Goal: Task Accomplishment & Management: Complete application form

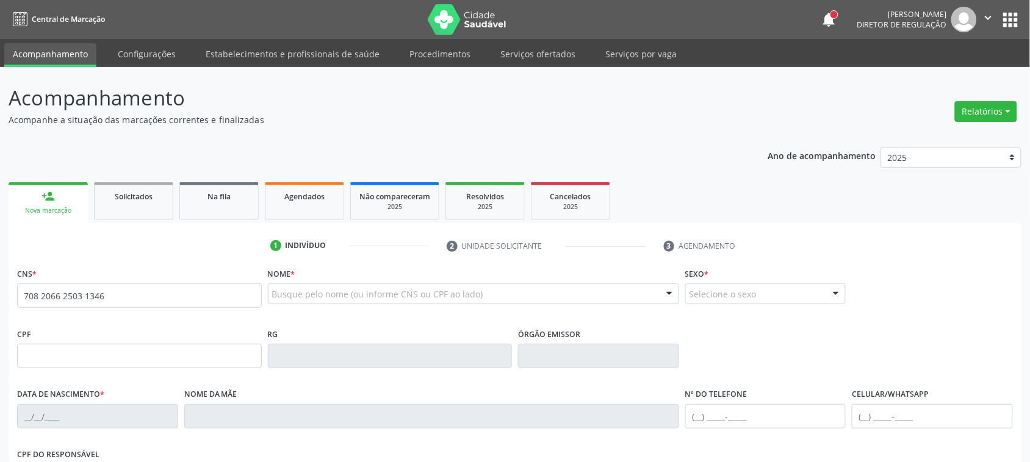
type input "708 2066 2503 1346"
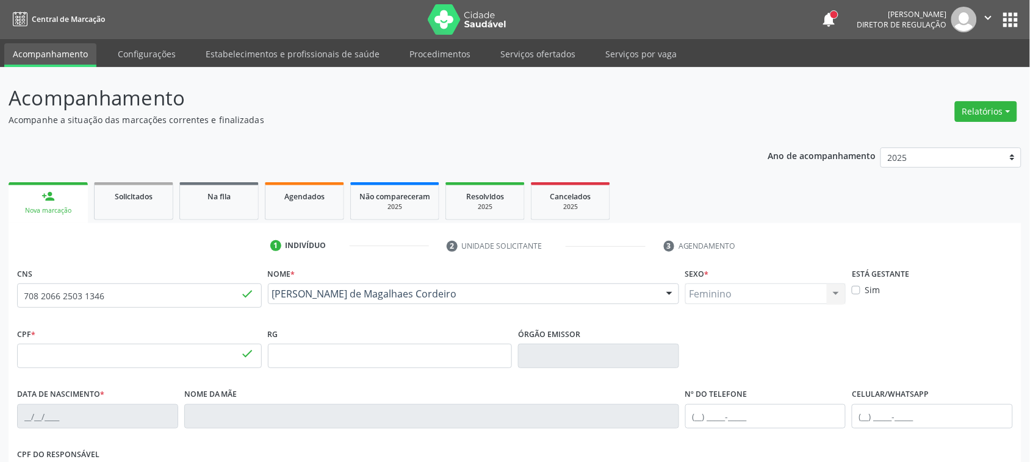
type input "076.422.504-95"
type input "16/01/1988"
type input "Maria Marli Magalhaes Cordeiro"
type input "(99) 99999-9999"
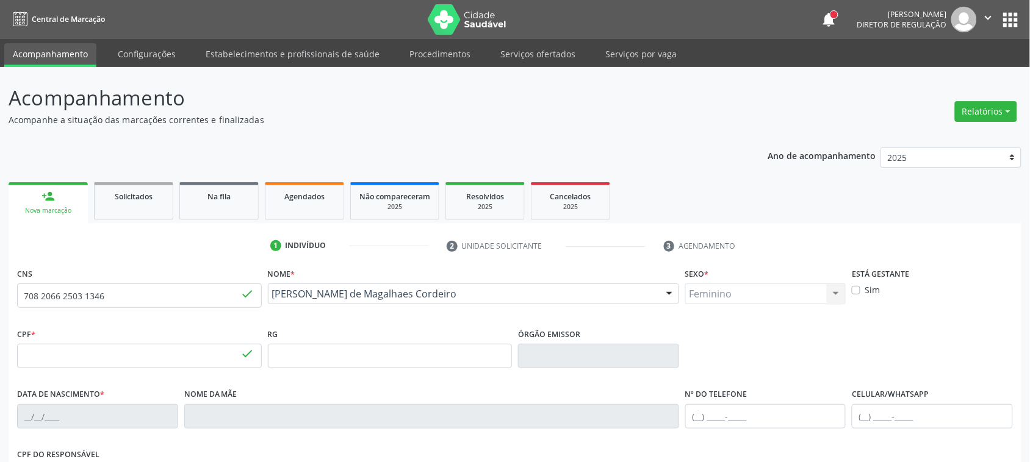
type input "707"
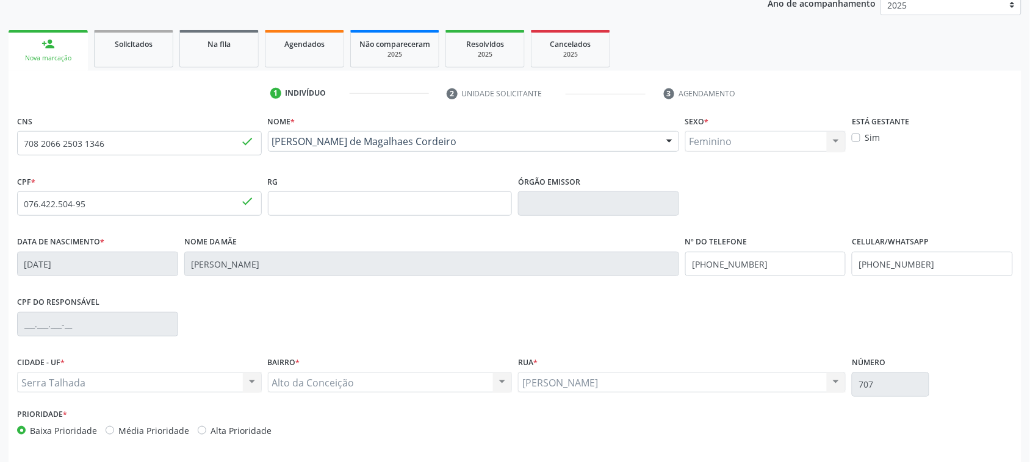
scroll to position [199, 0]
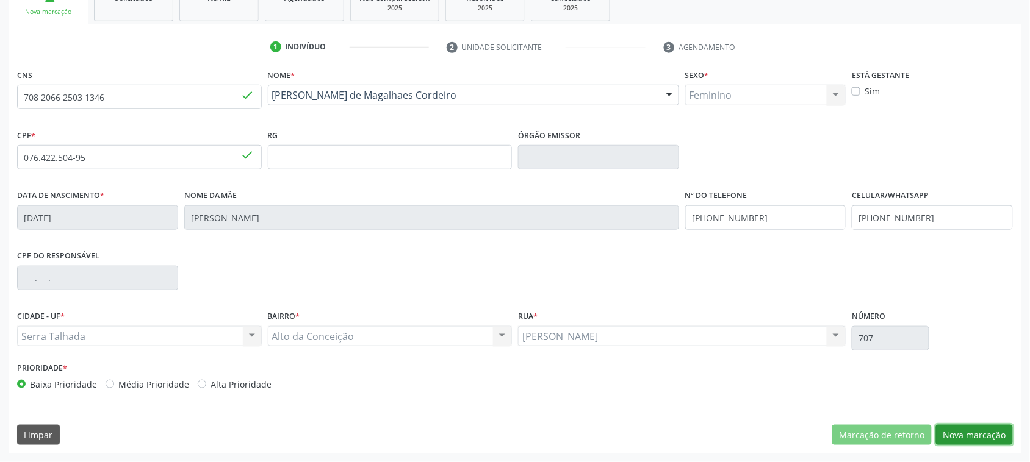
click at [986, 433] on button "Nova marcação" at bounding box center [974, 435] width 77 height 21
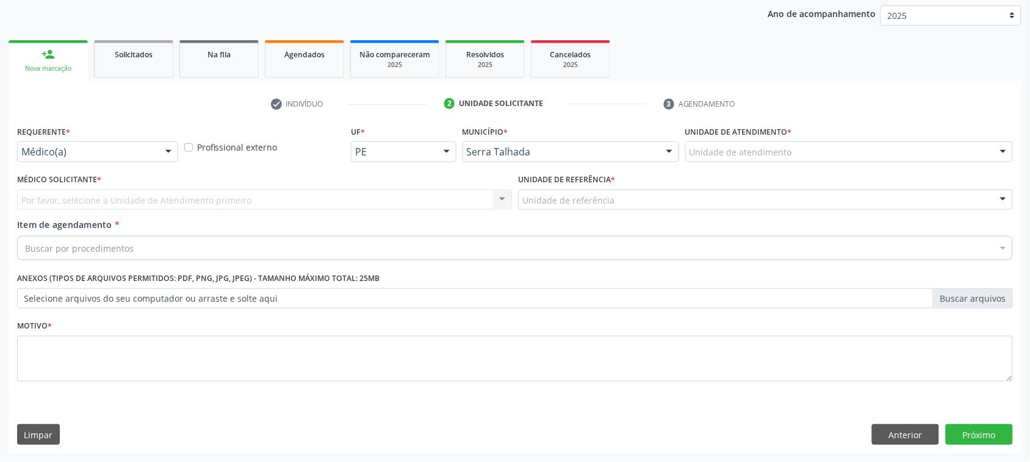
scroll to position [142, 0]
click at [87, 145] on div "Médico(a)" at bounding box center [97, 152] width 161 height 21
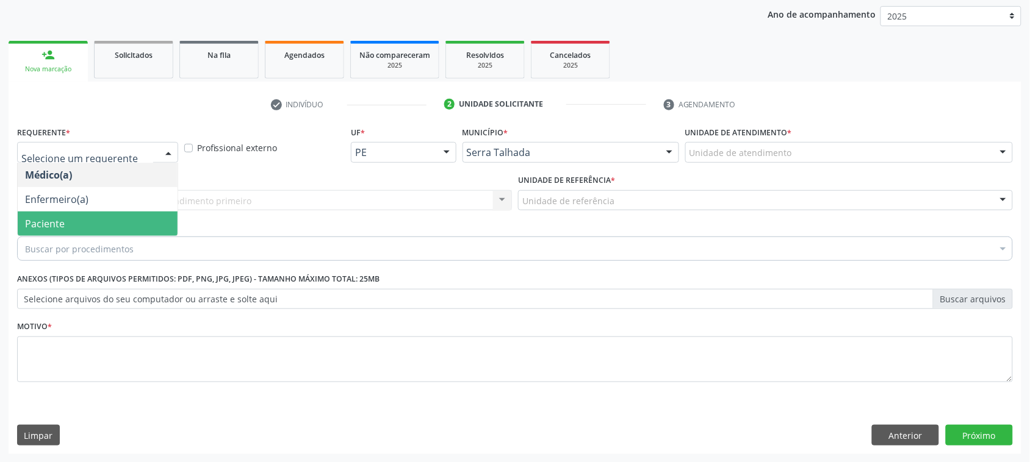
click at [47, 227] on span "Paciente" at bounding box center [45, 223] width 40 height 13
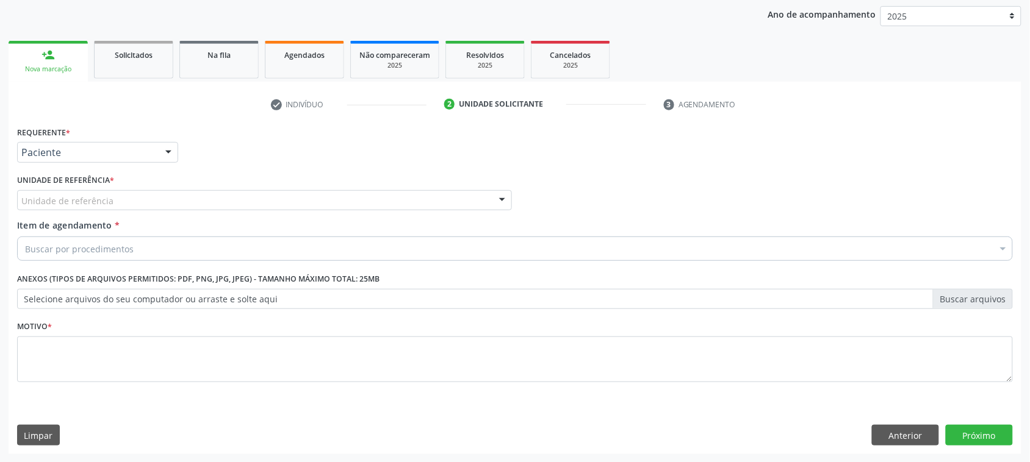
click at [50, 208] on div "Unidade de referência" at bounding box center [264, 200] width 495 height 21
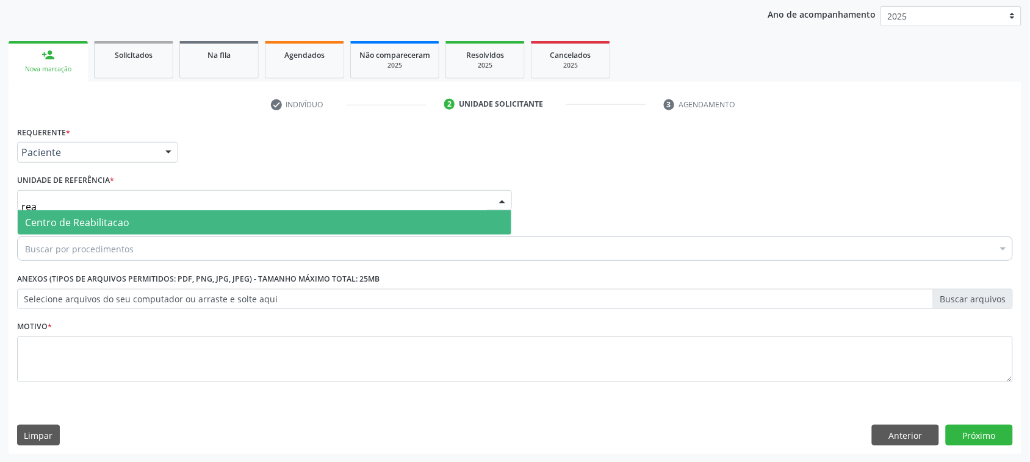
type input "reab"
click at [68, 208] on input "reab" at bounding box center [253, 207] width 465 height 24
click at [73, 216] on span "Centro de Reabilitacao" at bounding box center [77, 222] width 104 height 13
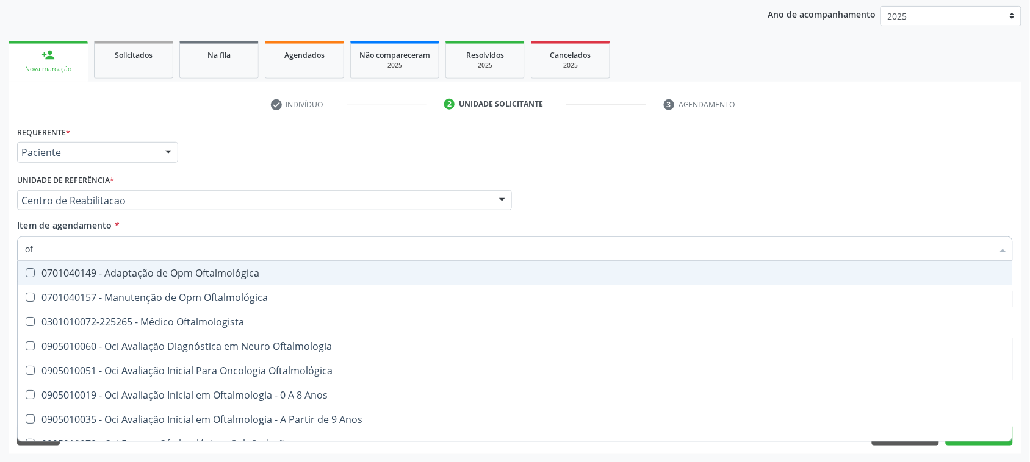
type input "o"
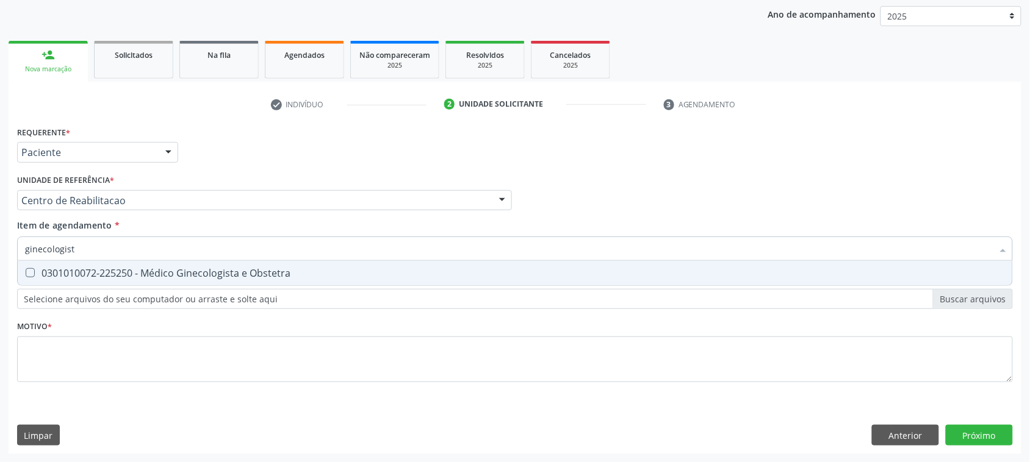
type input "ginecologista"
click at [324, 267] on span "0301010072-225250 - Médico Ginecologista e Obstetra" at bounding box center [515, 273] width 994 height 24
checkbox Obstetra "true"
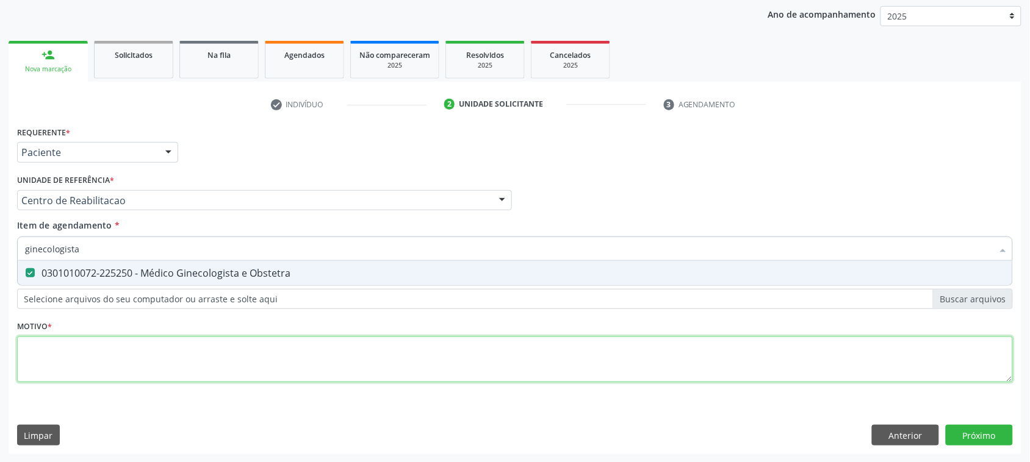
click at [70, 355] on div "Requerente * Paciente Médico(a) Enfermeiro(a) Paciente Nenhum resultado encontr…" at bounding box center [515, 261] width 996 height 276
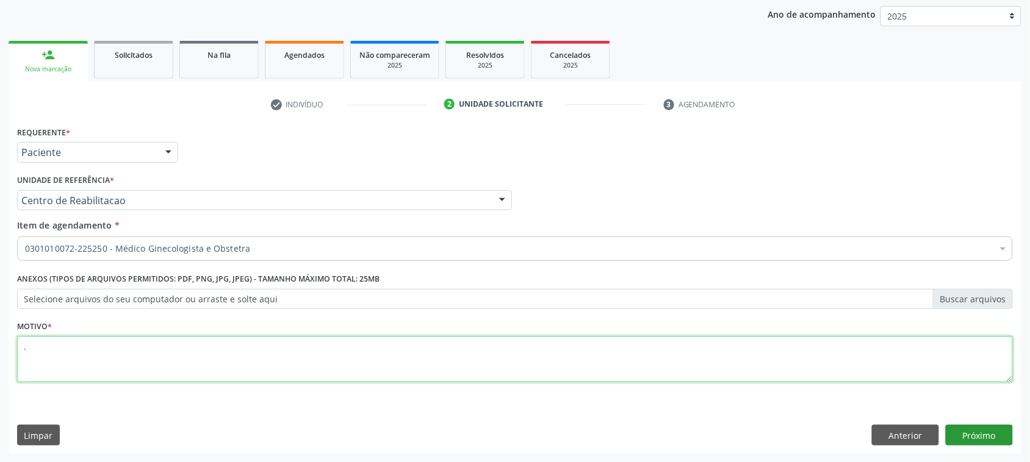
type textarea "."
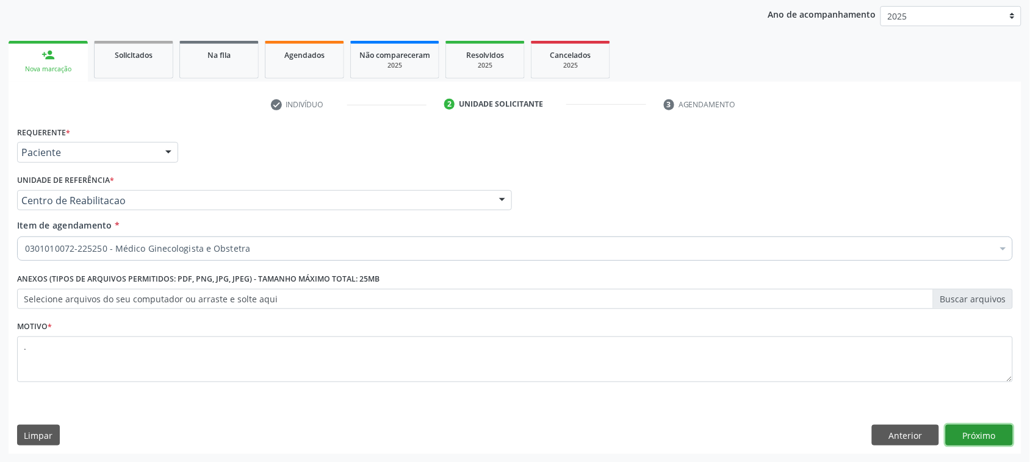
click at [980, 431] on button "Próximo" at bounding box center [979, 435] width 67 height 21
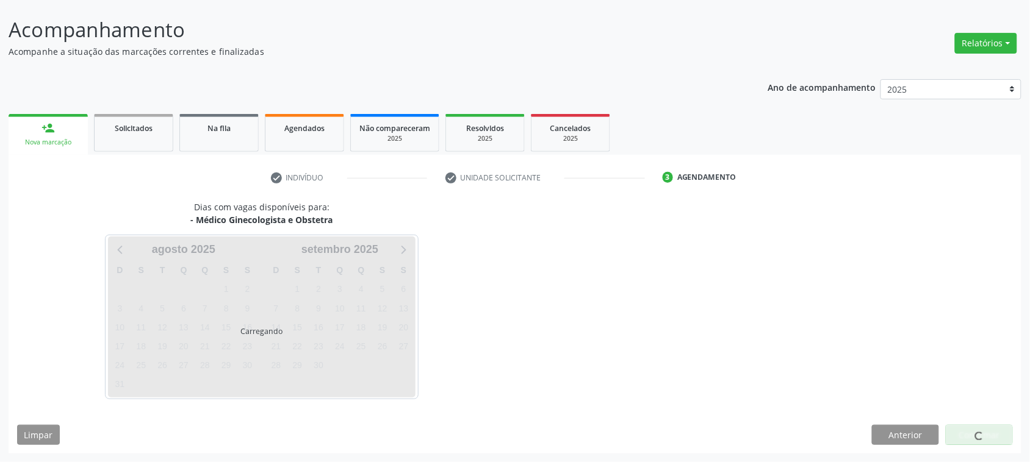
scroll to position [68, 0]
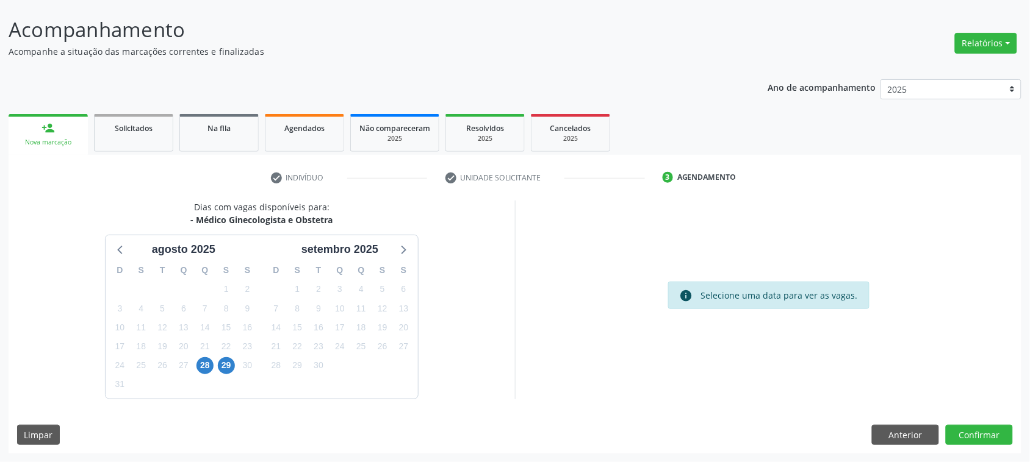
click at [195, 367] on div "28" at bounding box center [204, 365] width 21 height 19
click at [209, 360] on span "28" at bounding box center [204, 365] width 17 height 17
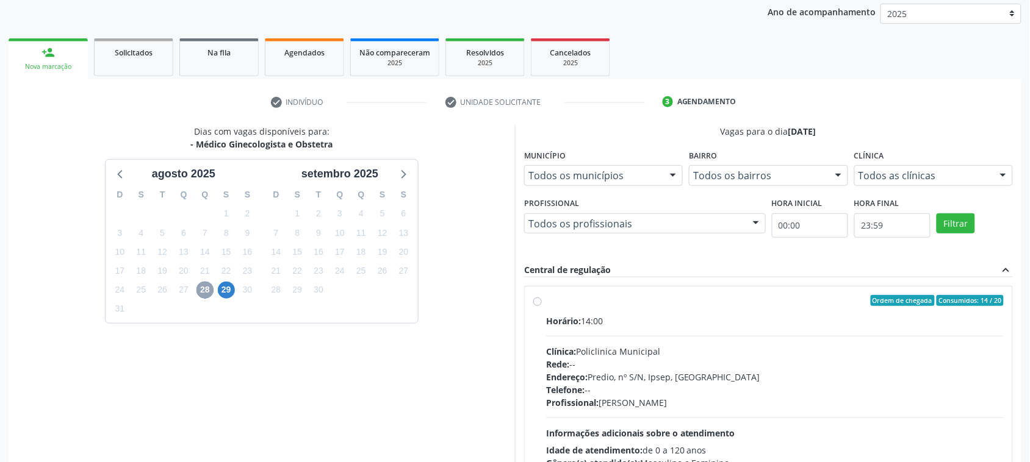
scroll to position [245, 0]
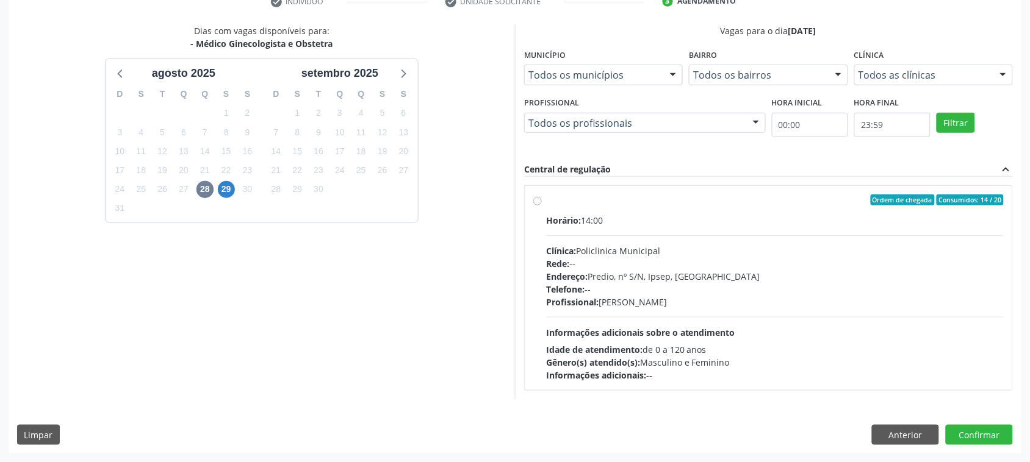
click at [673, 212] on label "Ordem de chegada Consumidos: 14 / 20 Horário: 14:00 Clínica: Policlinica Munici…" at bounding box center [775, 288] width 458 height 187
click at [542, 206] on input "Ordem de chegada Consumidos: 14 / 20 Horário: 14:00 Clínica: Policlinica Munici…" at bounding box center [537, 200] width 9 height 11
radio input "true"
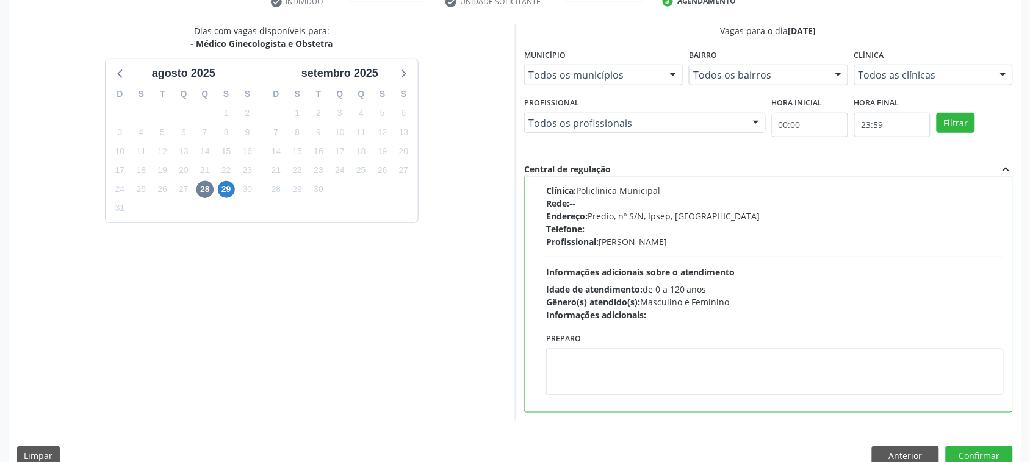
scroll to position [0, 0]
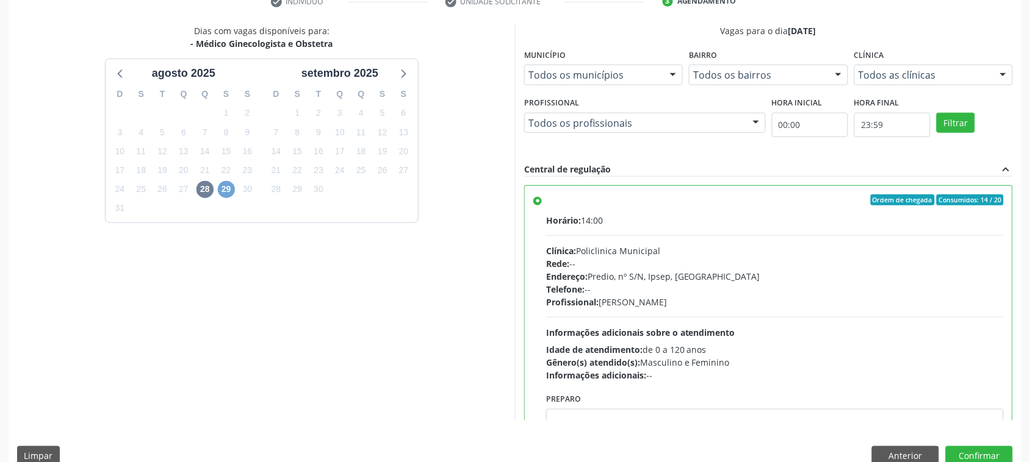
click at [220, 187] on span "29" at bounding box center [226, 189] width 17 height 17
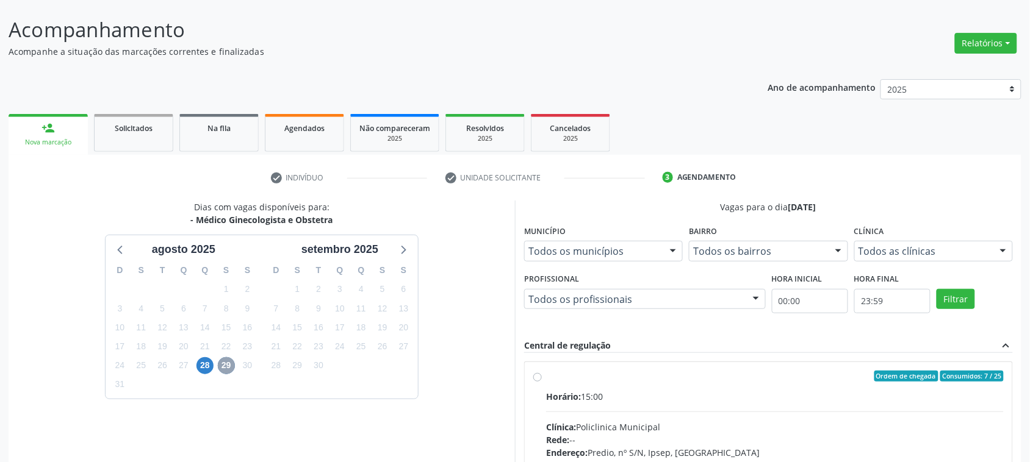
scroll to position [245, 0]
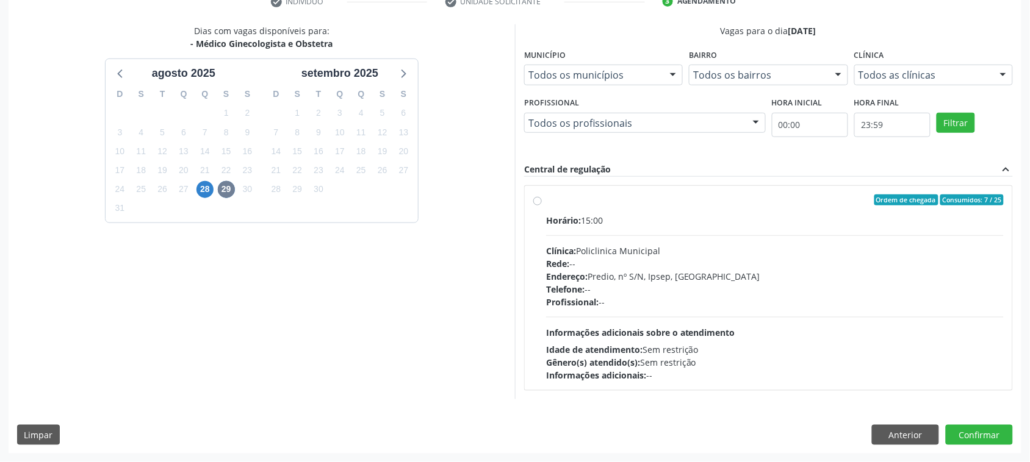
click at [645, 238] on div "Horário: 15:00 Clínica: Policlinica Municipal Rede: -- Endereço: Predio, nº S/N…" at bounding box center [775, 298] width 458 height 168
click at [542, 206] on input "Ordem de chegada Consumidos: 7 / 25 Horário: 15:00 Clínica: Policlinica Municip…" at bounding box center [537, 200] width 9 height 11
radio input "true"
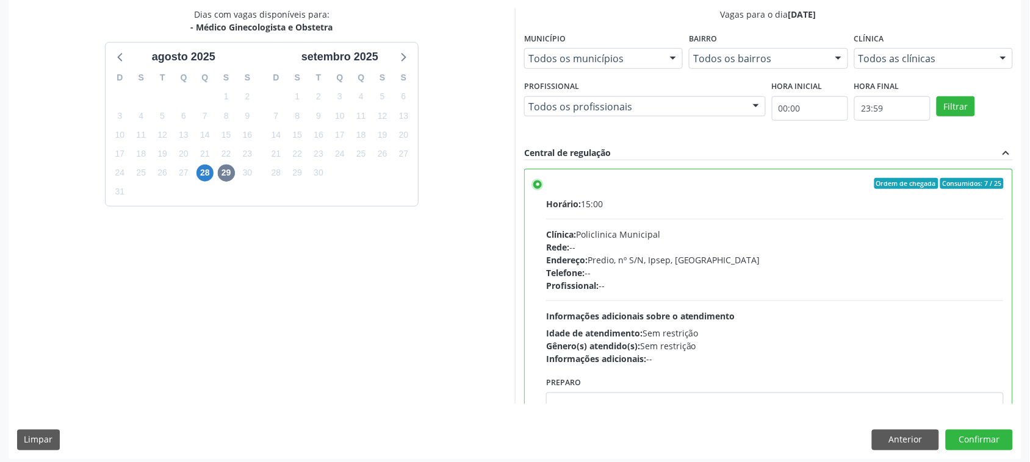
scroll to position [266, 0]
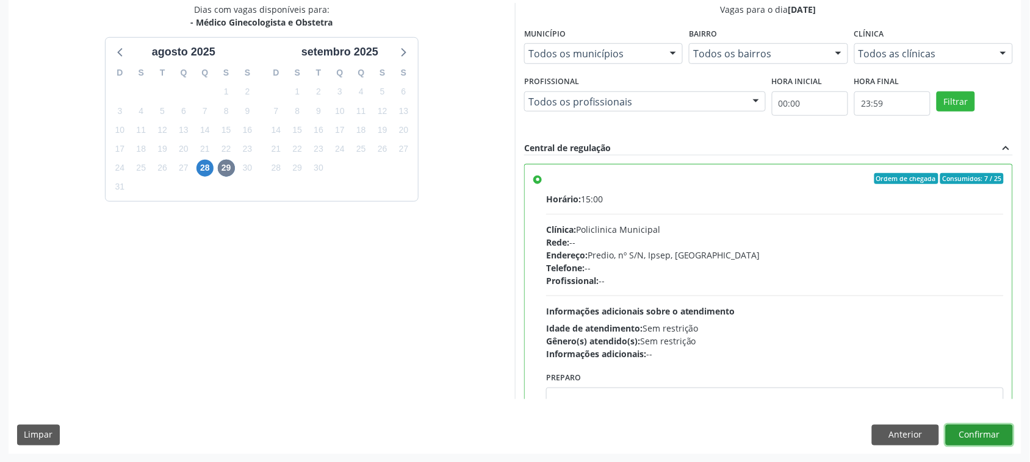
click at [985, 440] on button "Confirmar" at bounding box center [979, 435] width 67 height 21
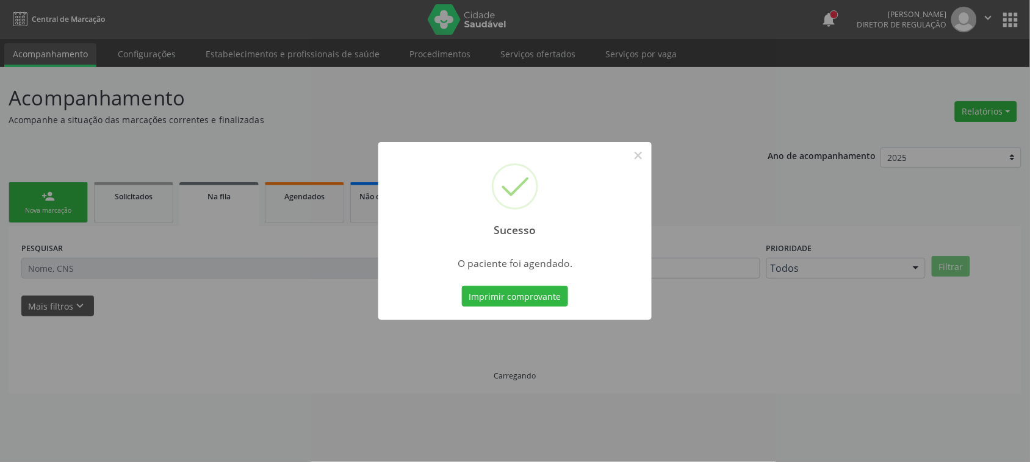
scroll to position [0, 0]
click at [543, 293] on button "Imprimir comprovante" at bounding box center [521, 296] width 106 height 21
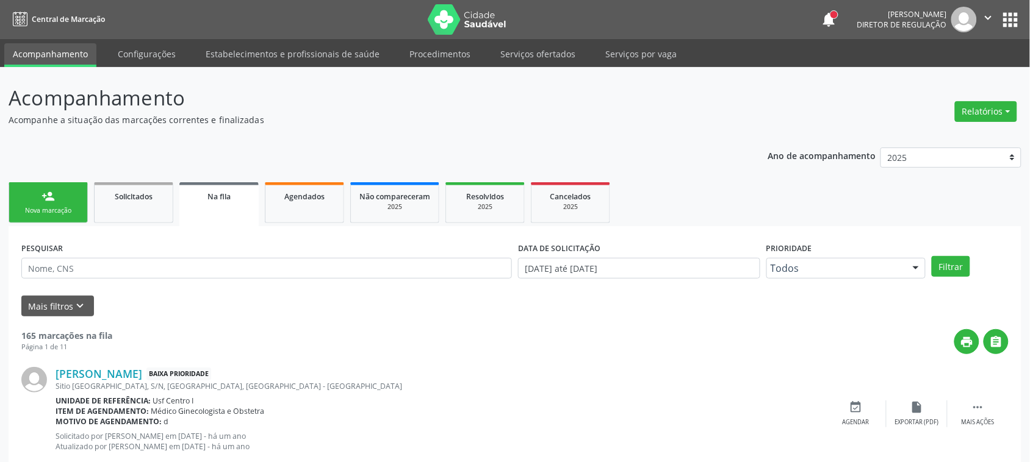
click at [78, 212] on link "person_add Nova marcação" at bounding box center [48, 202] width 79 height 41
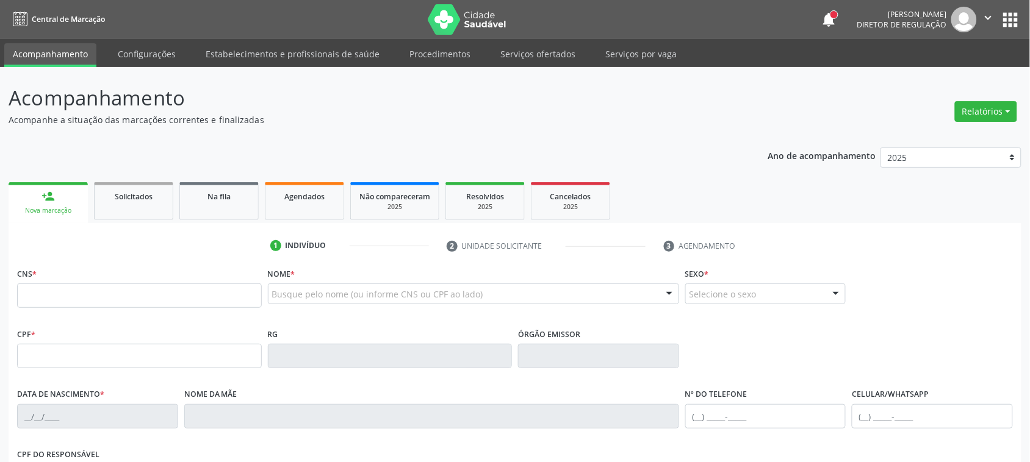
click at [78, 212] on div "Nova marcação" at bounding box center [48, 210] width 62 height 9
click at [89, 303] on input "text" at bounding box center [139, 296] width 245 height 24
paste input "707 0008 4499 0436"
type input "707 0008 4499 0436"
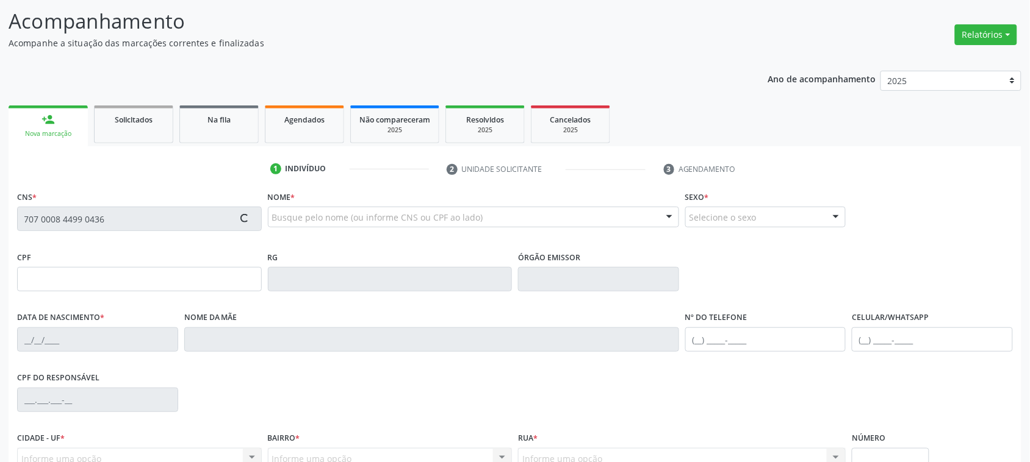
type input "656.631.524-15"
type input "10/03/1965"
type input "Espedita Goncalves dos Santos"
type input "(87) 9953-3331"
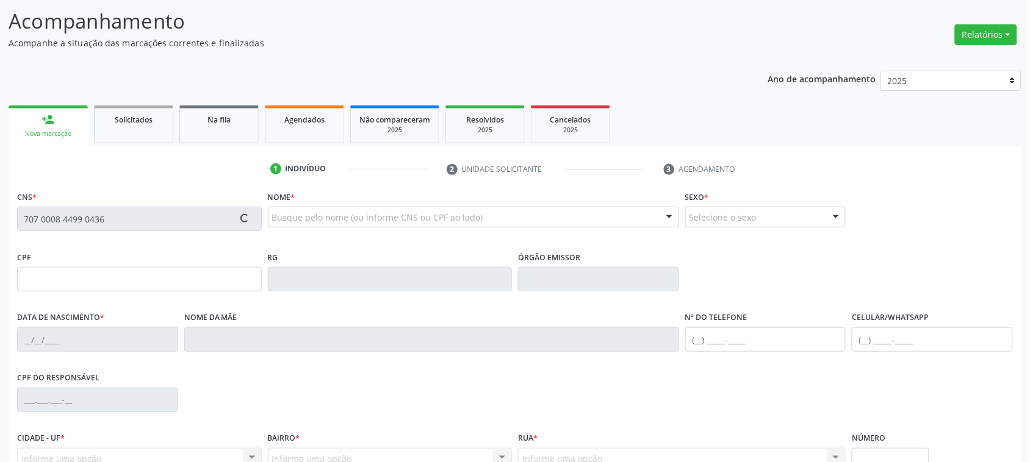
type input "1406"
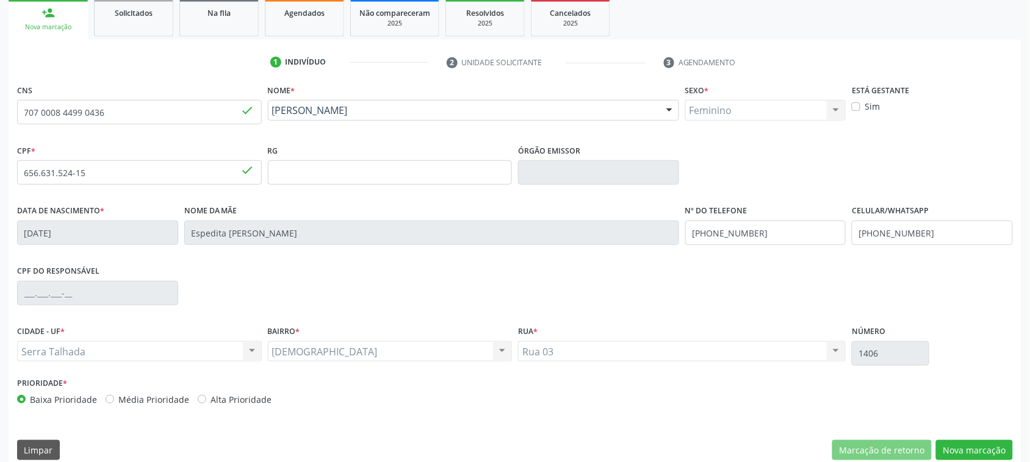
scroll to position [199, 0]
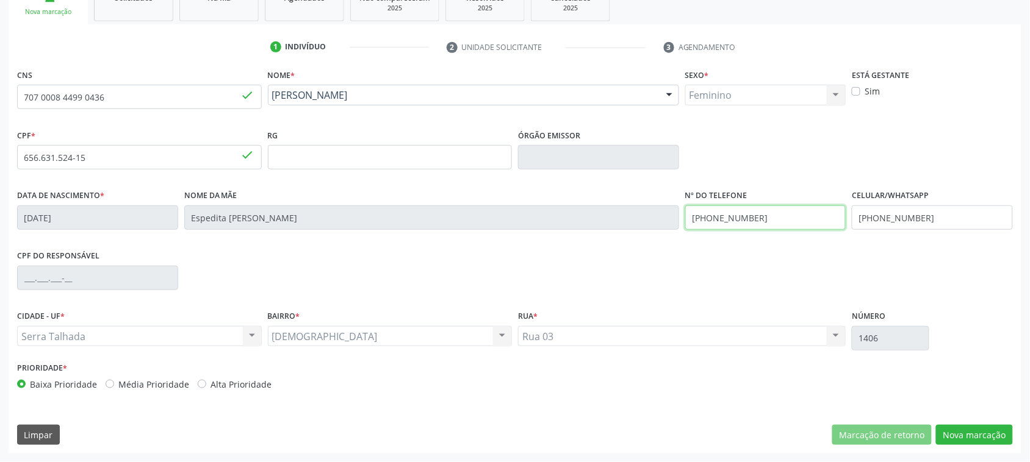
click at [805, 218] on input "(87) 9953-3331" at bounding box center [765, 218] width 161 height 24
type input "("
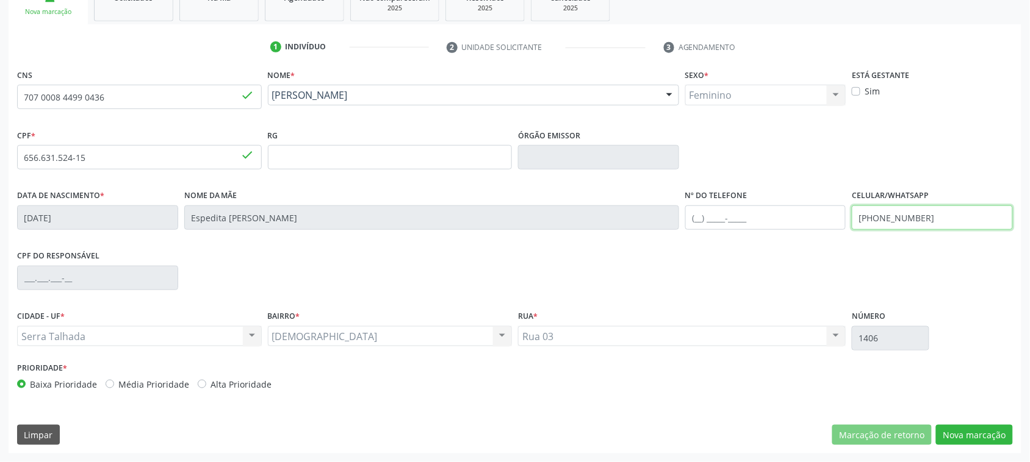
click at [946, 212] on input "(87) 9953-3331" at bounding box center [932, 218] width 161 height 24
click at [983, 441] on button "Nova marcação" at bounding box center [974, 435] width 77 height 21
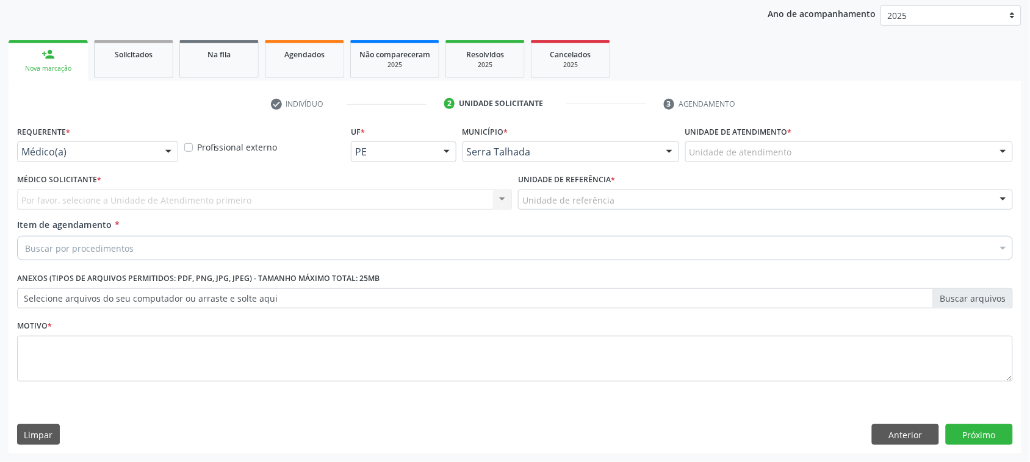
scroll to position [142, 0]
click at [928, 438] on button "Anterior" at bounding box center [905, 435] width 67 height 21
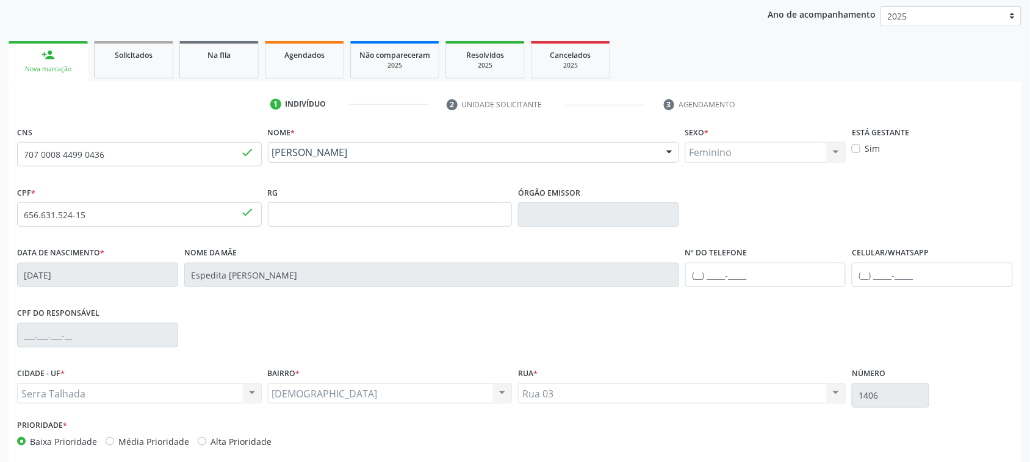
click at [974, 440] on div "Prioridade * Baixa Prioridade Média Prioridade Alta Prioridade" at bounding box center [515, 437] width 1002 height 40
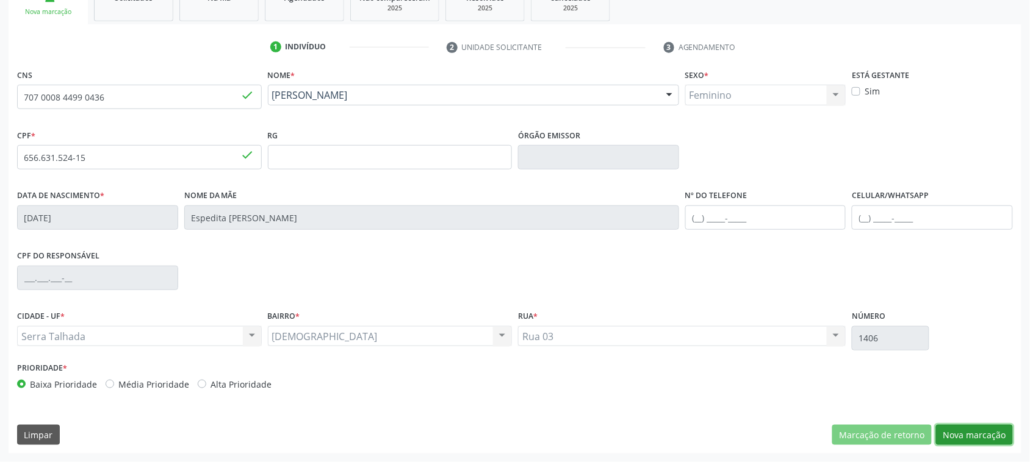
click at [978, 433] on button "Nova marcação" at bounding box center [974, 435] width 77 height 21
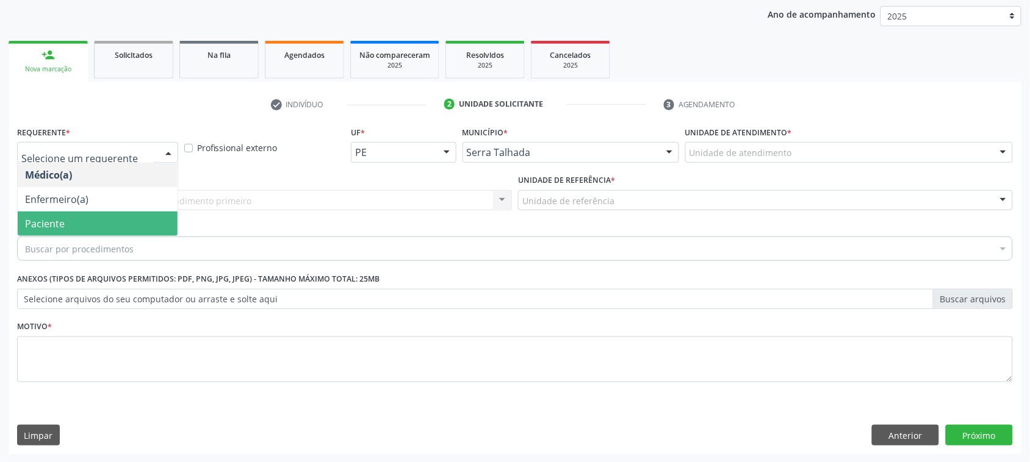
click at [77, 228] on span "Paciente" at bounding box center [98, 224] width 160 height 24
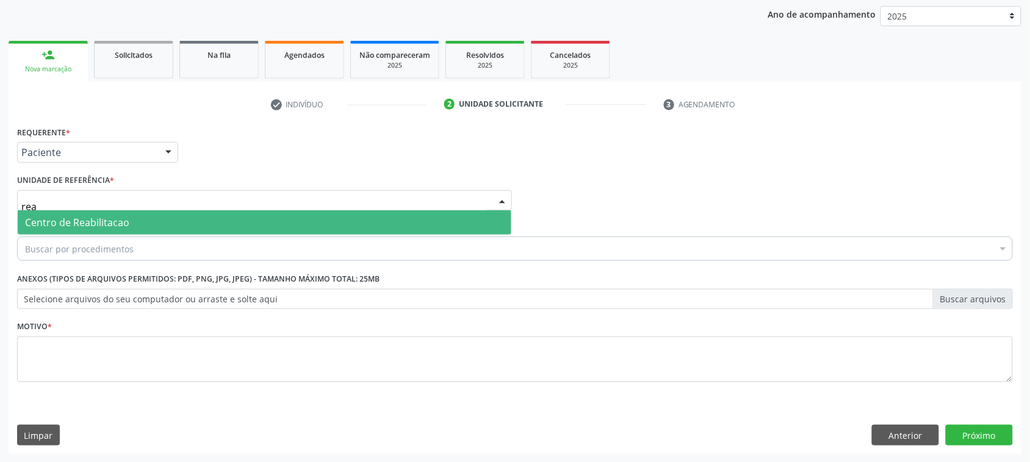
type input "reab"
click at [102, 216] on span "Centro de Reabilitacao" at bounding box center [77, 222] width 104 height 13
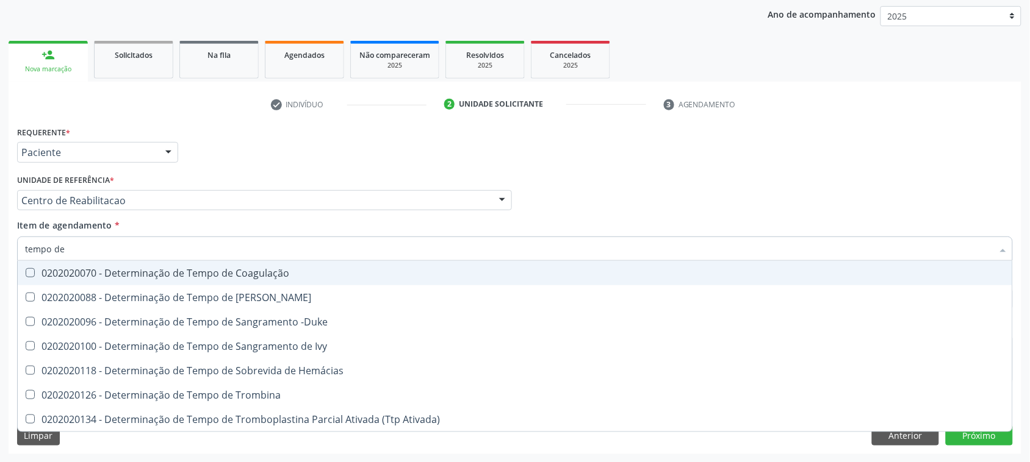
type input "tempo de c"
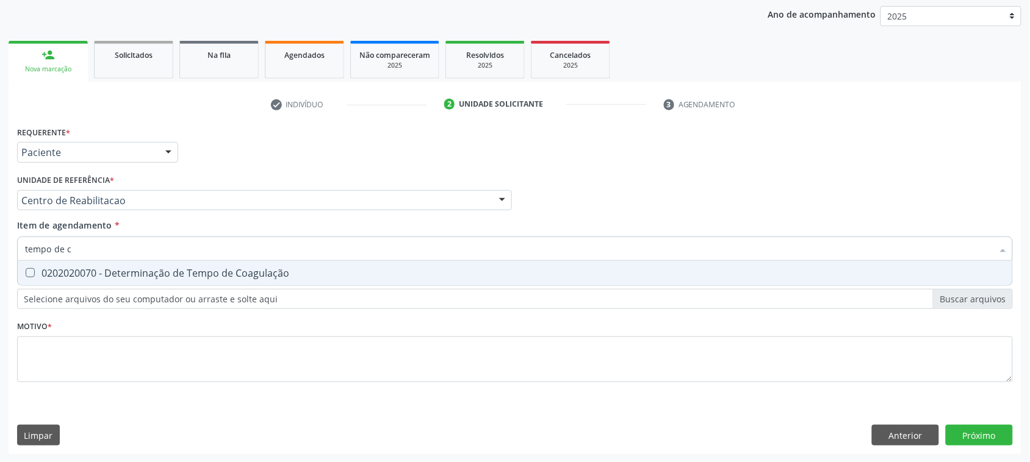
click at [264, 264] on span "0202020070 - Determinação de Tempo de Coagulação" at bounding box center [515, 273] width 994 height 24
checkbox Coagulação "true"
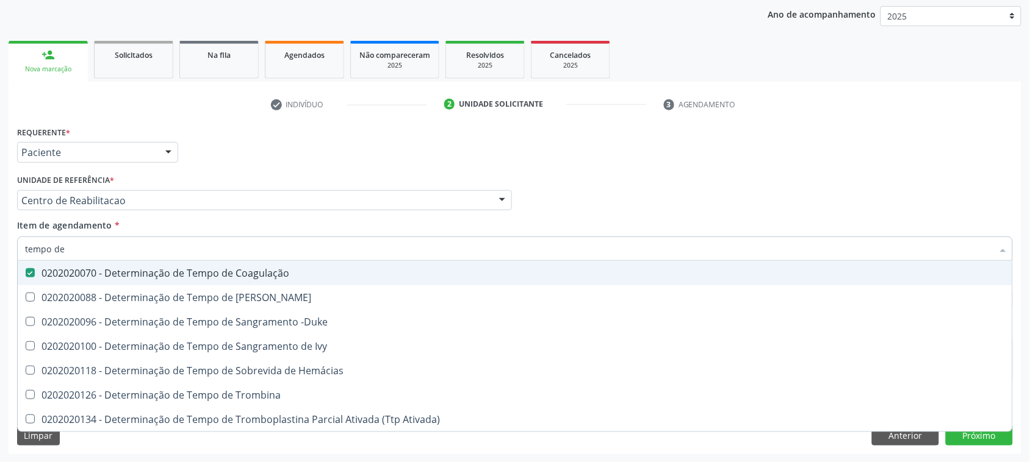
type input "tempo de s"
checkbox Coagulação "false"
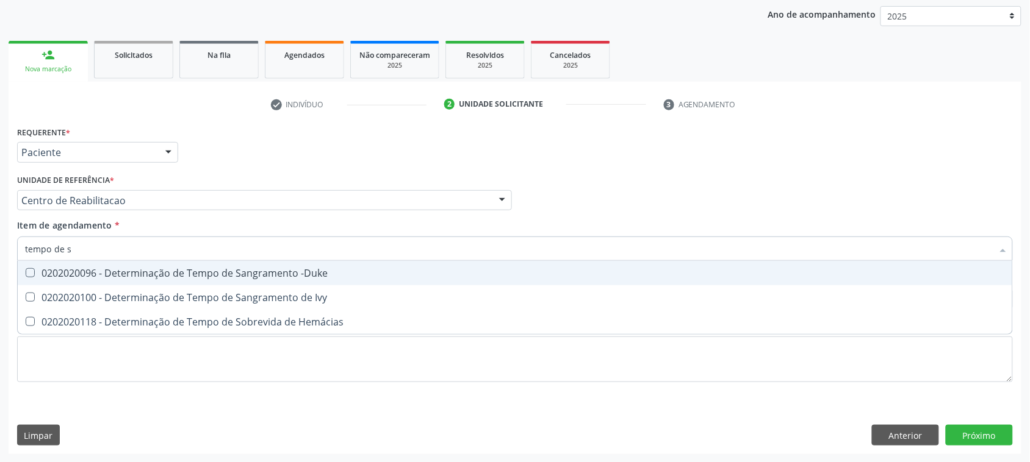
type input "tempo de sa"
click at [264, 264] on span "0202020096 - Determinação de Tempo de Sangramento -Duke" at bounding box center [515, 273] width 994 height 24
checkbox -Duke "true"
type input "tempo"
checkbox -Duke "false"
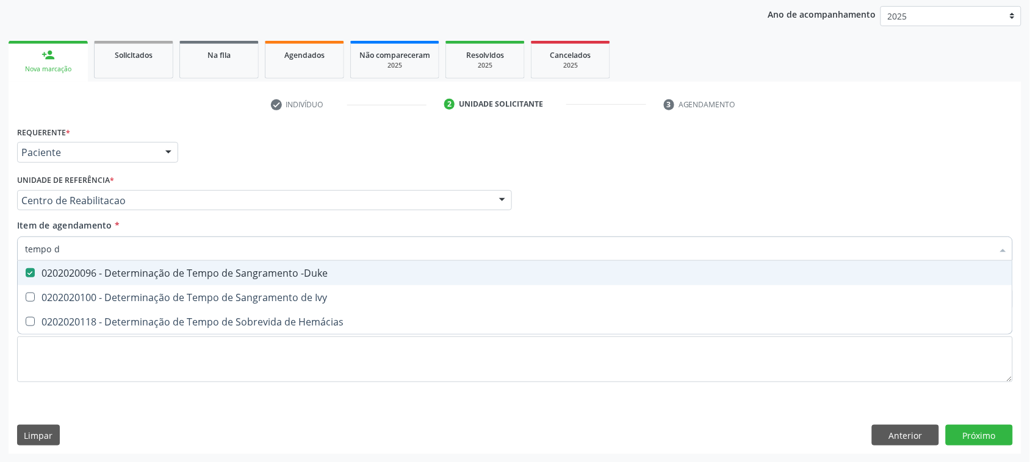
checkbox Hemácias "false"
type input "t"
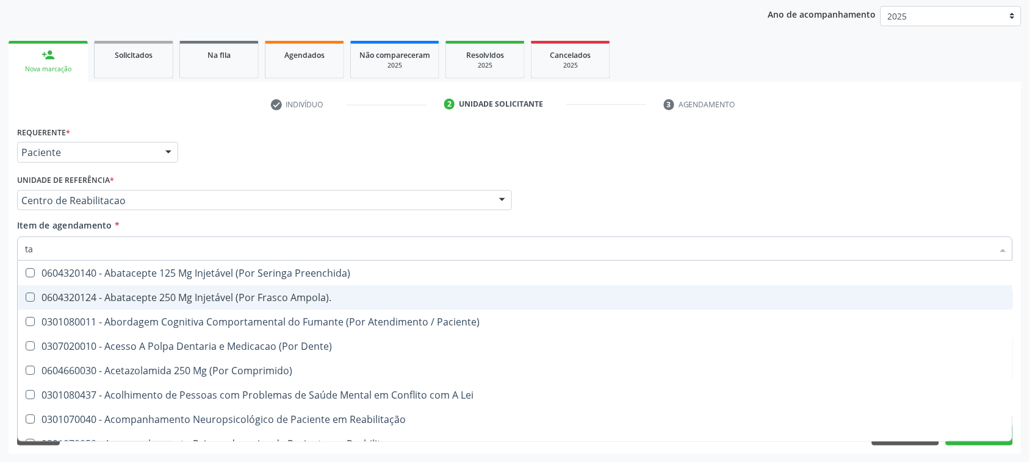
type input "tap"
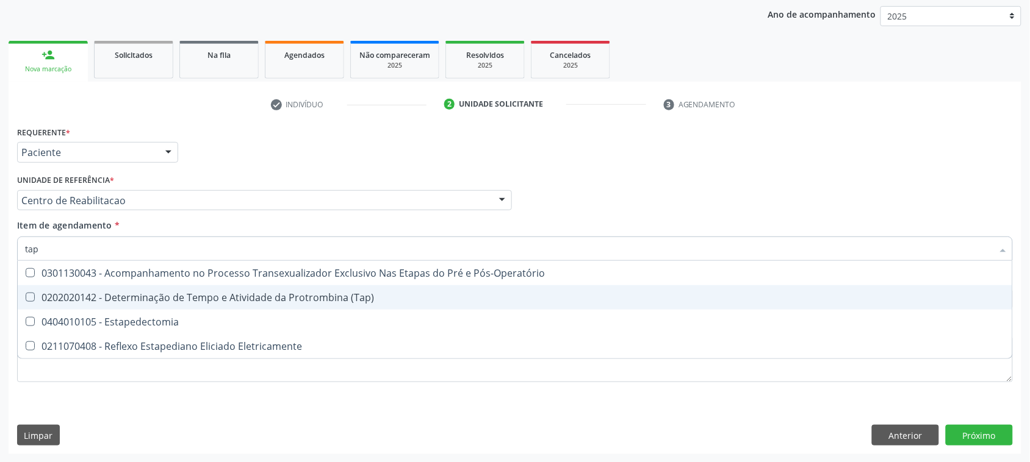
click at [221, 300] on div "0202020142 - Determinação de Tempo e Atividade da Protrombina (Tap)" at bounding box center [515, 298] width 980 height 10
checkbox \(Tap\) "true"
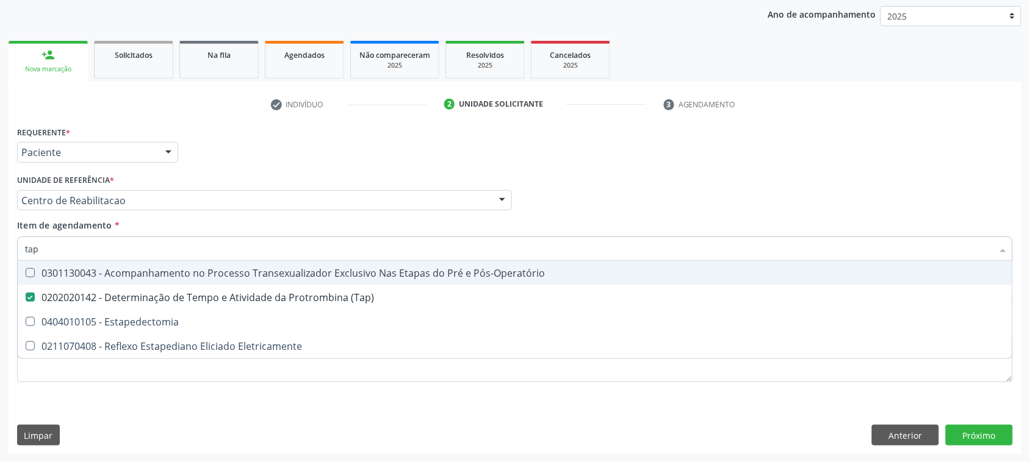
click at [138, 251] on input "tap" at bounding box center [509, 249] width 968 height 24
type input "hem"
checkbox \(Tap\) "false"
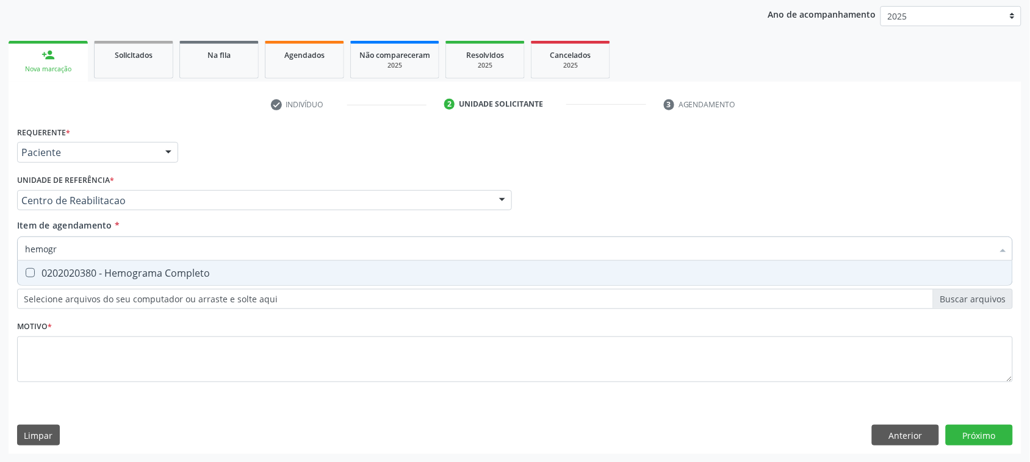
type input "hemogra"
click at [156, 278] on div "0202020380 - Hemograma Completo" at bounding box center [515, 273] width 980 height 10
checkbox Completo "true"
click at [144, 248] on input "hemogra" at bounding box center [509, 249] width 968 height 24
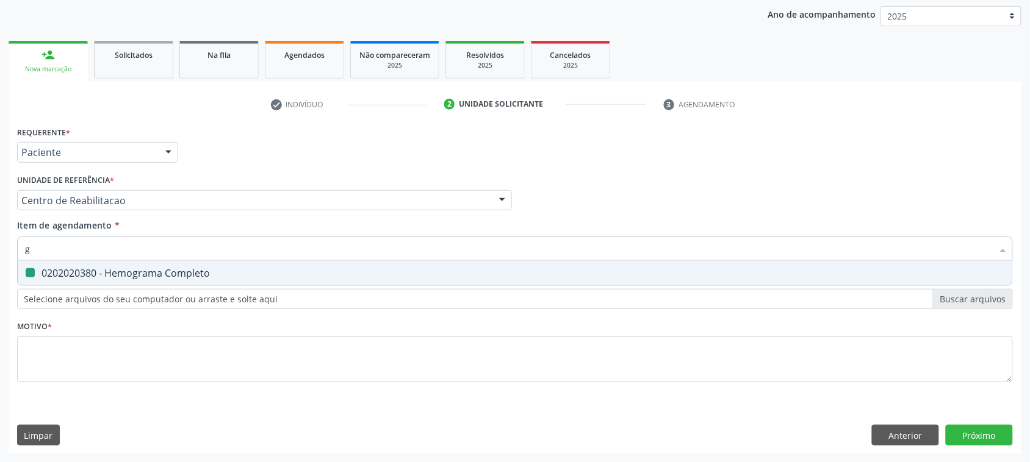
type input "gl"
checkbox Completo "false"
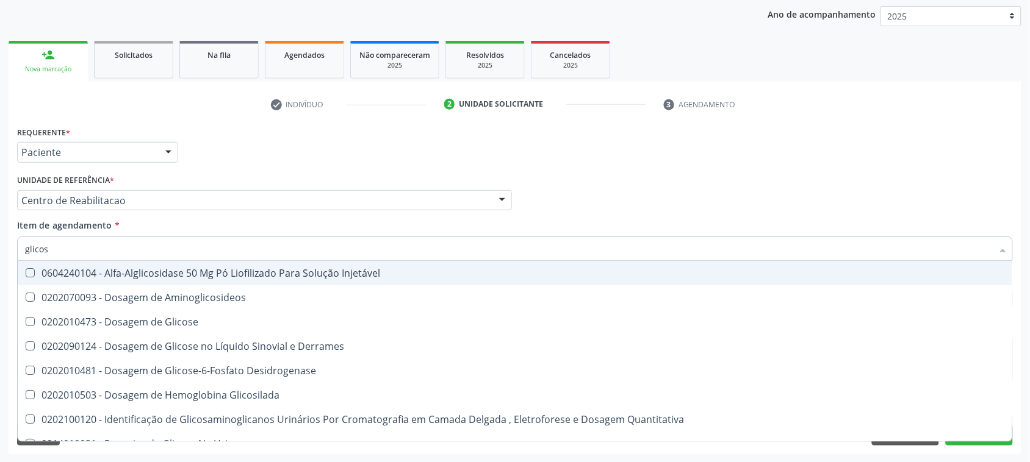
type input "glicose"
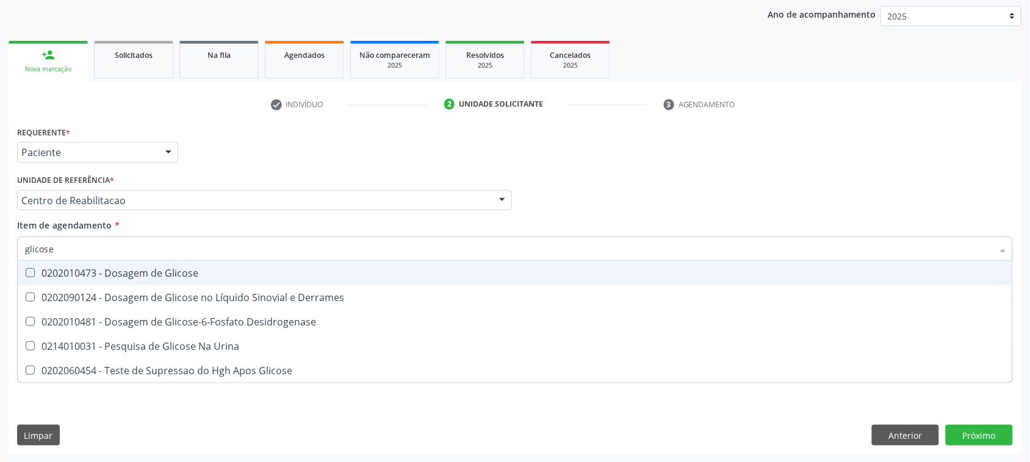
click at [141, 270] on div "0202010473 - Dosagem de Glicose" at bounding box center [515, 273] width 980 height 10
checkbox Glicose "true"
click at [136, 242] on input "glicose" at bounding box center [509, 249] width 968 height 24
type input "gl"
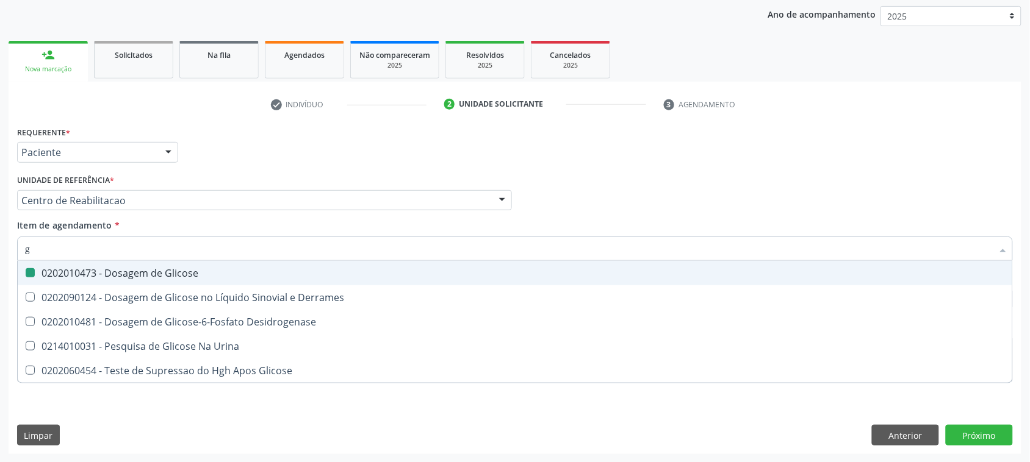
checkbox Glicose "false"
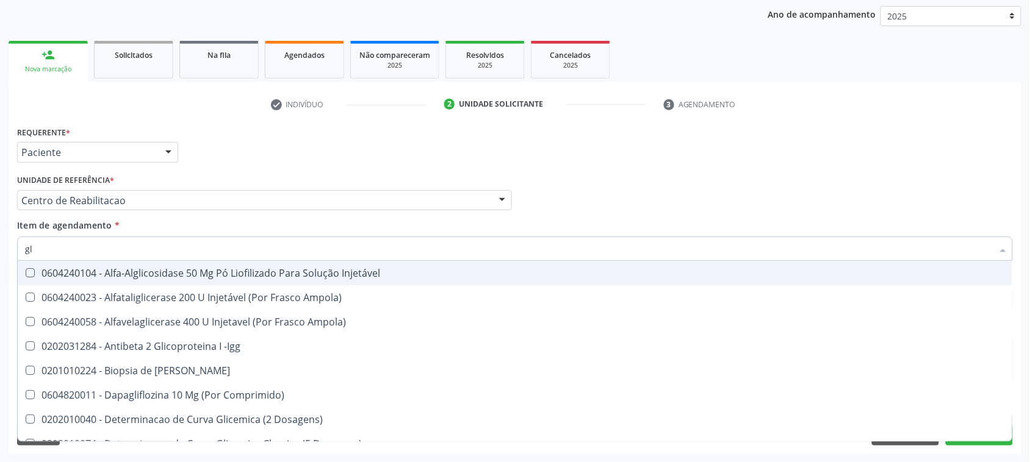
type input "gli"
checkbox Glicose "true"
type input "glic"
checkbox Aminoglicosideos "true"
checkbox Glicose "false"
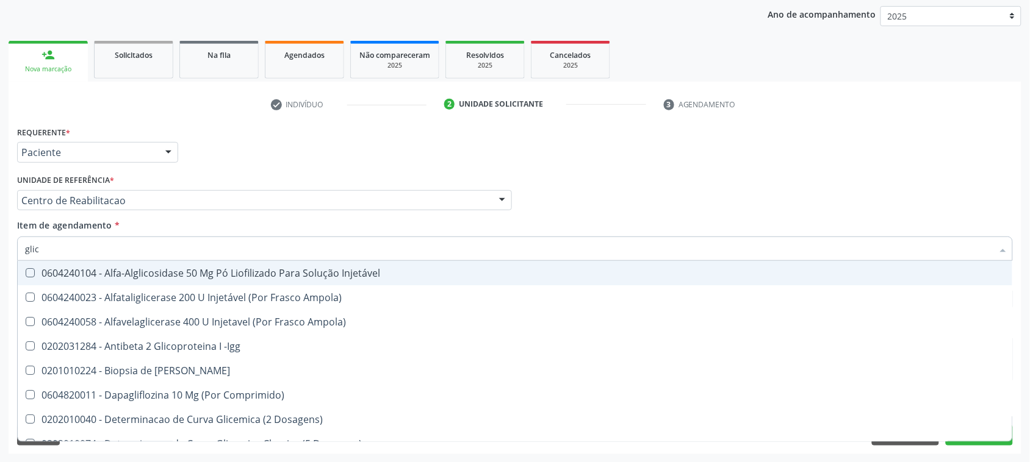
type input "glico"
checkbox Comprimido\) "true"
checkbox Aminoglicosideos "false"
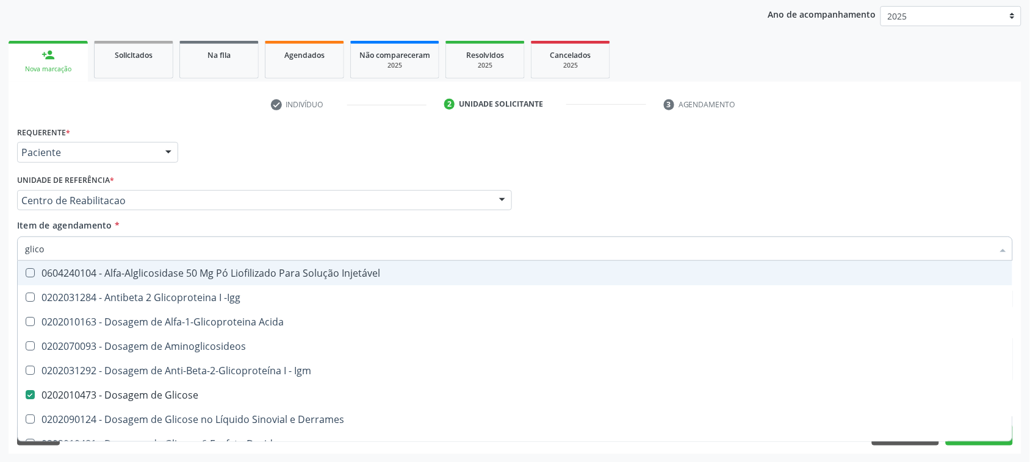
type input "glicos"
checkbox Acida "true"
checkbox Glicose "false"
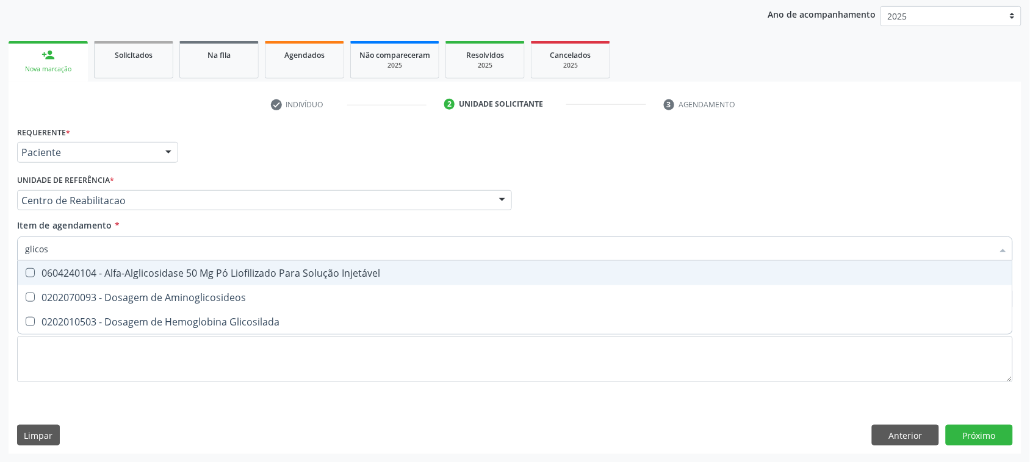
type input "glicosi"
checkbox Glicosilada "false"
type input "glicosila"
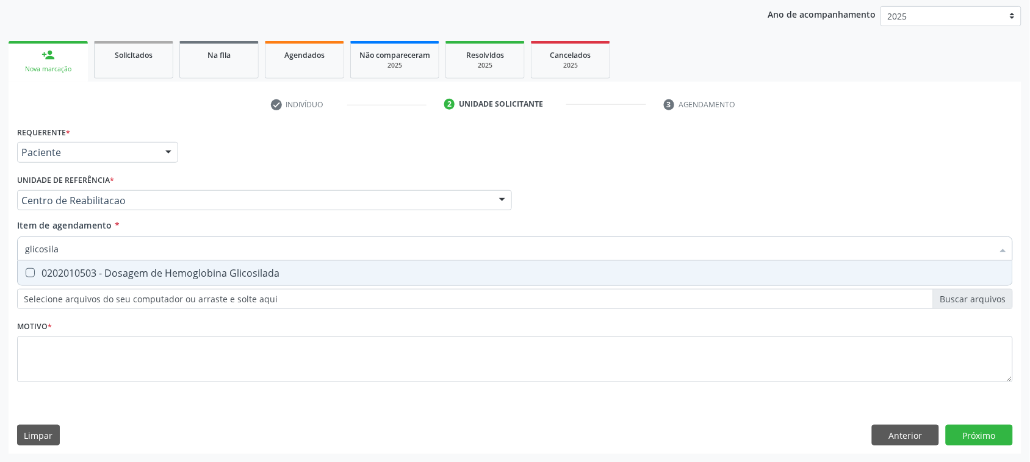
click at [113, 268] on div "0202010503 - Dosagem de Hemoglobina Glicosilada" at bounding box center [515, 273] width 980 height 10
checkbox Glicosilada "true"
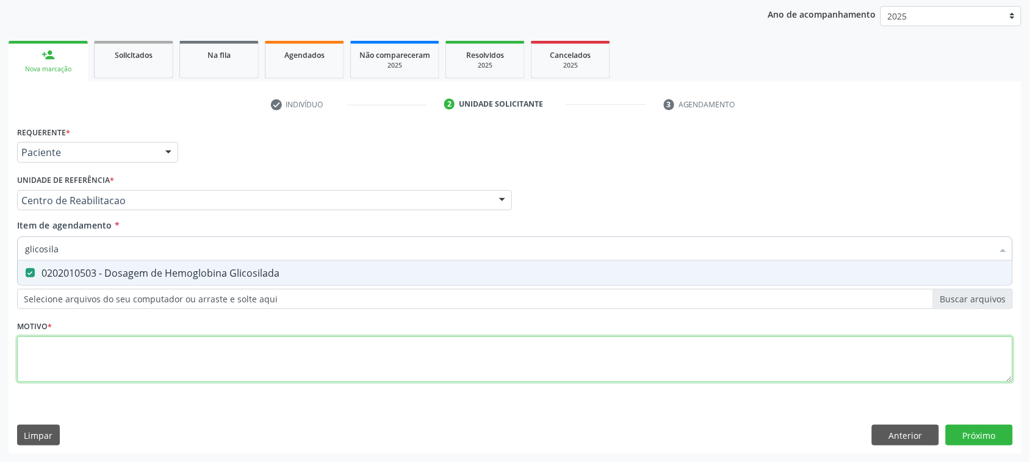
click at [69, 364] on div "Requerente * Paciente Médico(a) Enfermeiro(a) Paciente Nenhum resultado encontr…" at bounding box center [515, 261] width 996 height 276
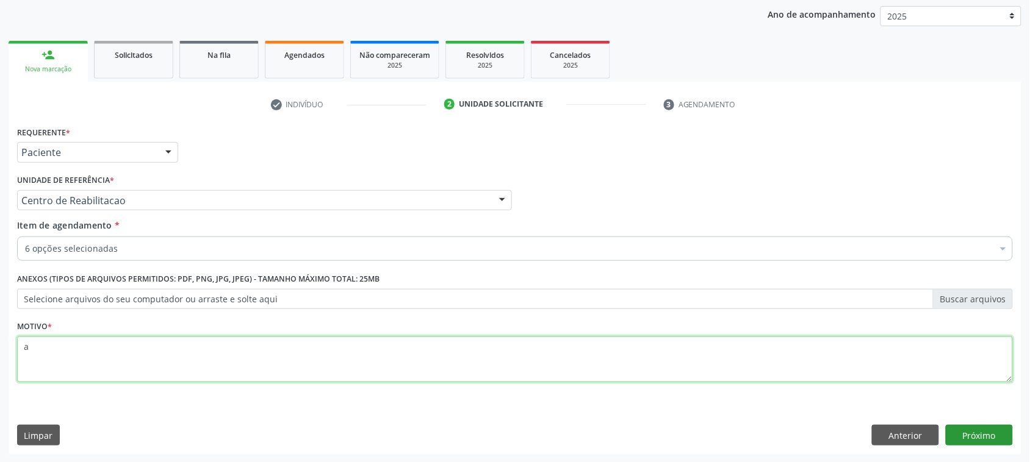
type textarea "a"
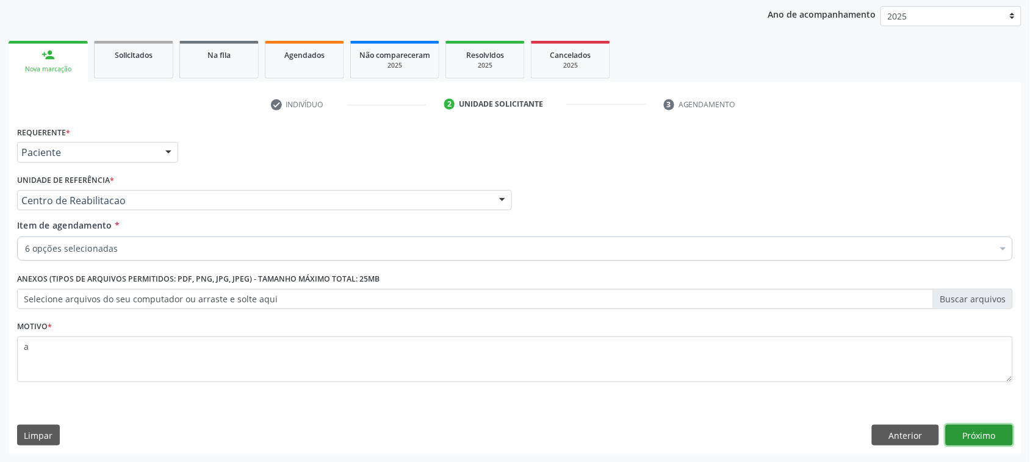
click at [965, 434] on button "Próximo" at bounding box center [979, 435] width 67 height 21
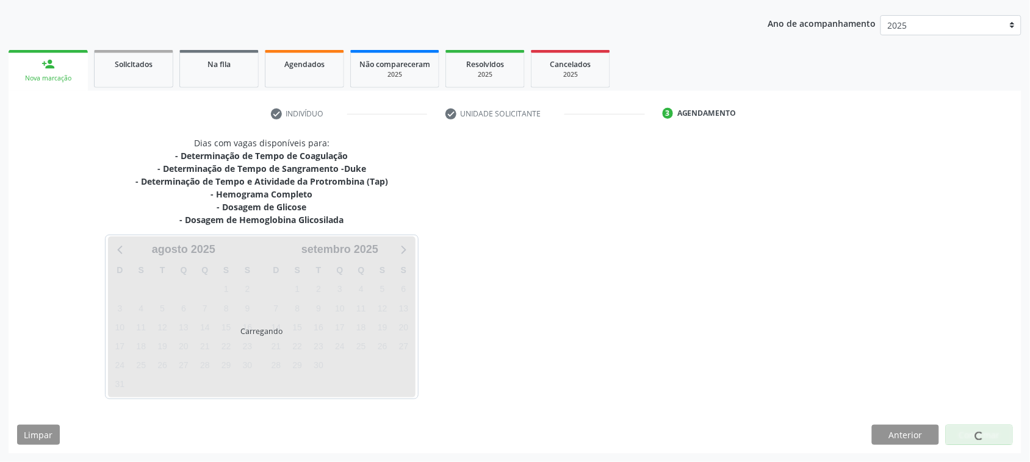
scroll to position [132, 0]
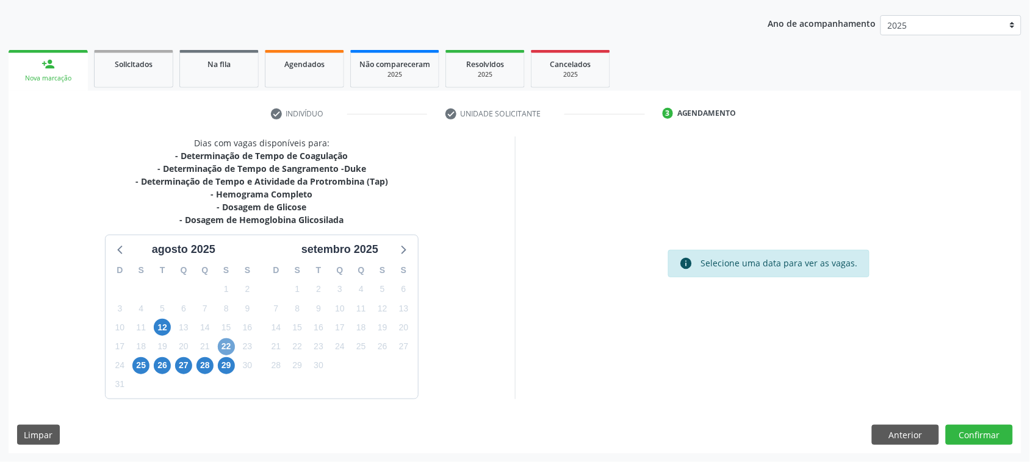
click at [230, 345] on span "22" at bounding box center [226, 347] width 17 height 17
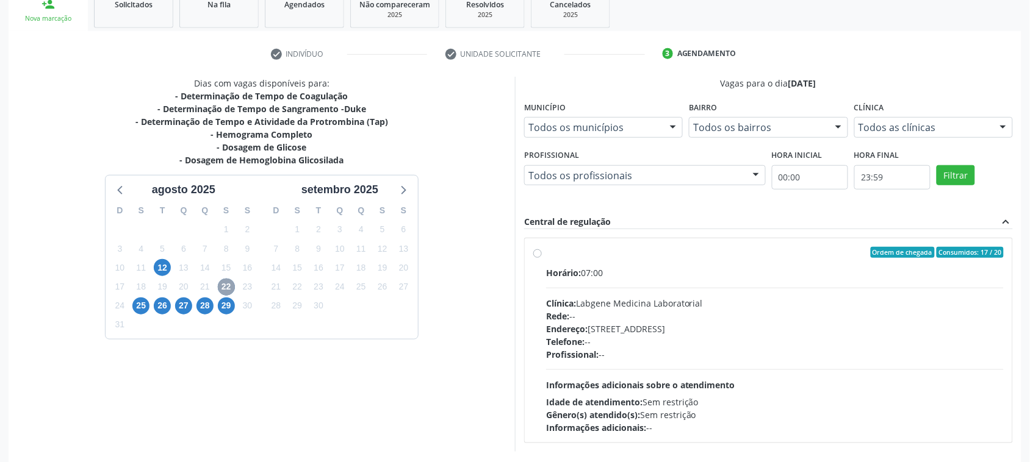
scroll to position [245, 0]
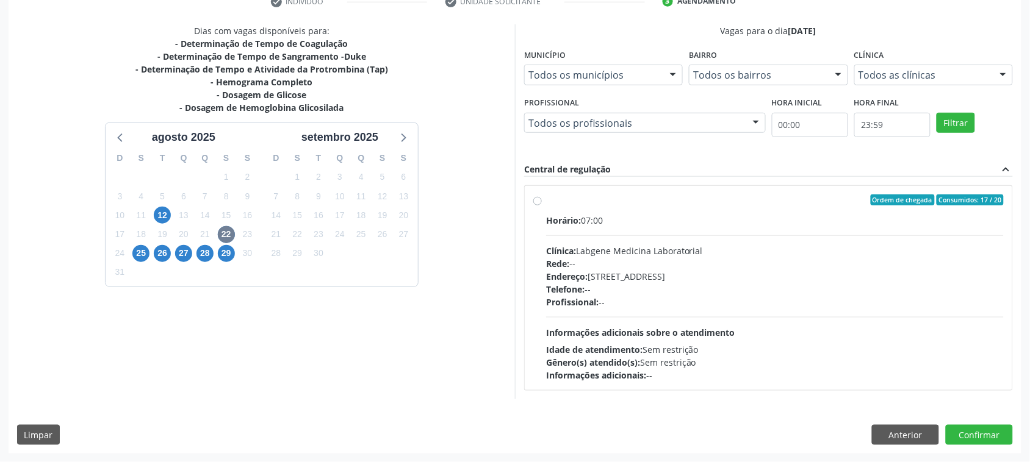
click at [792, 292] on div "Telefone: --" at bounding box center [775, 289] width 458 height 13
click at [542, 206] on input "Ordem de chegada Consumidos: 17 / 20 Horário: 07:00 Clínica: Labgene Medicina L…" at bounding box center [537, 200] width 9 height 11
radio input "true"
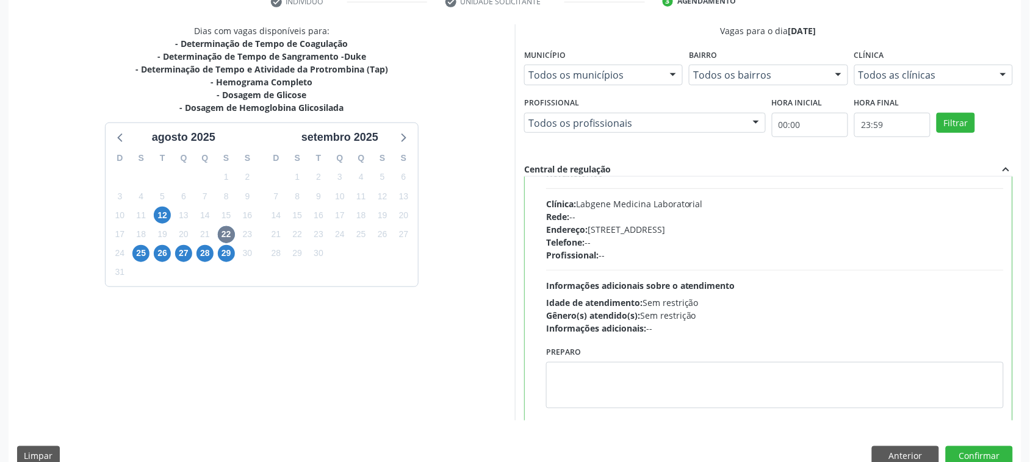
scroll to position [61, 0]
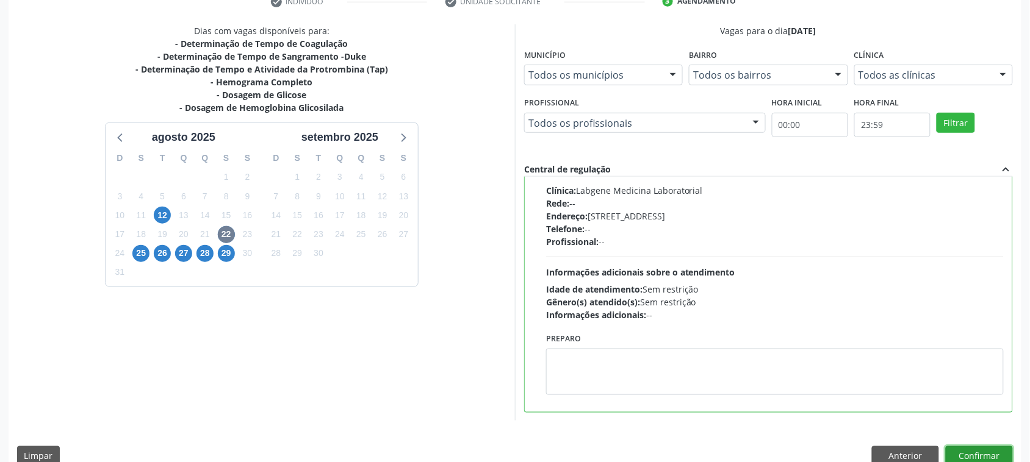
click at [991, 462] on button "Confirmar" at bounding box center [979, 457] width 67 height 21
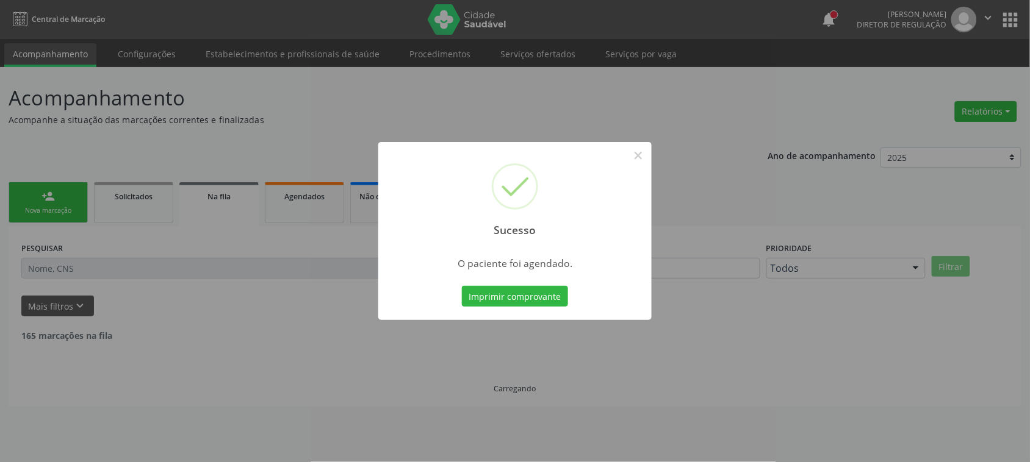
scroll to position [0, 0]
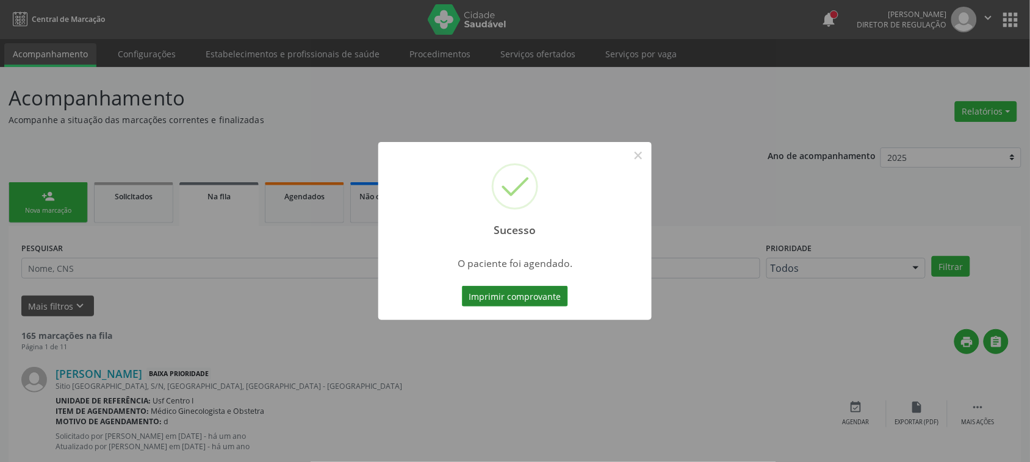
click at [537, 293] on button "Imprimir comprovante" at bounding box center [515, 296] width 106 height 21
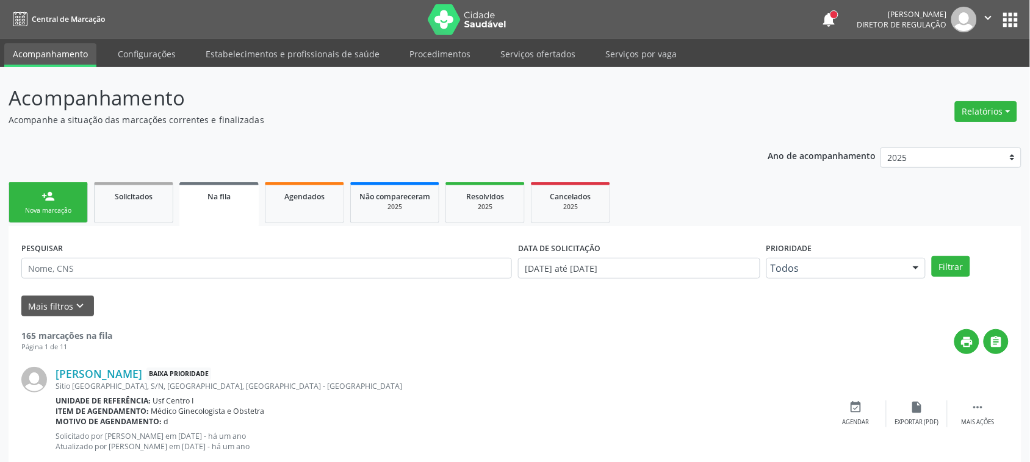
click at [62, 207] on div "Nova marcação" at bounding box center [48, 210] width 61 height 9
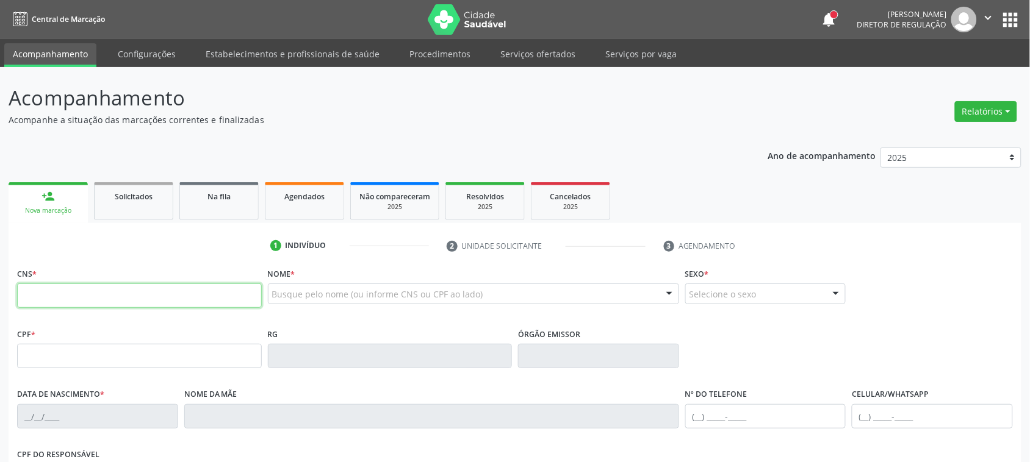
click at [86, 292] on input "text" at bounding box center [139, 296] width 245 height 24
type input "898 0037 3891 1962"
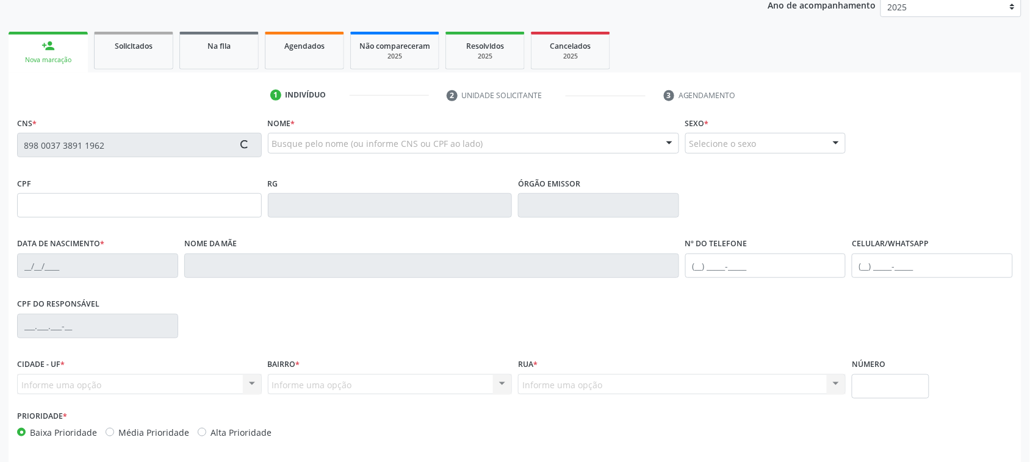
scroll to position [153, 0]
type input "[DATE]"
type input "[PERSON_NAME]"
type input "[PHONE_NUMBER]"
type input "610"
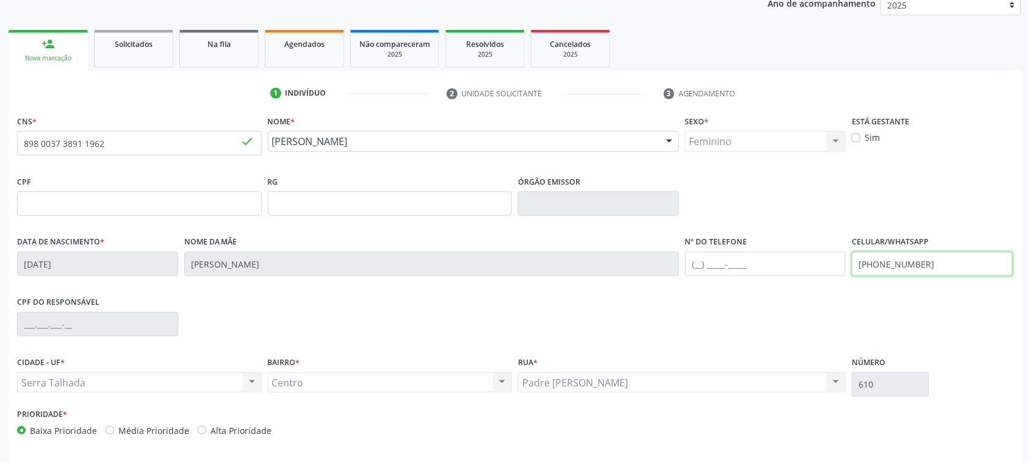
click at [899, 269] on input "[PHONE_NUMBER]" at bounding box center [932, 264] width 161 height 24
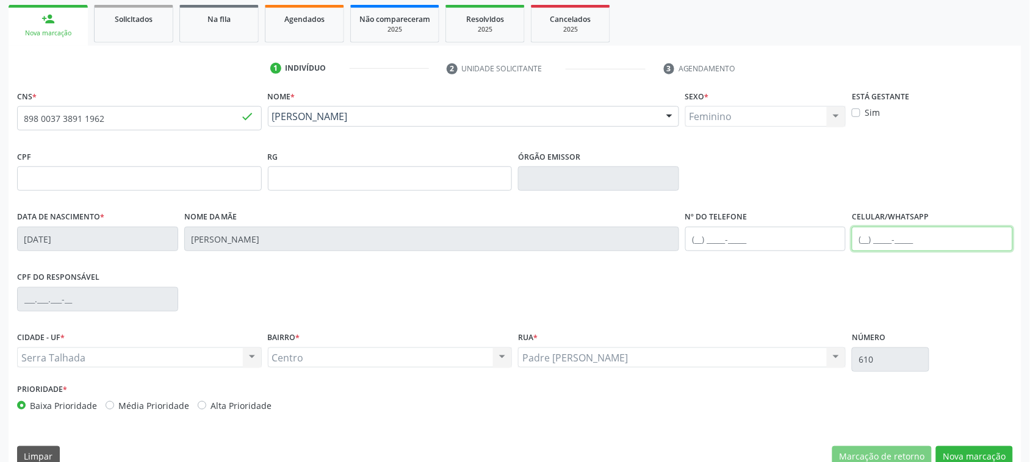
scroll to position [199, 0]
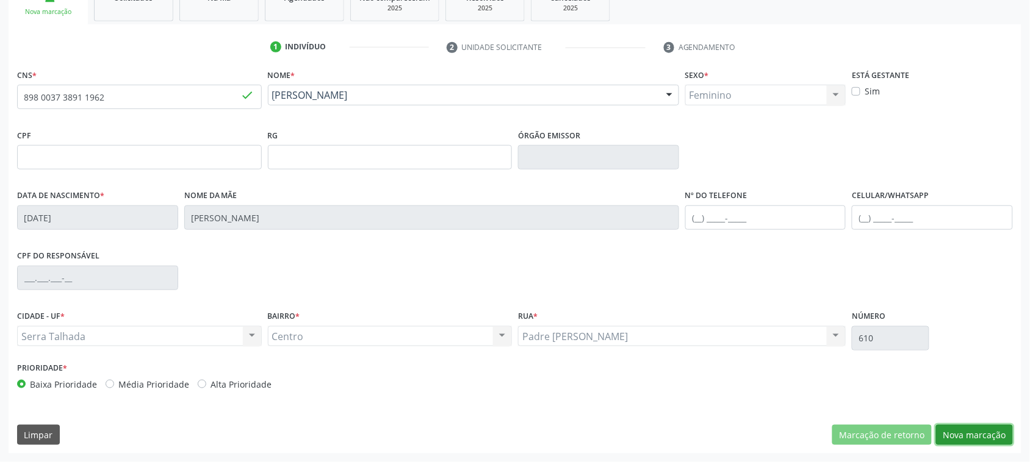
click at [993, 433] on button "Nova marcação" at bounding box center [974, 435] width 77 height 21
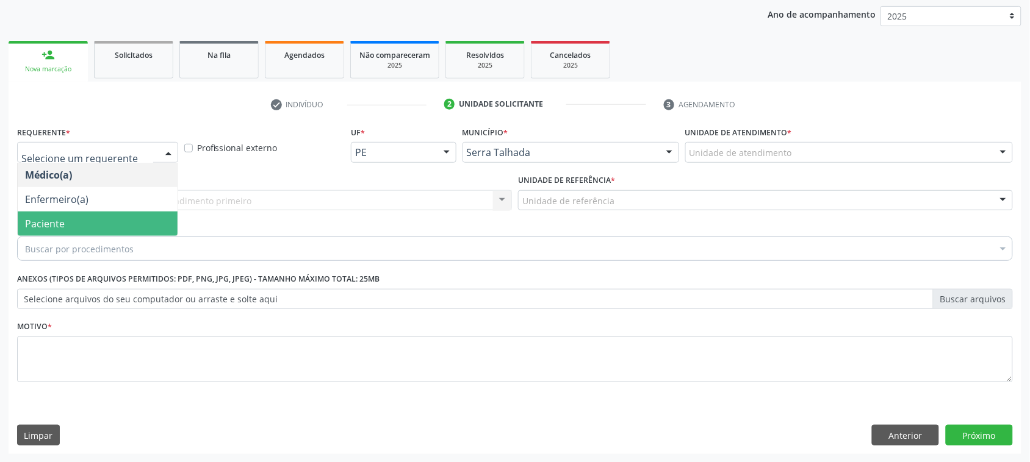
click at [81, 214] on span "Paciente" at bounding box center [98, 224] width 160 height 24
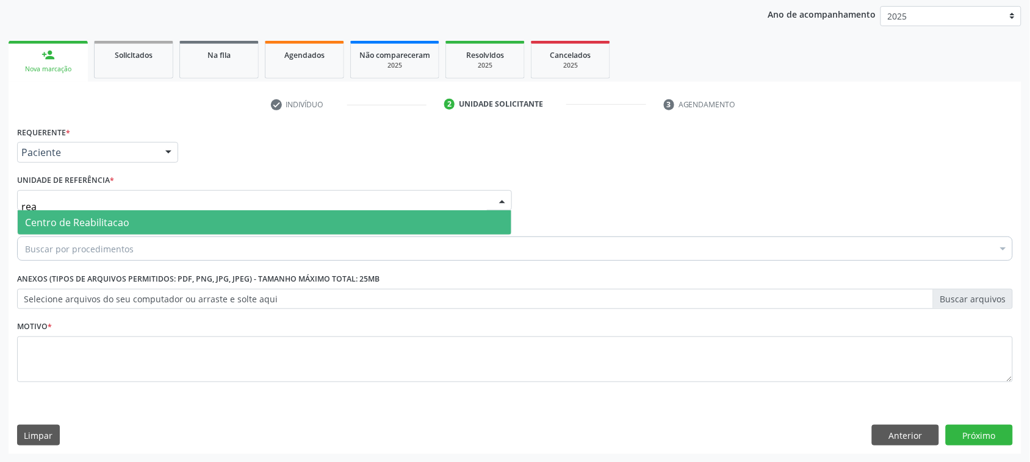
type input "reab"
click at [99, 229] on span "Centro de Reabilitacao" at bounding box center [265, 222] width 494 height 24
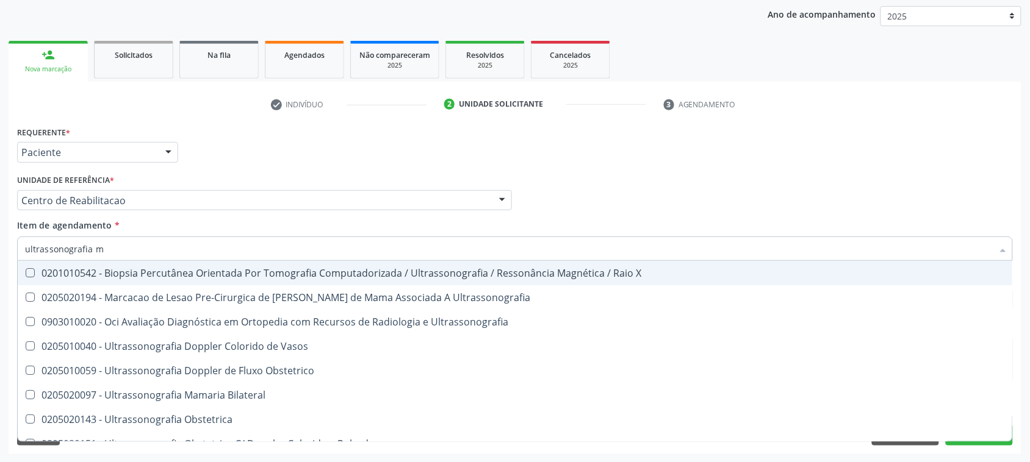
type input "ultrassonografia ma"
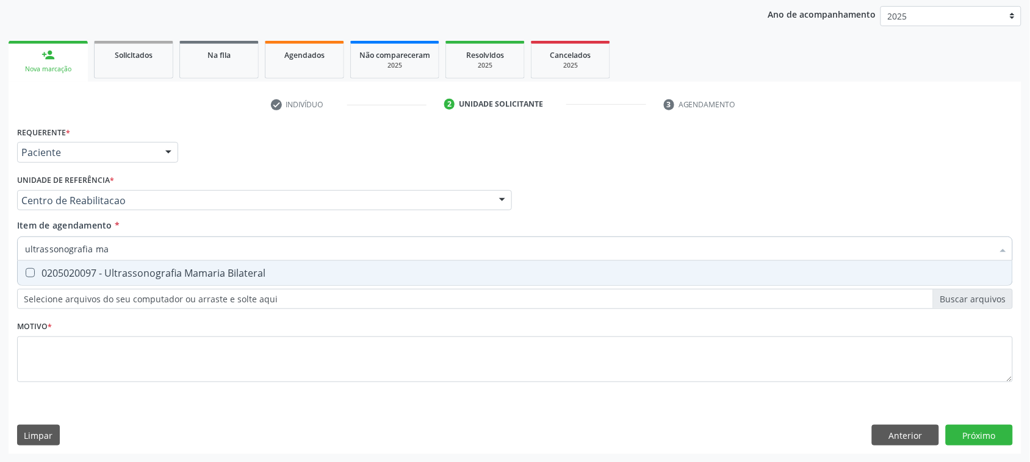
click at [231, 268] on div "0205020097 - Ultrassonografia Mamaria Bilateral" at bounding box center [515, 273] width 980 height 10
checkbox Bilateral "true"
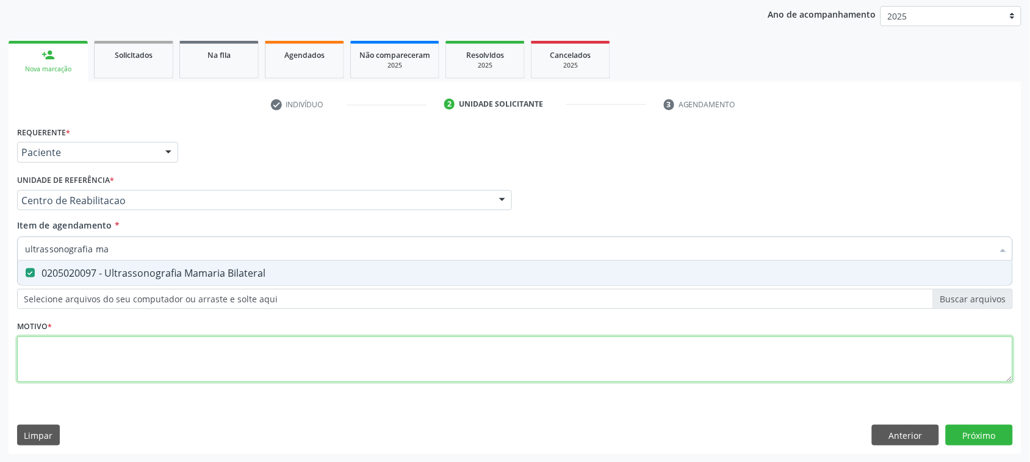
click at [98, 370] on div "Requerente * Paciente Médico(a) Enfermeiro(a) Paciente Nenhum resultado encontr…" at bounding box center [515, 261] width 996 height 276
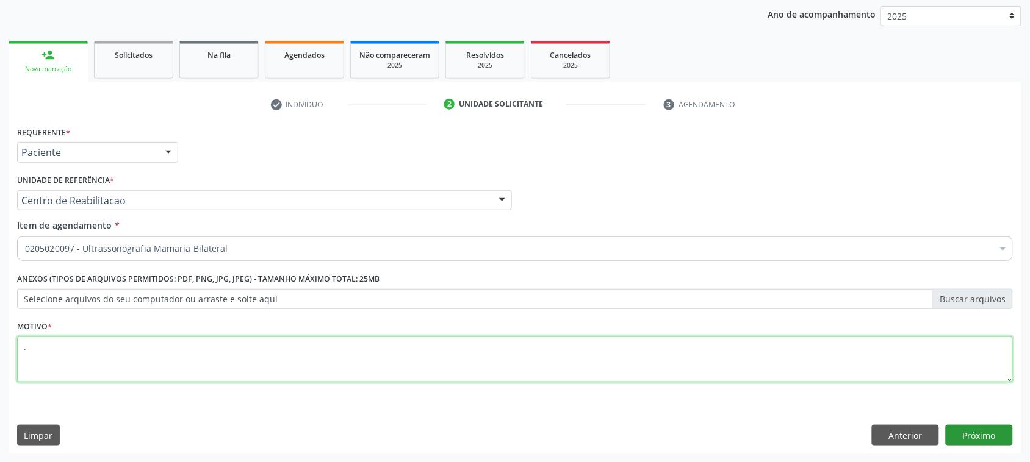
type textarea "."
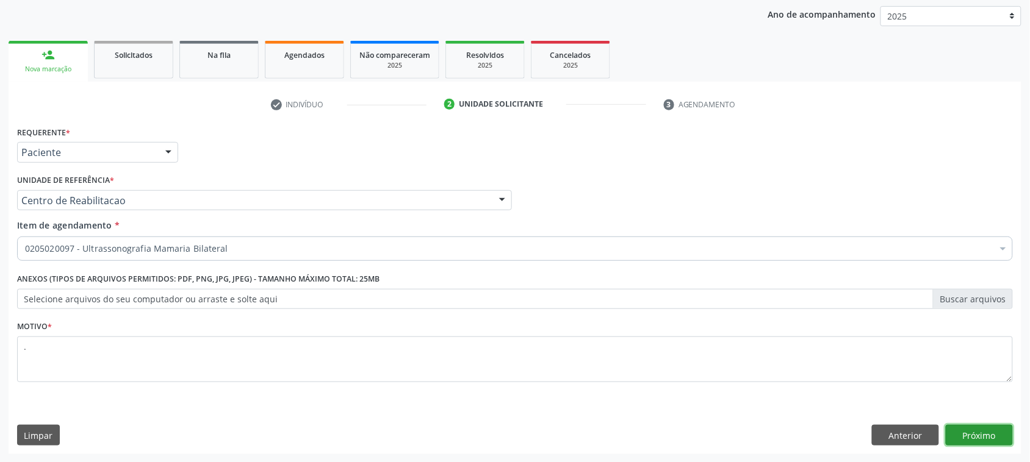
click at [959, 436] on button "Próximo" at bounding box center [979, 435] width 67 height 21
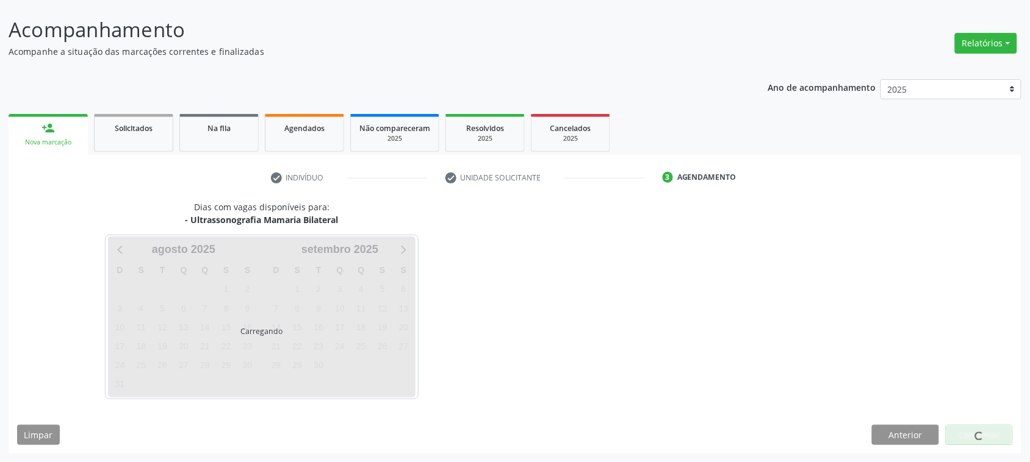
scroll to position [68, 0]
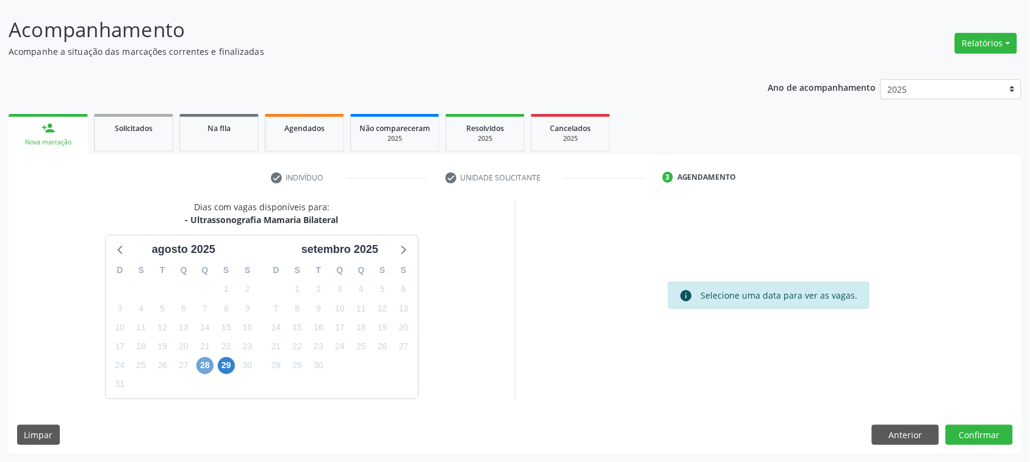
click at [202, 367] on span "28" at bounding box center [204, 365] width 17 height 17
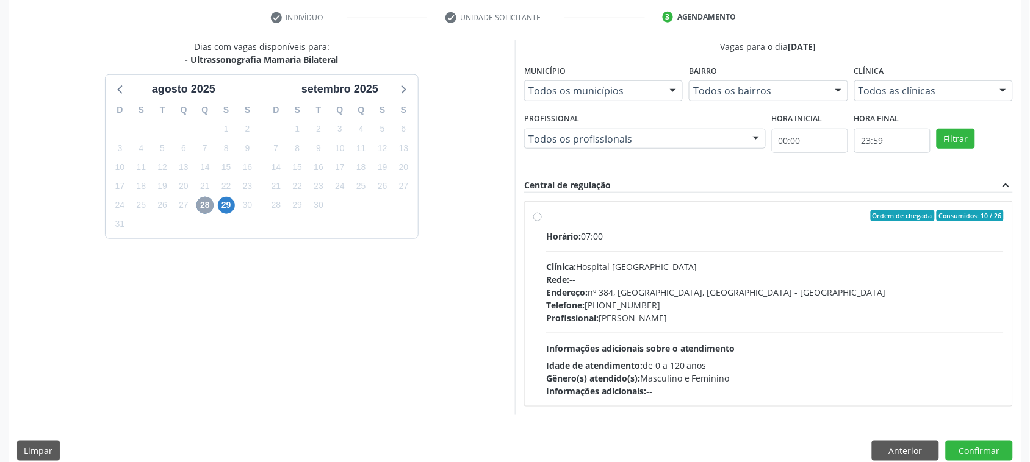
scroll to position [245, 0]
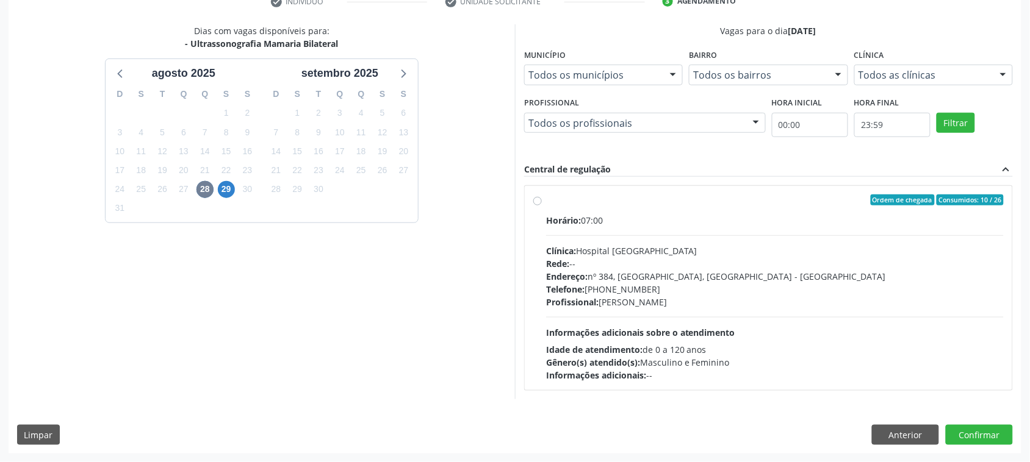
click at [645, 208] on label "Ordem de chegada Consumidos: 10 / 26 Horário: 07:00 Clínica: Hospital Sao Franc…" at bounding box center [775, 288] width 458 height 187
click at [542, 206] on input "Ordem de chegada Consumidos: 10 / 26 Horário: 07:00 Clínica: Hospital Sao Franc…" at bounding box center [537, 200] width 9 height 11
radio input "true"
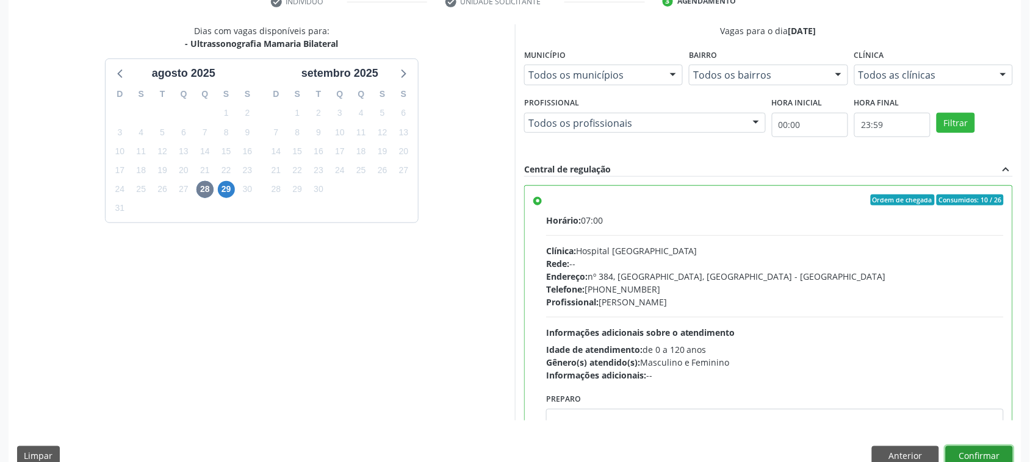
click at [1013, 447] on button "Confirmar" at bounding box center [979, 457] width 67 height 21
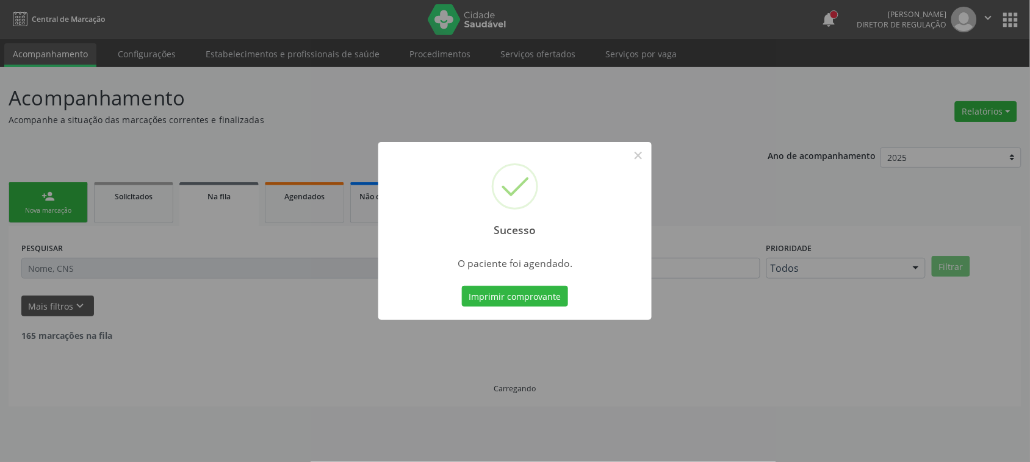
scroll to position [0, 0]
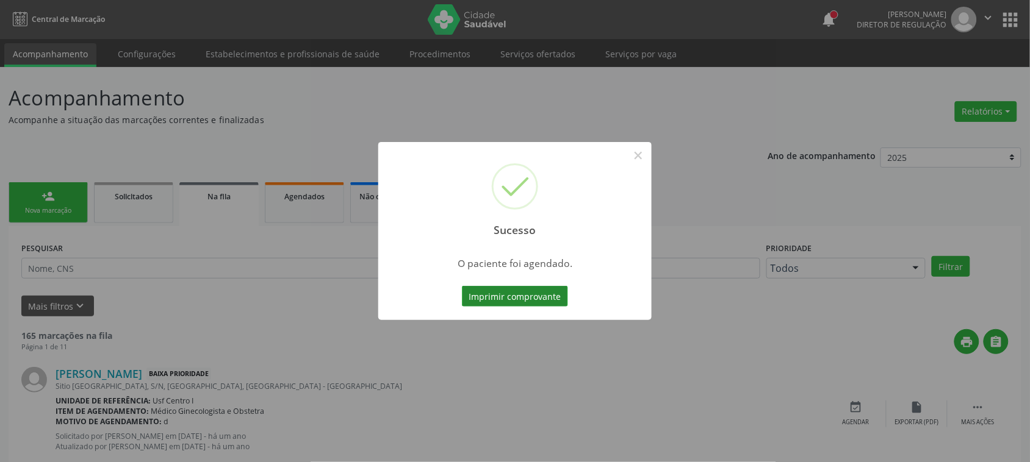
click at [511, 302] on button "Imprimir comprovante" at bounding box center [515, 296] width 106 height 21
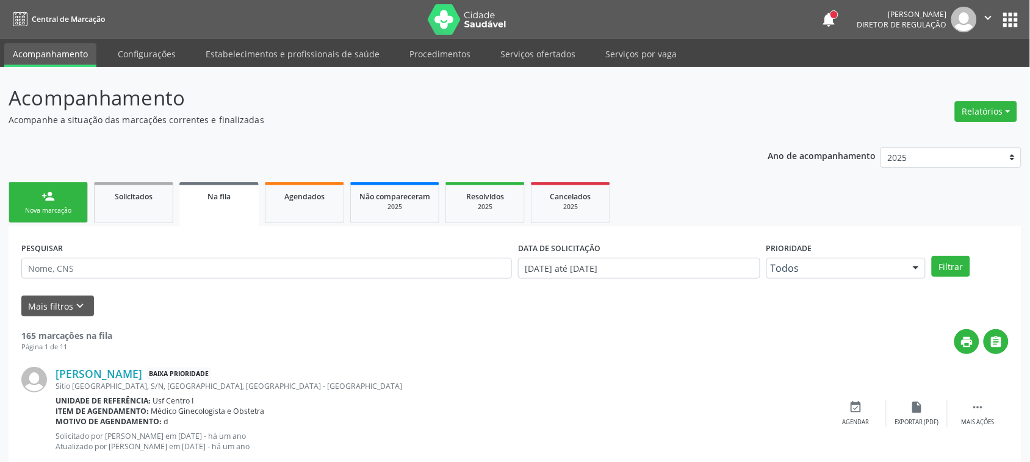
click at [59, 199] on link "person_add Nova marcação" at bounding box center [48, 202] width 79 height 41
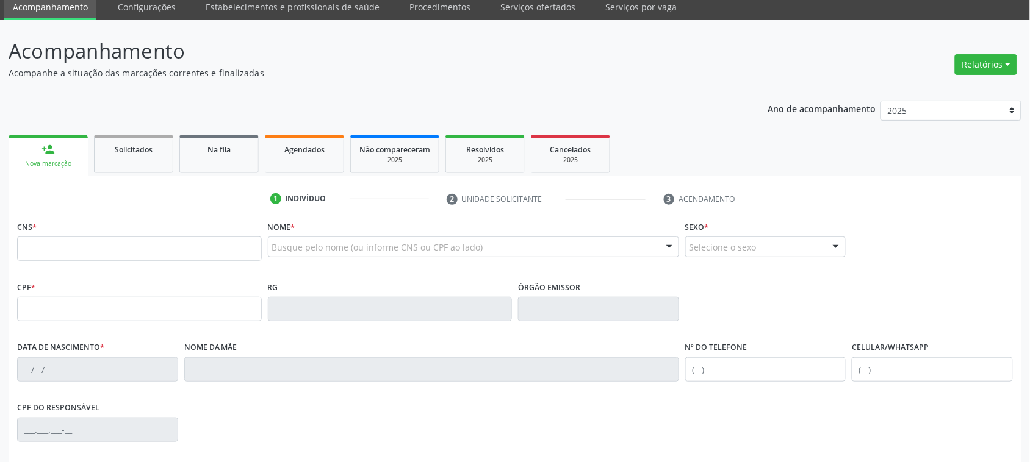
scroll to position [46, 0]
click at [333, 153] on div "Agendados" at bounding box center [304, 149] width 61 height 13
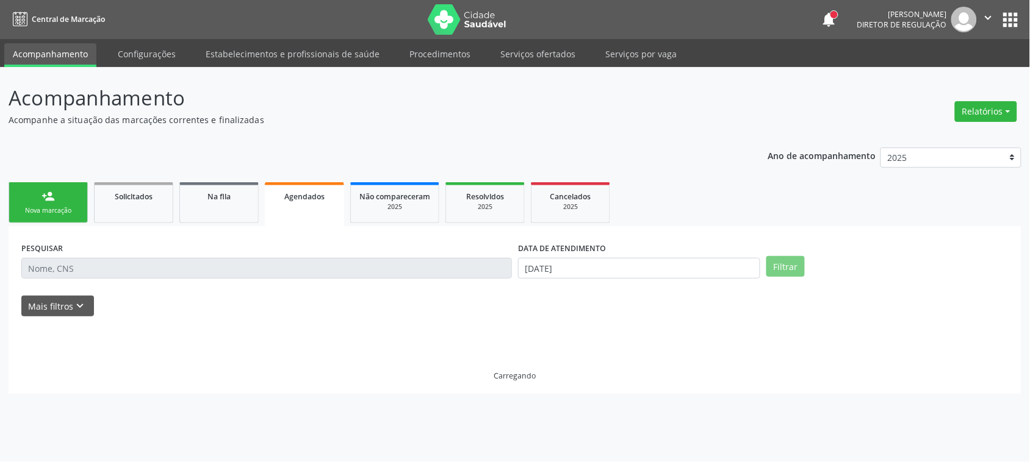
scroll to position [0, 0]
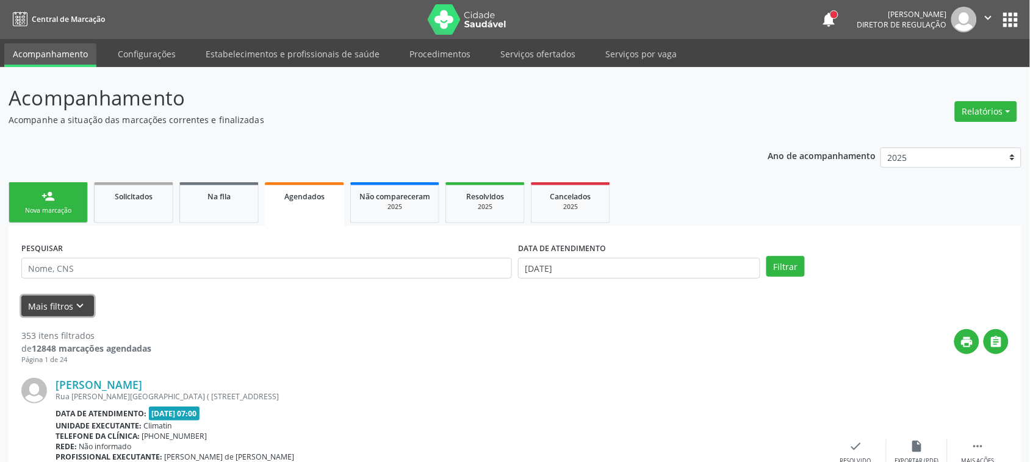
click at [81, 302] on icon "keyboard_arrow_down" at bounding box center [80, 306] width 13 height 13
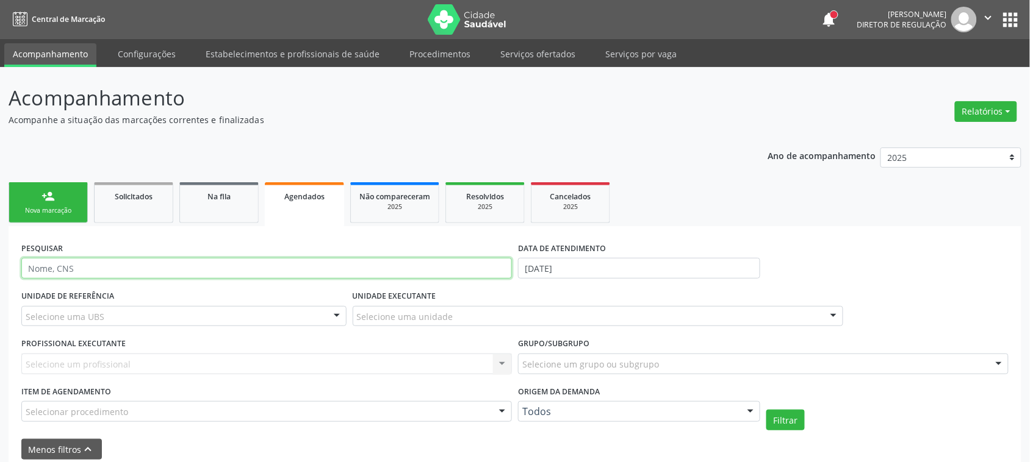
click at [77, 275] on input "text" at bounding box center [266, 268] width 490 height 21
paste input "Paciente: Lucimere de Sousa Magalhaes"
click at [66, 268] on input "Paciente: Lucimere de Sousa Magalhaes" at bounding box center [266, 268] width 490 height 21
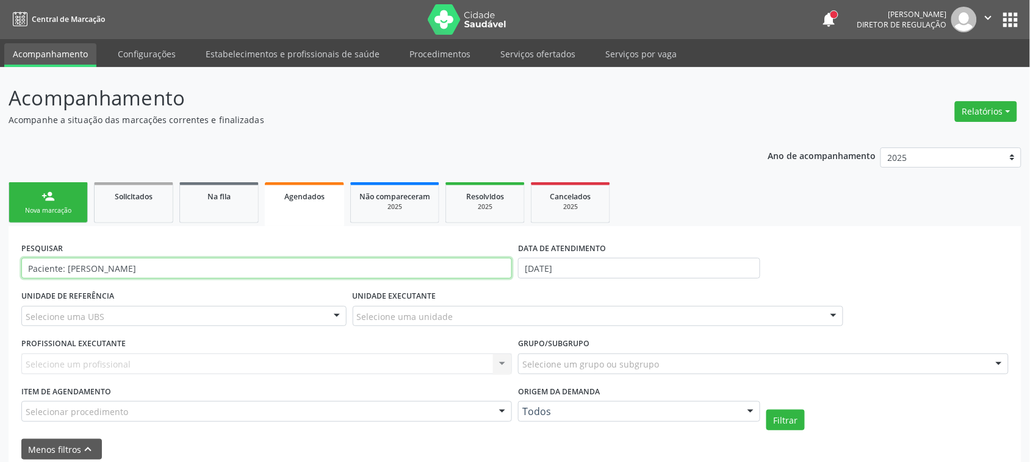
drag, startPoint x: 66, startPoint y: 268, endPoint x: 31, endPoint y: 157, distance: 117.1
type input "[PERSON_NAME]"
click at [601, 272] on input "18/08/2025" at bounding box center [639, 268] width 242 height 21
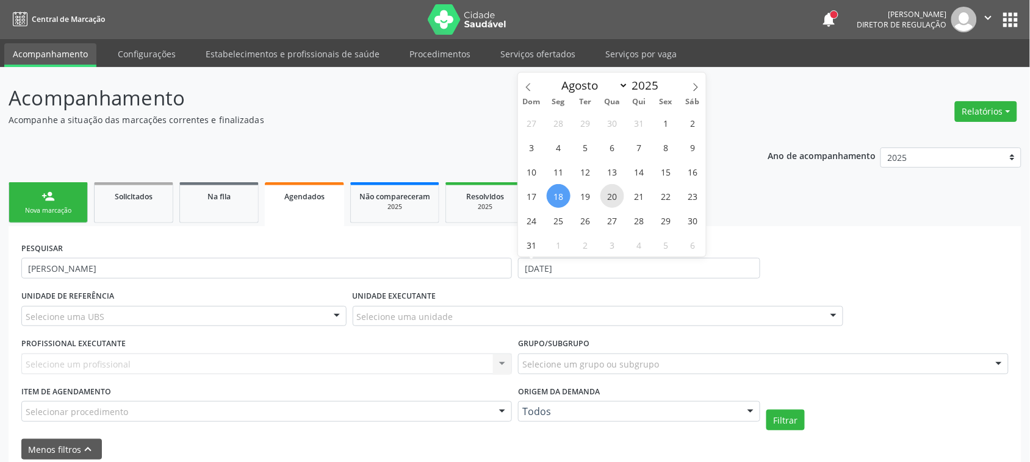
click at [609, 202] on span "20" at bounding box center [612, 196] width 24 height 24
type input "20/08/2025"
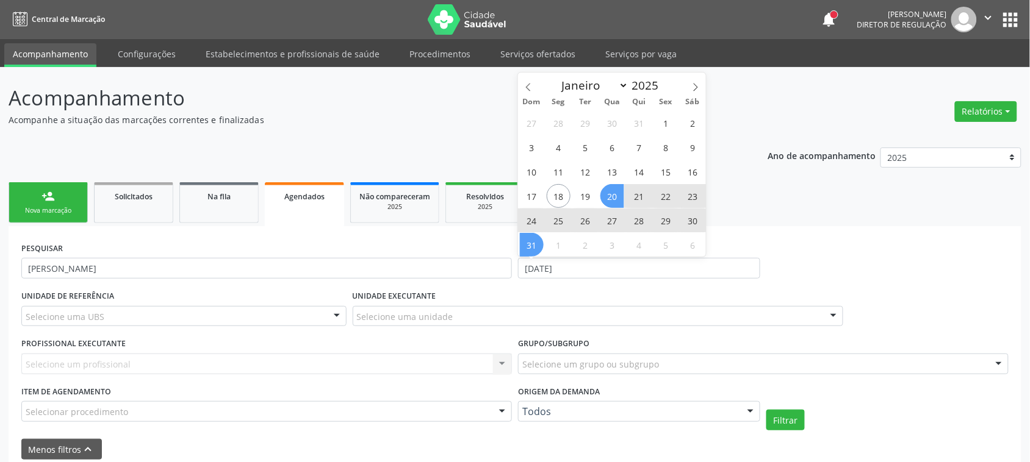
click at [537, 245] on span "31" at bounding box center [532, 245] width 24 height 24
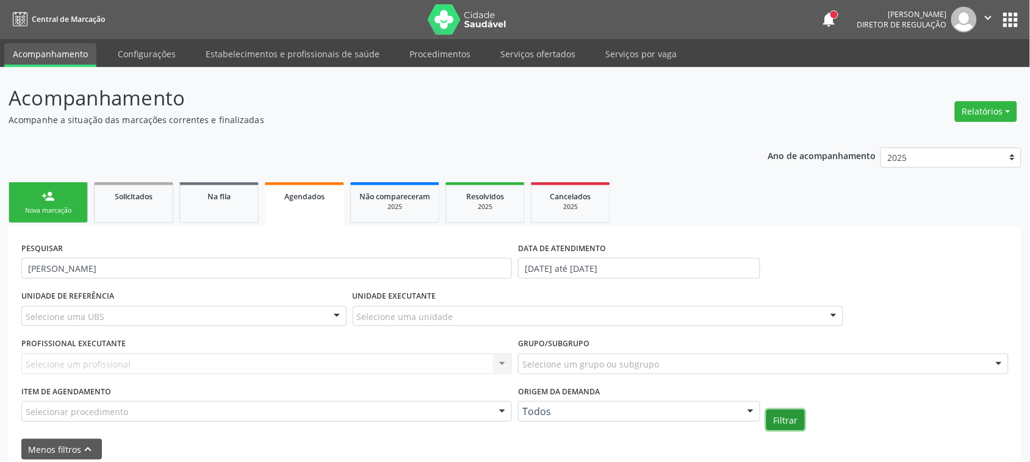
click at [780, 415] on button "Filtrar" at bounding box center [785, 420] width 38 height 21
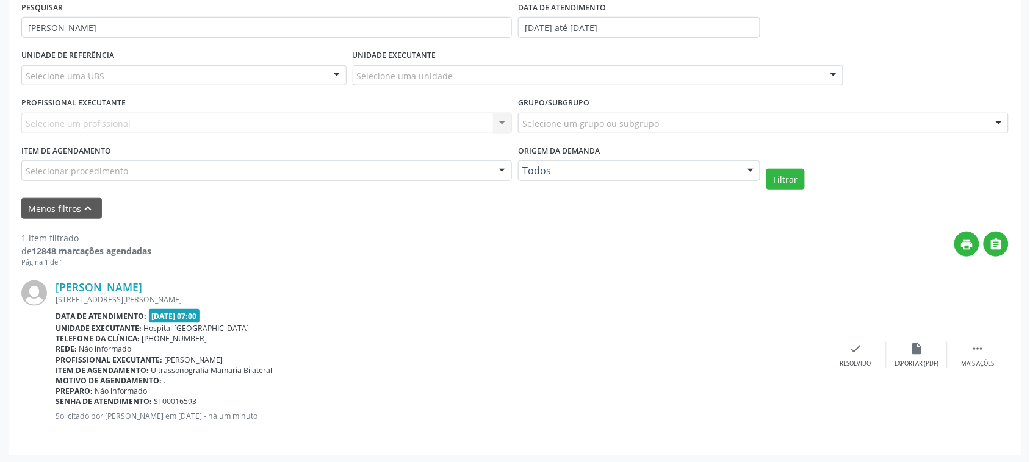
scroll to position [242, 0]
click at [990, 355] on div " Mais ações" at bounding box center [977, 354] width 61 height 26
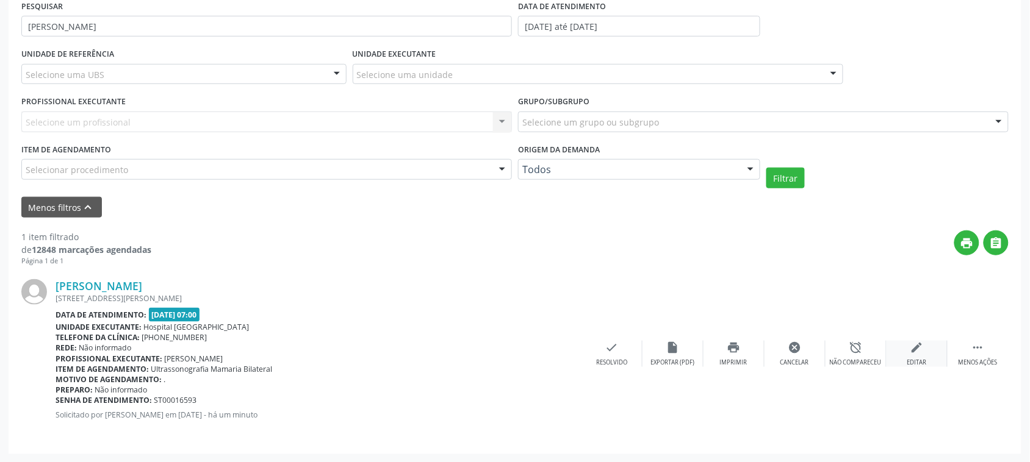
click at [929, 361] on div "edit Editar" at bounding box center [916, 354] width 61 height 26
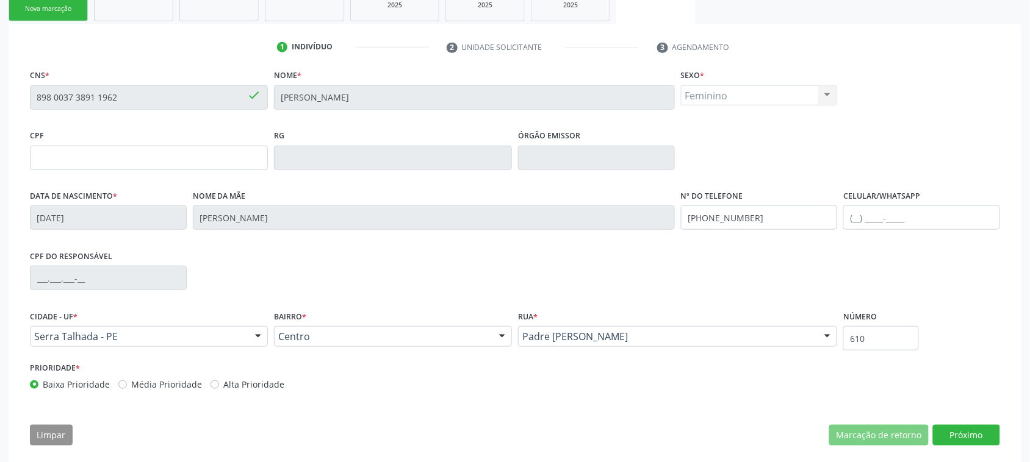
scroll to position [215, 0]
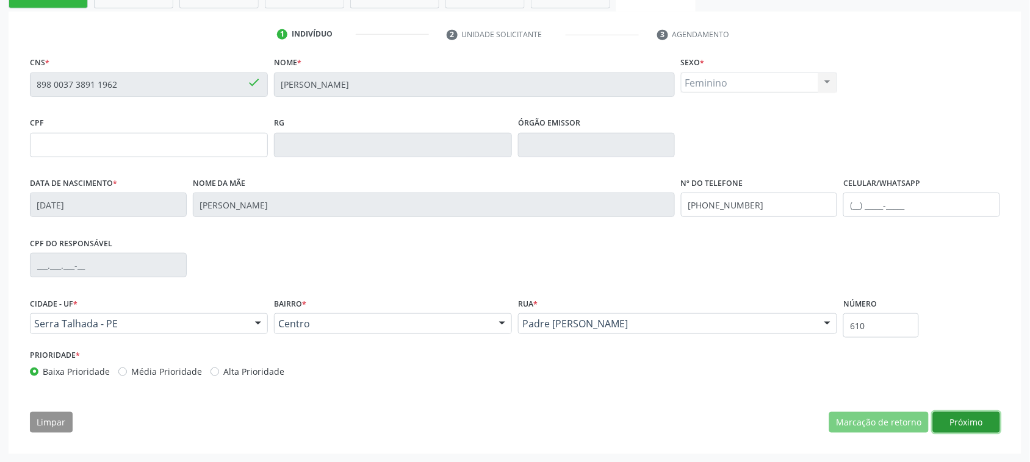
click at [965, 415] on button "Próximo" at bounding box center [966, 422] width 67 height 21
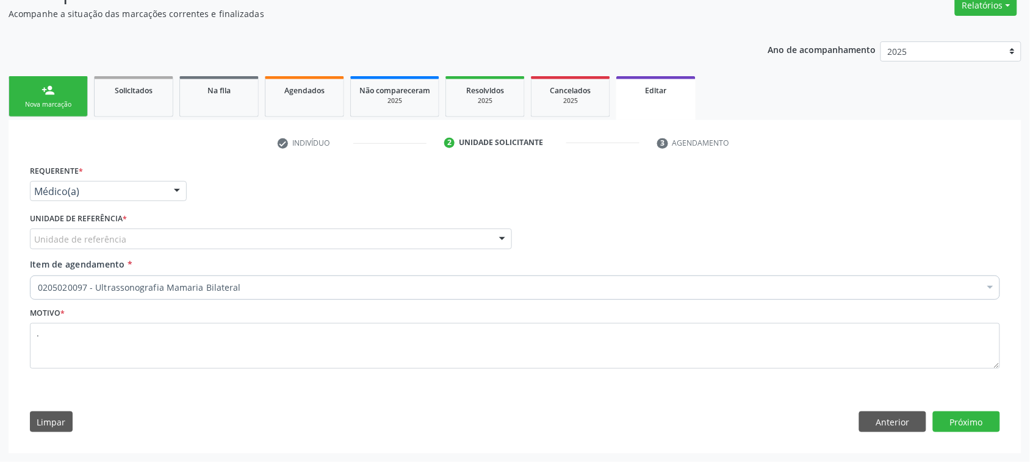
scroll to position [107, 0]
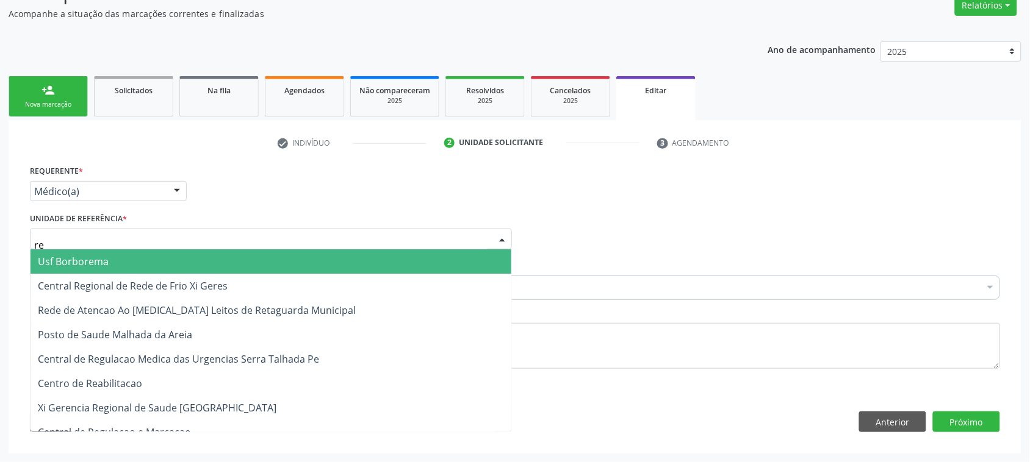
type input "rea"
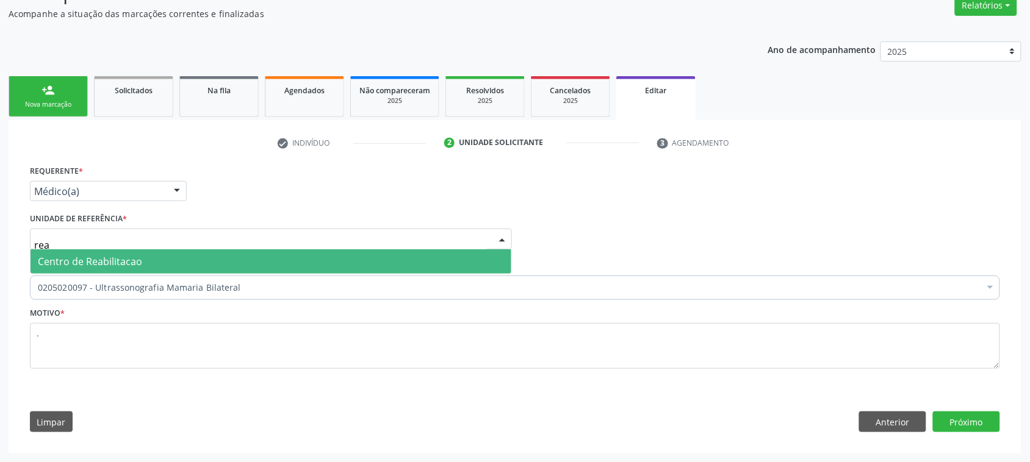
click at [109, 255] on span "Centro de Reabilitacao" at bounding box center [90, 261] width 104 height 13
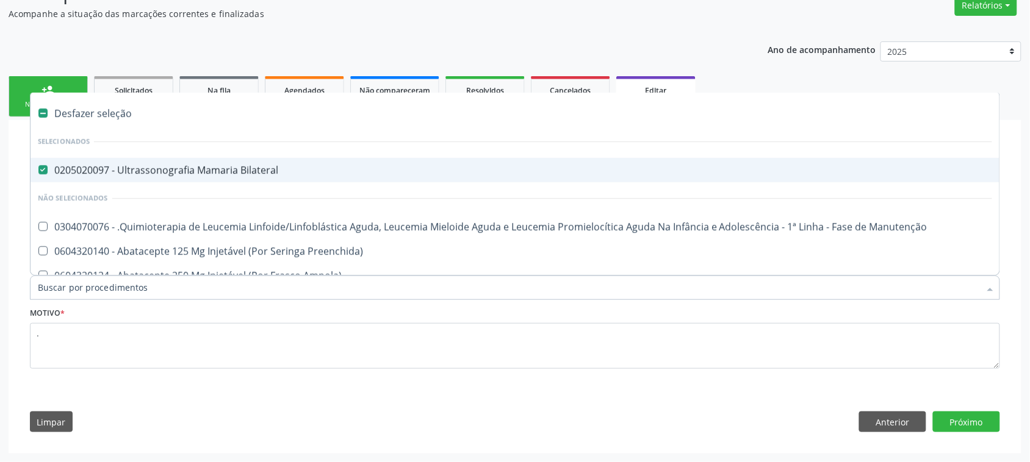
type input "t"
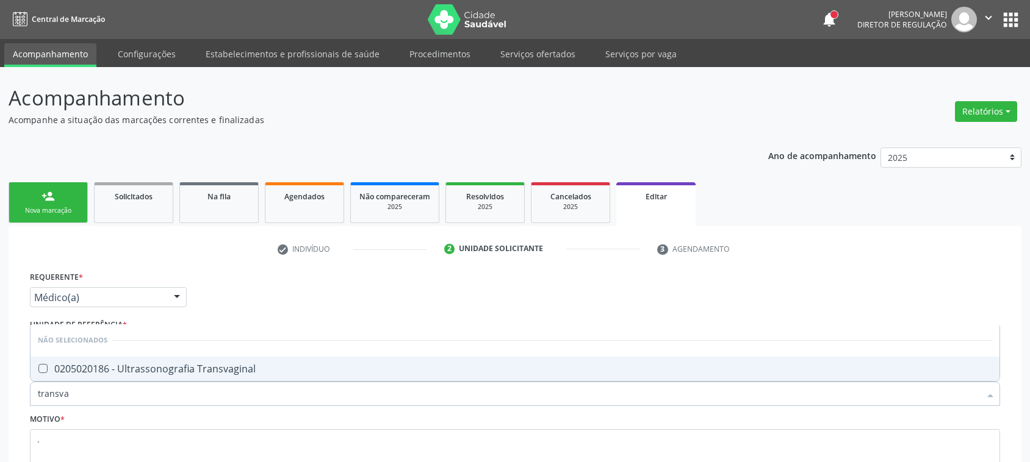
scroll to position [107, 0]
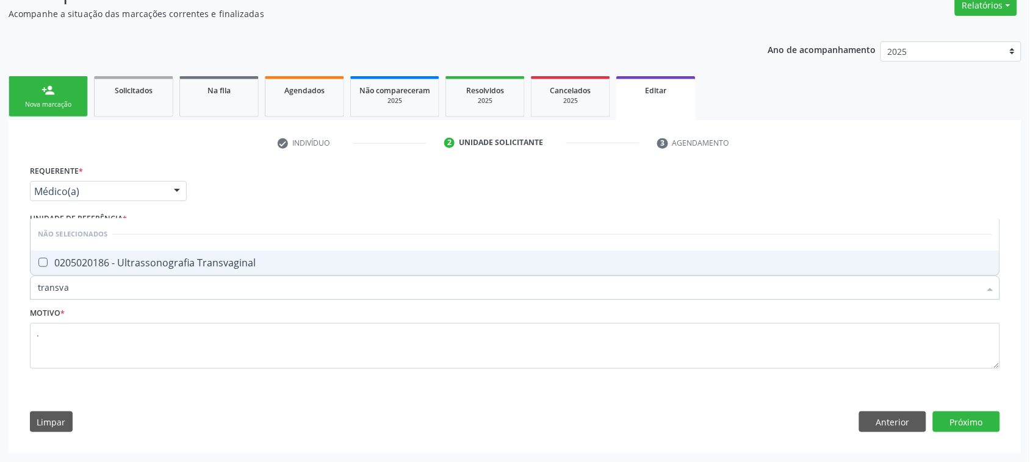
click at [303, 263] on div "0205020186 - Ultrassonografia Transvaginal" at bounding box center [515, 263] width 954 height 10
checkbox Transvaginal "true"
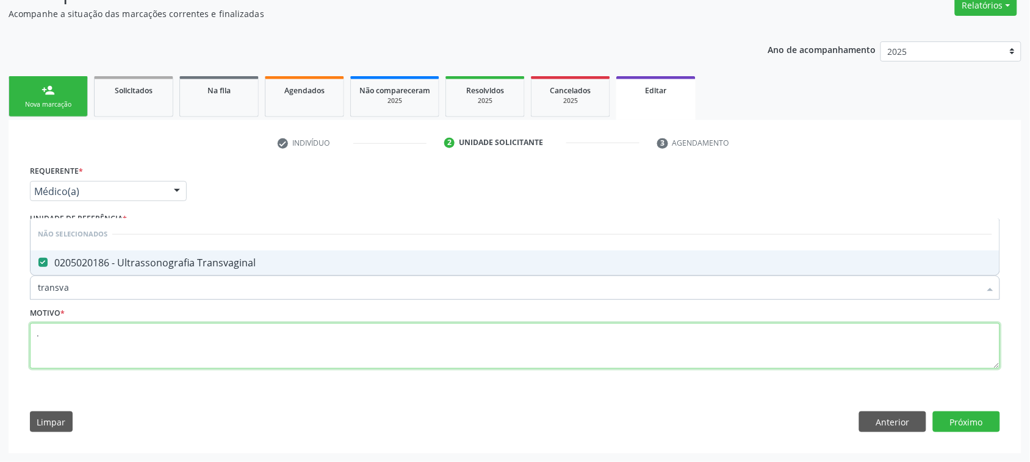
click at [166, 354] on textarea "." at bounding box center [515, 346] width 970 height 46
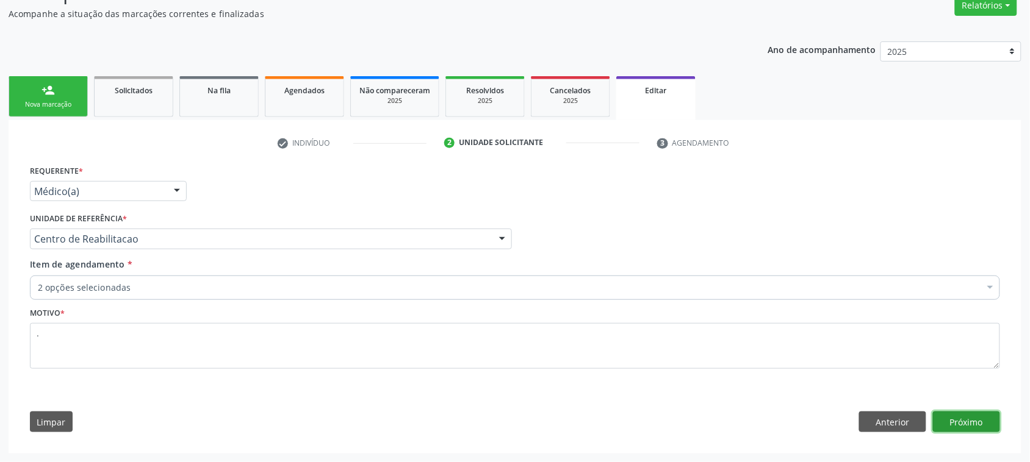
click at [949, 422] on button "Próximo" at bounding box center [966, 422] width 67 height 21
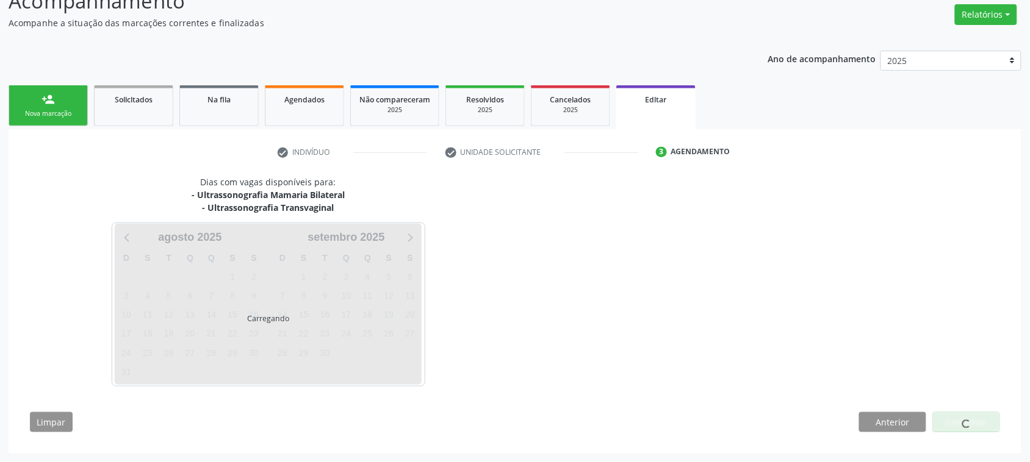
scroll to position [98, 0]
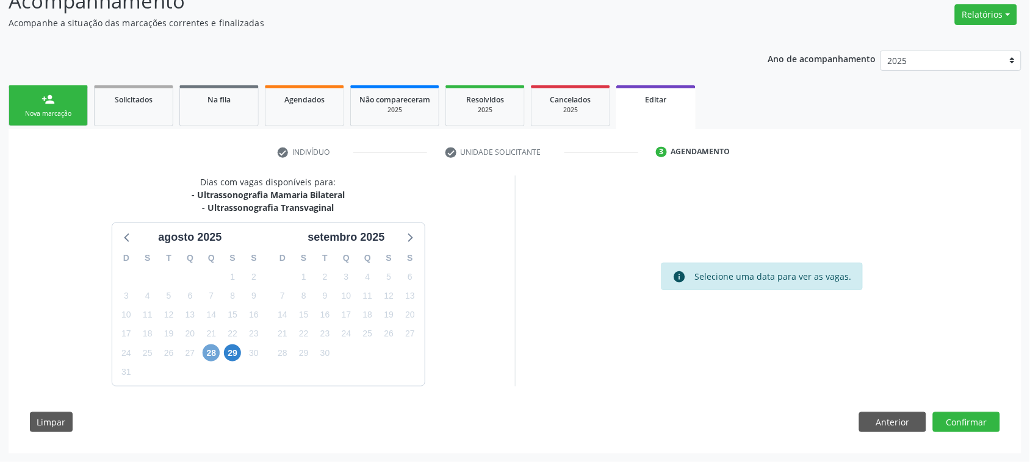
click at [208, 357] on span "28" at bounding box center [211, 353] width 17 height 17
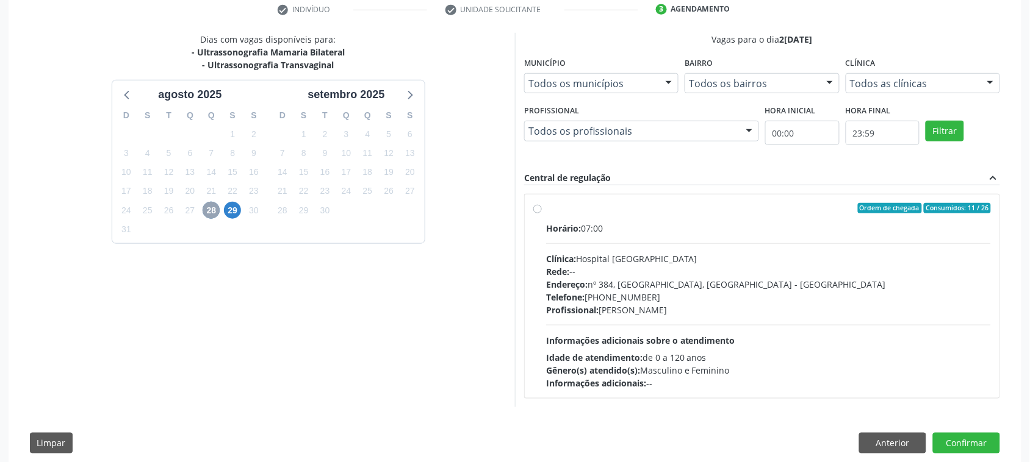
scroll to position [261, 0]
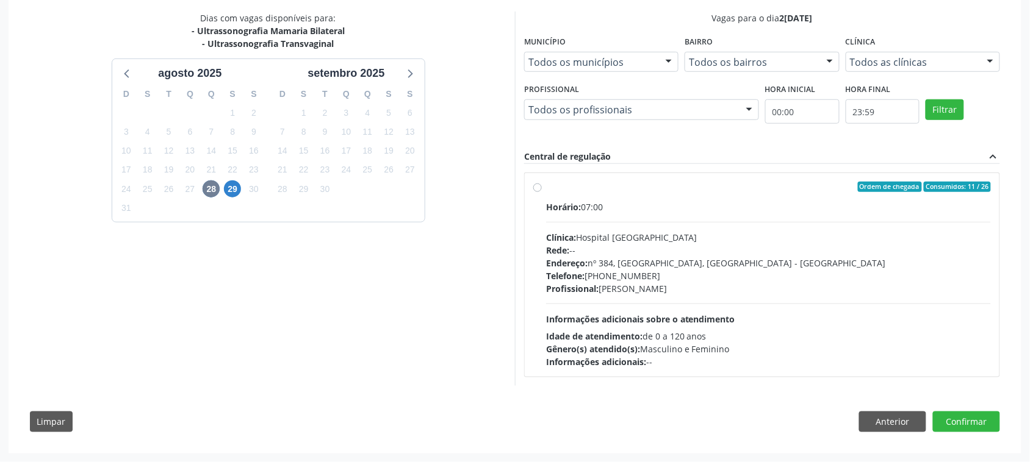
click at [659, 187] on div "Ordem de chegada Consumidos: 11 / 26" at bounding box center [768, 187] width 445 height 11
click at [542, 187] on input "Ordem de chegada Consumidos: 11 / 26 Horário: 07:00 Clínica: Hospital [GEOGRAPH…" at bounding box center [537, 187] width 9 height 11
radio input "true"
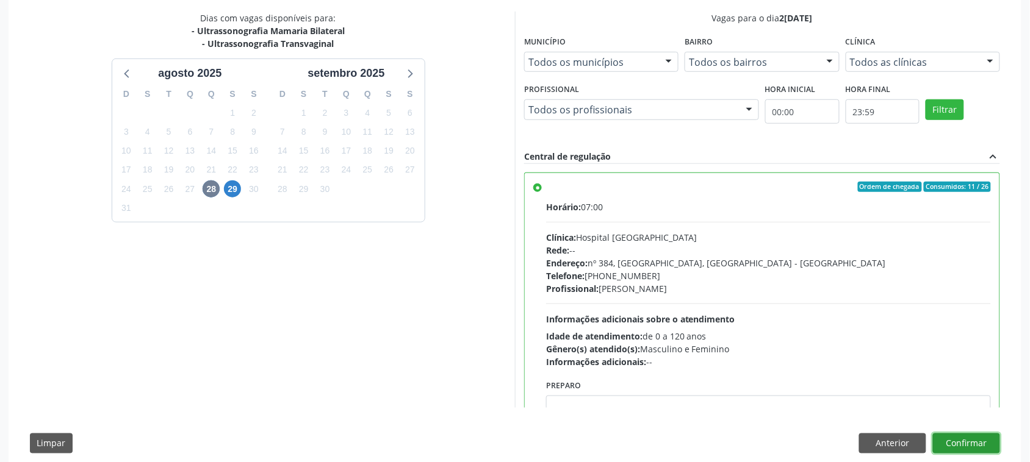
click at [969, 442] on button "Confirmar" at bounding box center [966, 444] width 67 height 21
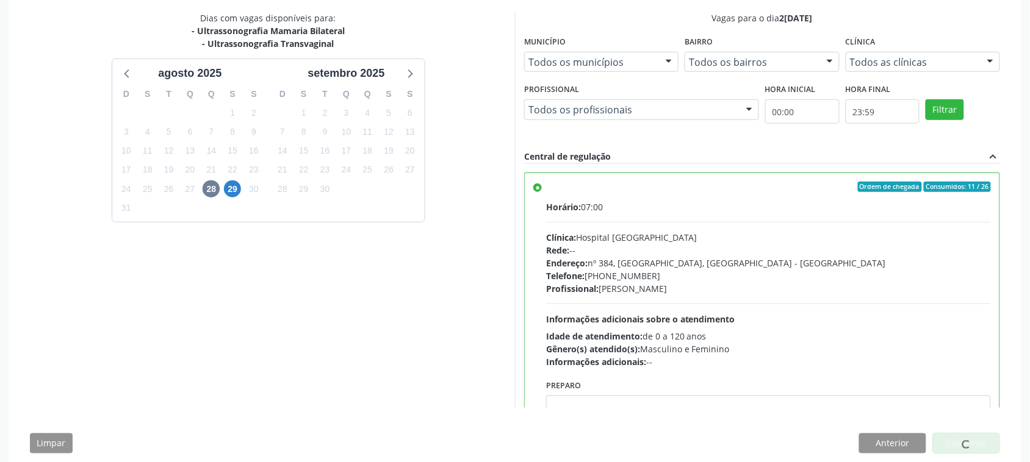
scroll to position [0, 0]
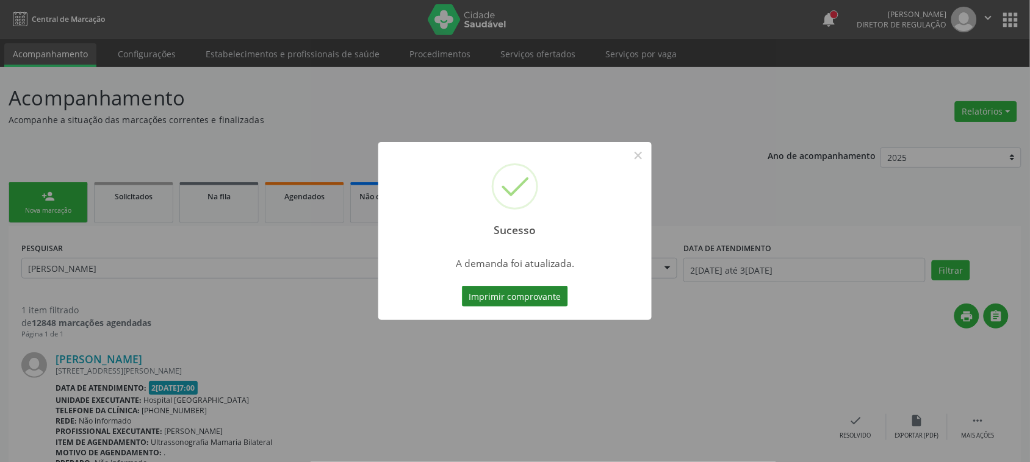
click at [513, 303] on button "Imprimir comprovante" at bounding box center [515, 296] width 106 height 21
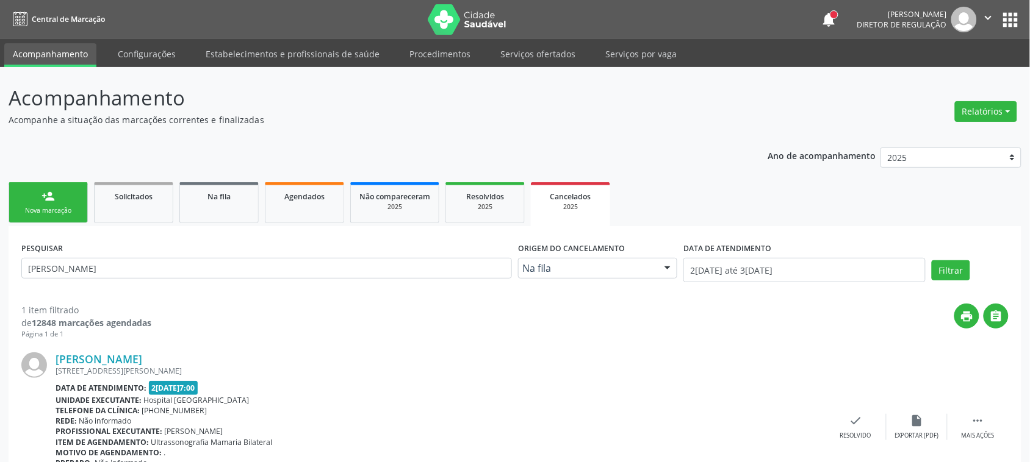
click at [71, 209] on div "Nova marcação" at bounding box center [48, 210] width 61 height 9
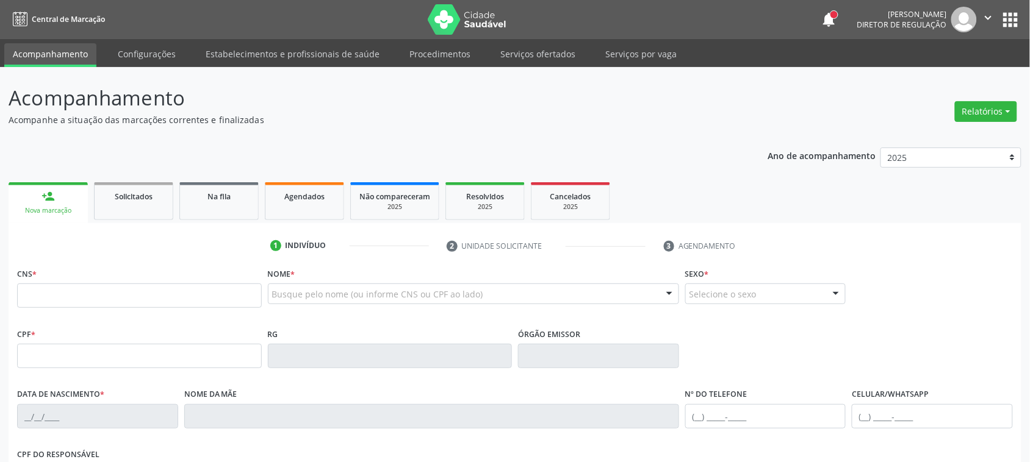
click at [68, 196] on link "person_add Nova marcação" at bounding box center [48, 202] width 79 height 41
click at [104, 296] on input "text" at bounding box center [139, 296] width 245 height 24
paste input "text"
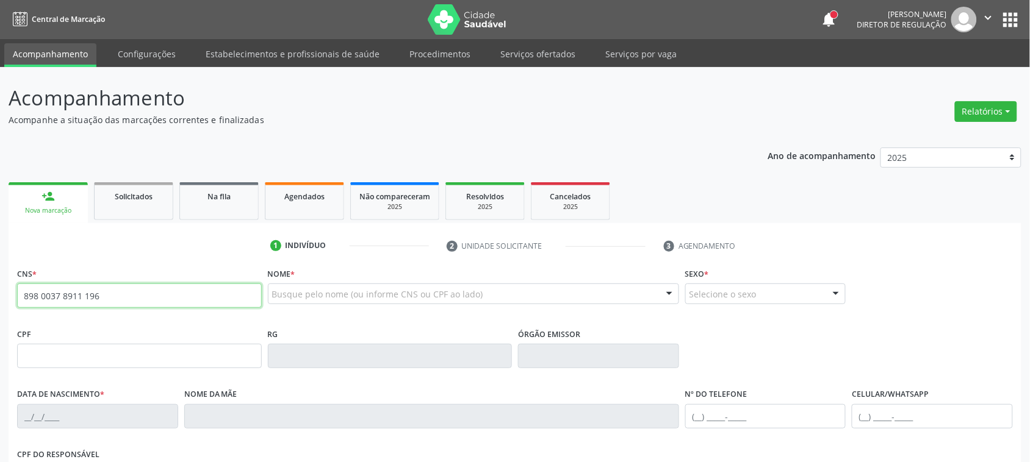
type input "898 0037 8911 1962"
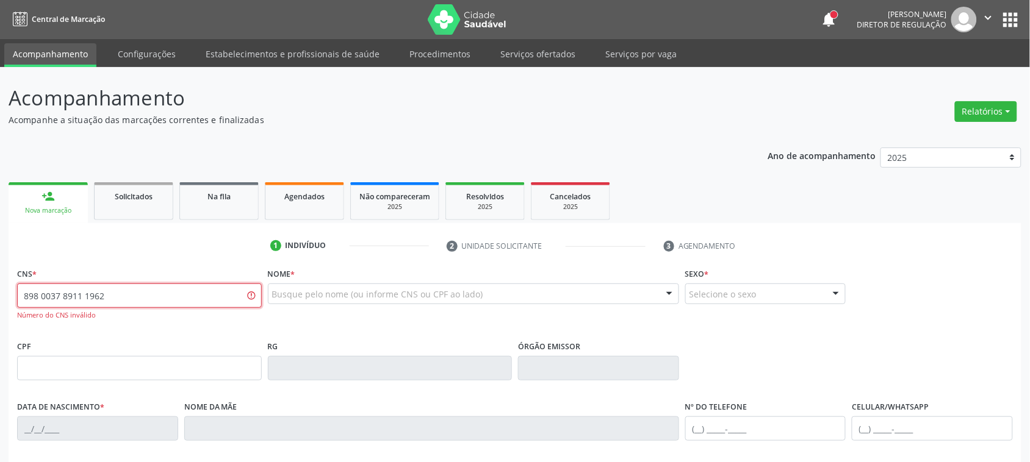
click at [115, 292] on input "898 0037 8911 1962" at bounding box center [139, 296] width 245 height 24
type input "898 0037 3891 1962"
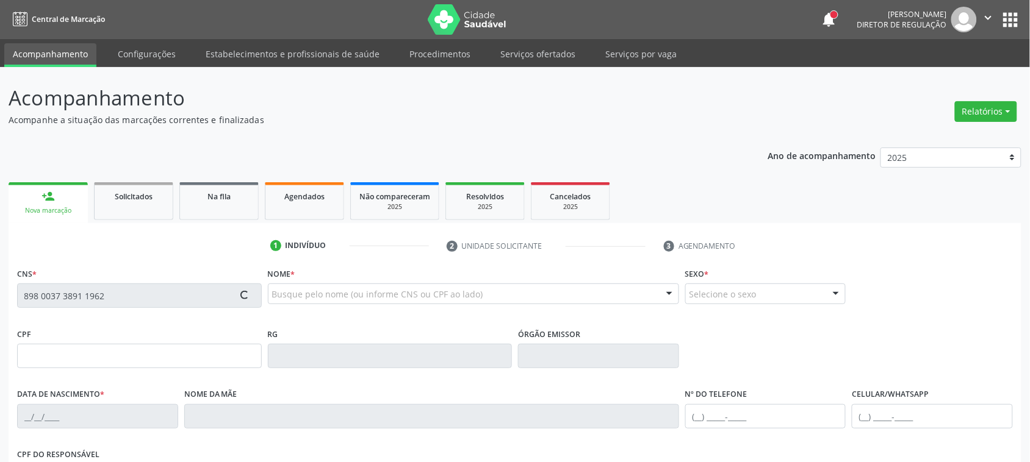
type input "[DATE]"
type input "[PERSON_NAME]"
type input "[PHONE_NUMBER]"
type input "610"
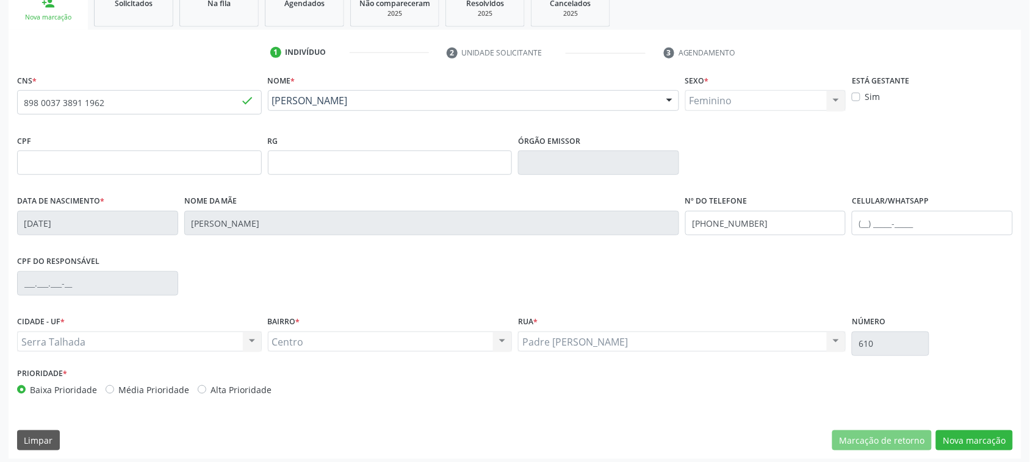
scroll to position [199, 0]
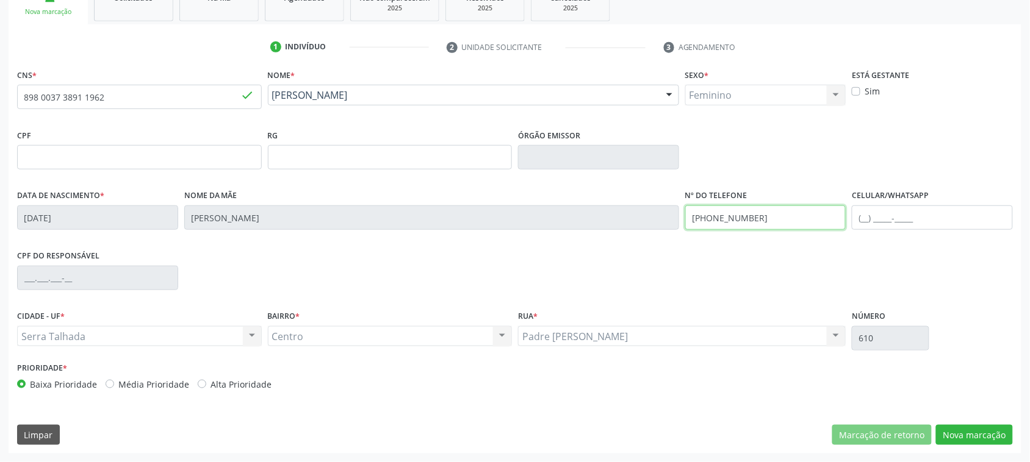
click at [742, 227] on input "[PHONE_NUMBER]" at bounding box center [765, 218] width 161 height 24
click at [976, 425] on button "Nova marcação" at bounding box center [974, 435] width 77 height 21
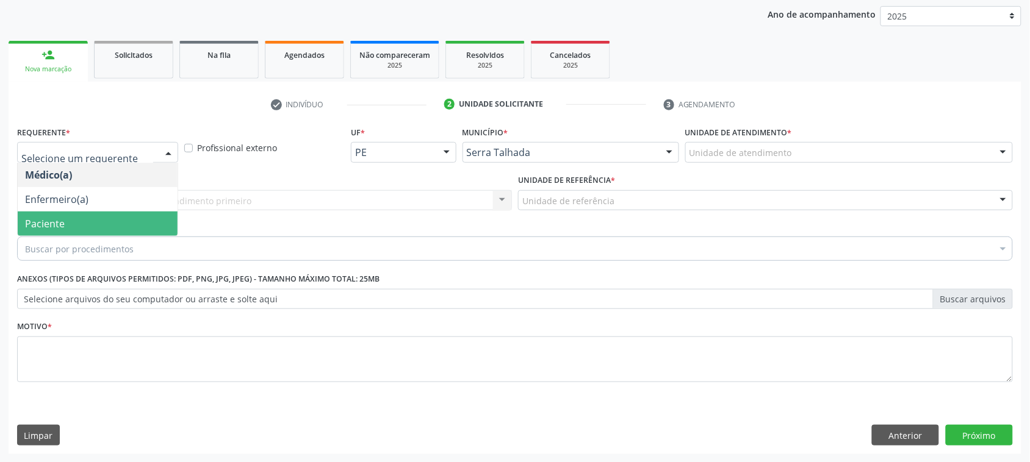
click at [120, 226] on span "Paciente" at bounding box center [98, 224] width 160 height 24
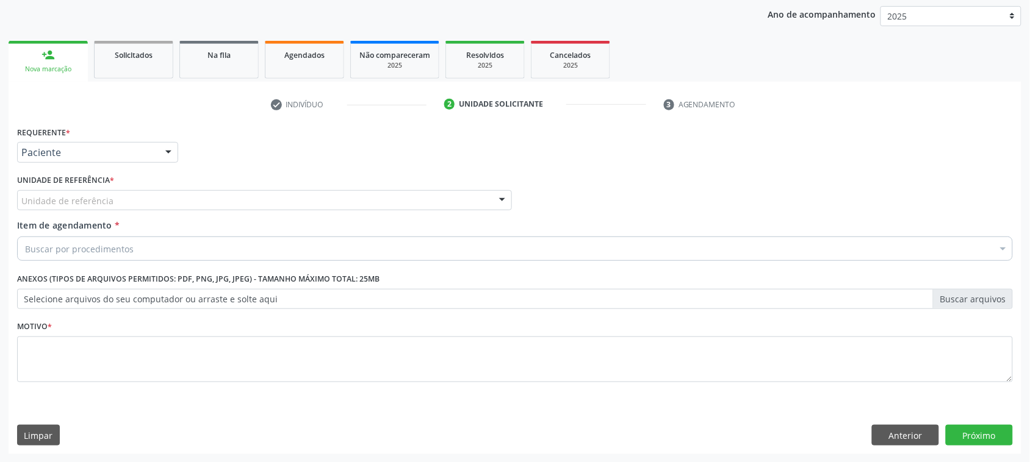
click at [123, 190] on div "Unidade de referência" at bounding box center [264, 200] width 495 height 21
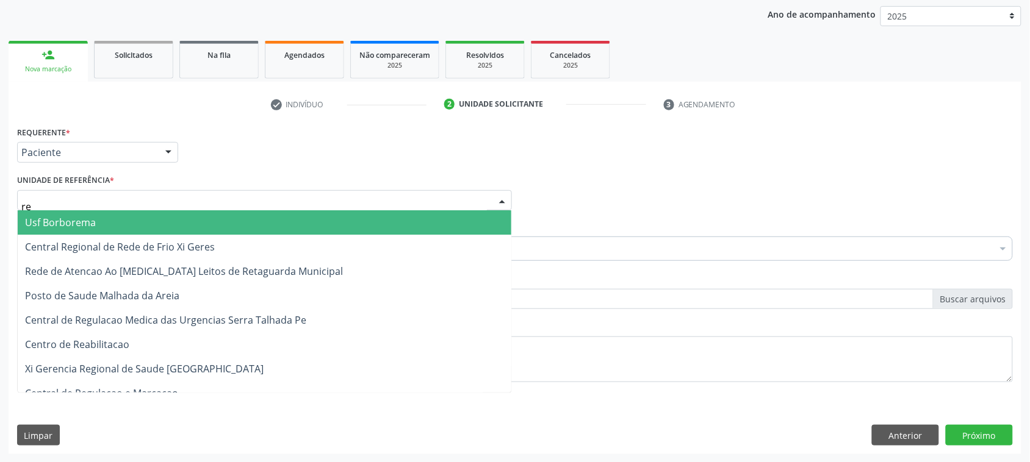
type input "rea"
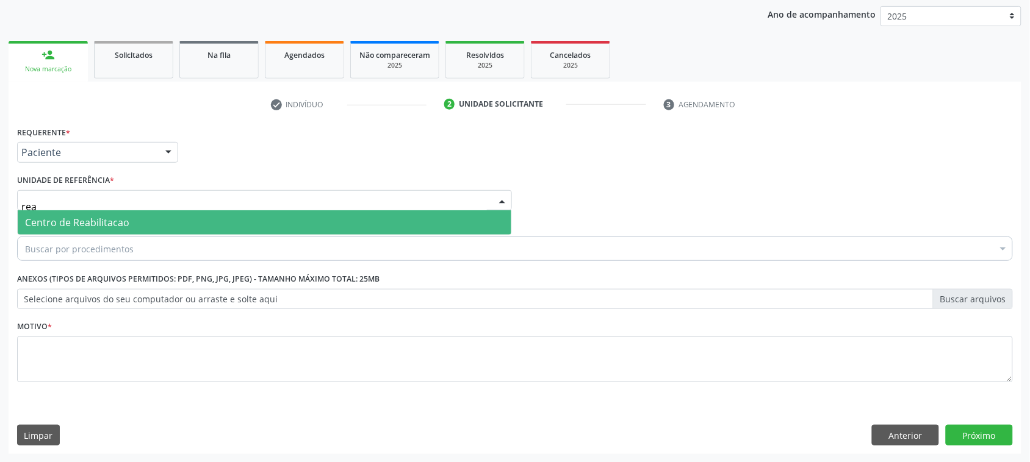
click at [134, 223] on span "Centro de Reabilitacao" at bounding box center [265, 222] width 494 height 24
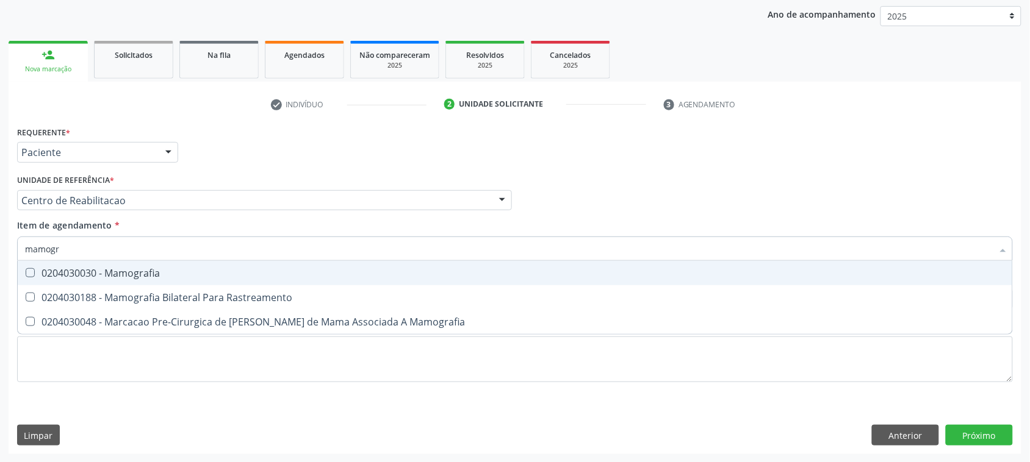
type input "mamogra"
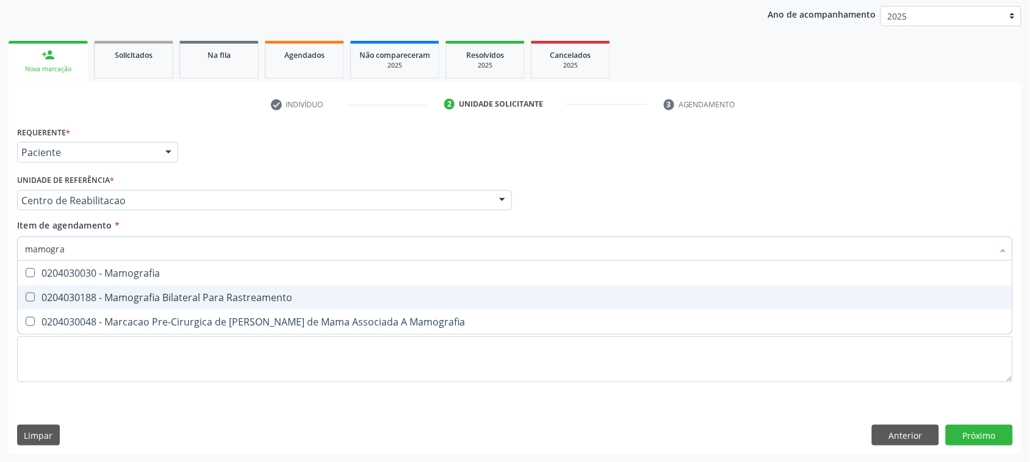
click at [153, 299] on div "0204030188 - Mamografia Bilateral Para Rastreamento" at bounding box center [515, 298] width 980 height 10
checkbox Rastreamento "true"
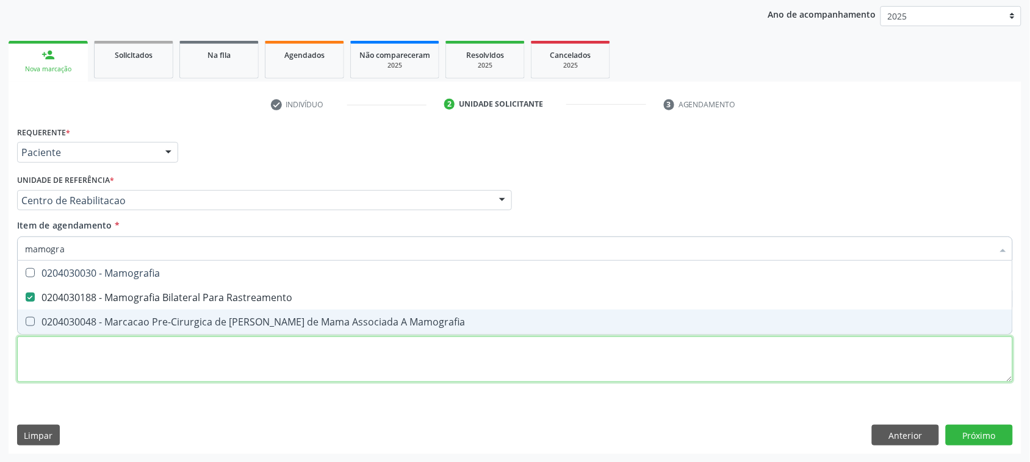
click at [72, 380] on div "Requerente * Paciente Médico(a) Enfermeiro(a) Paciente Nenhum resultado encontr…" at bounding box center [515, 261] width 996 height 276
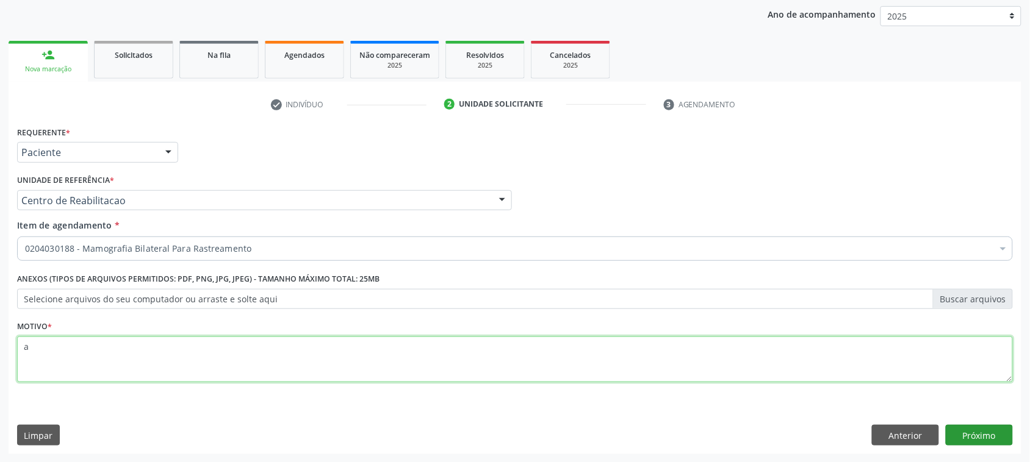
type textarea "a"
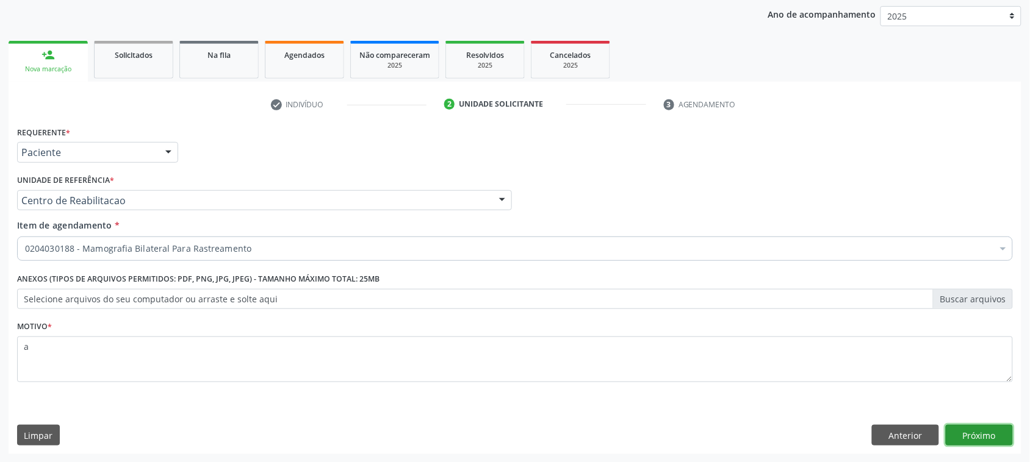
click at [977, 441] on button "Próximo" at bounding box center [979, 435] width 67 height 21
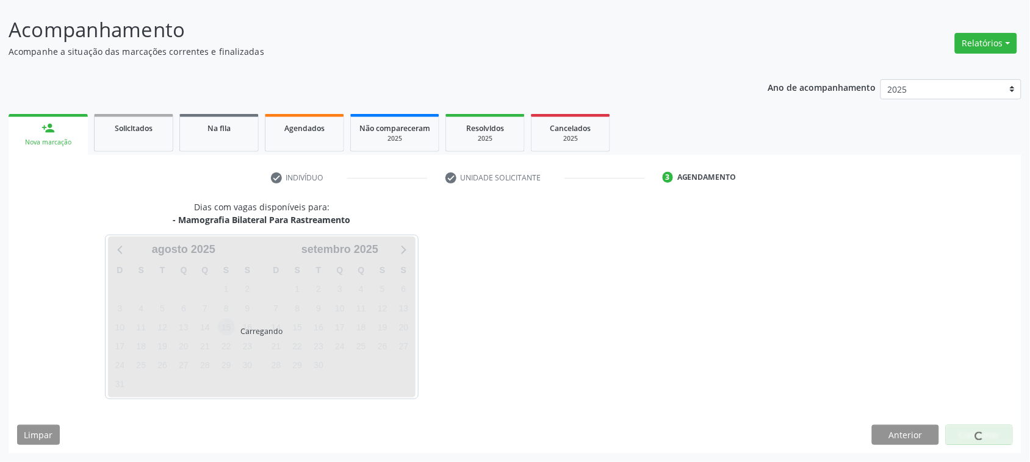
scroll to position [68, 0]
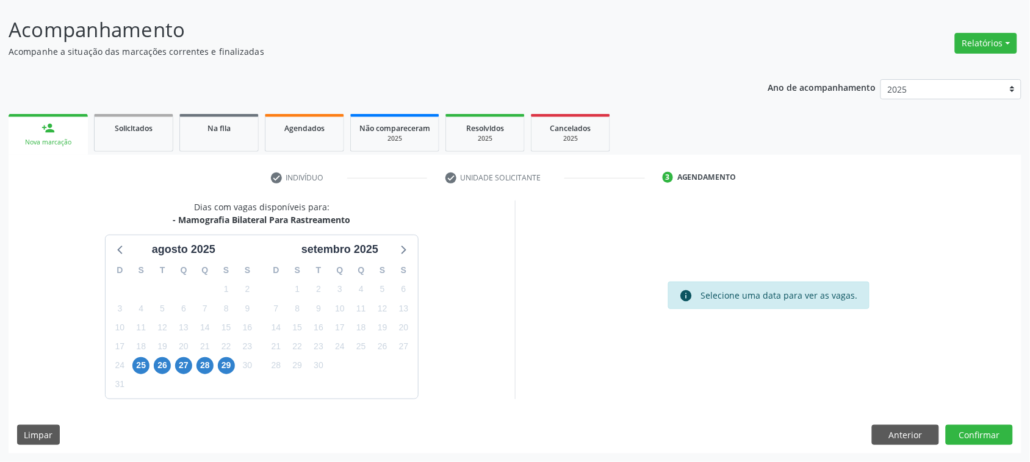
click at [131, 360] on div "25" at bounding box center [141, 365] width 21 height 19
click at [136, 364] on span "25" at bounding box center [140, 365] width 17 height 17
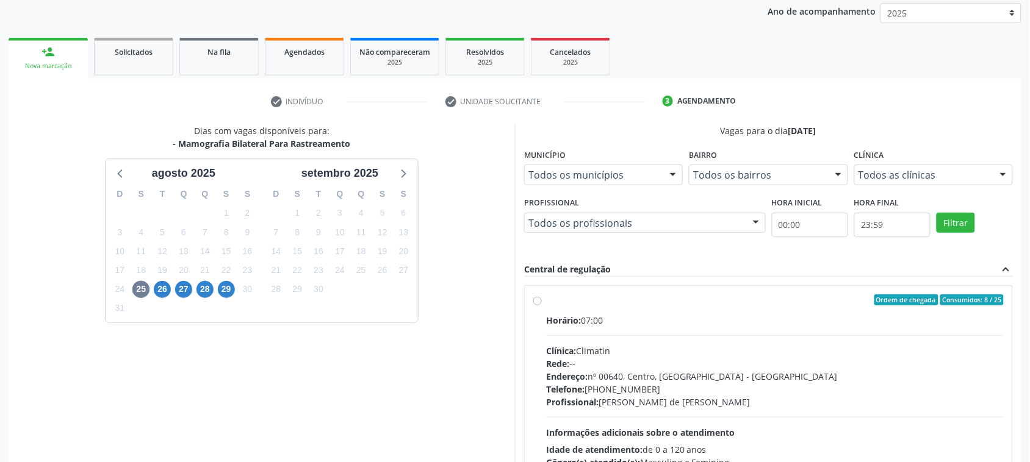
click at [593, 334] on div "Horário: 07:00 Clínica: Climatin Rede: -- Endereço: nº 00640, [GEOGRAPHIC_DATA]…" at bounding box center [775, 398] width 458 height 168
click at [542, 306] on input "Ordem de chegada Consumidos: 8 / 25 Horário: 07:00 Clínica: Climatin Rede: -- E…" at bounding box center [537, 300] width 9 height 11
radio input "true"
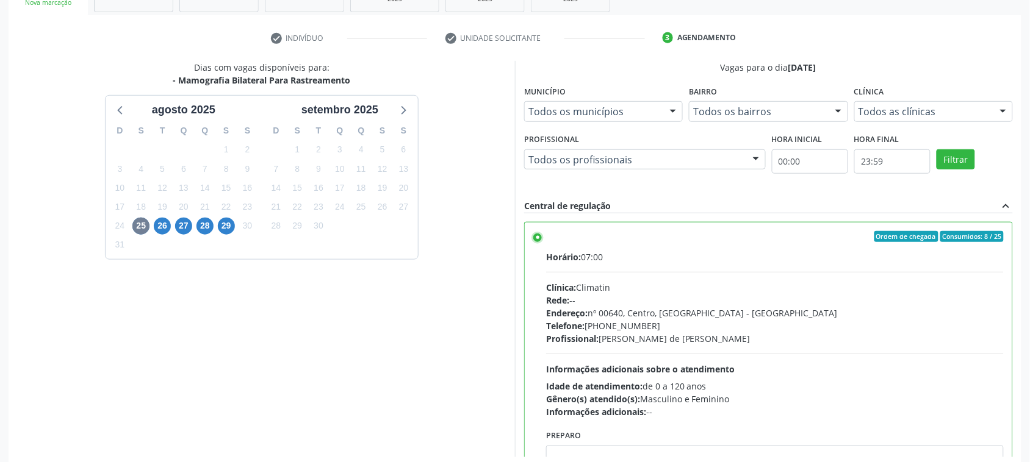
scroll to position [266, 0]
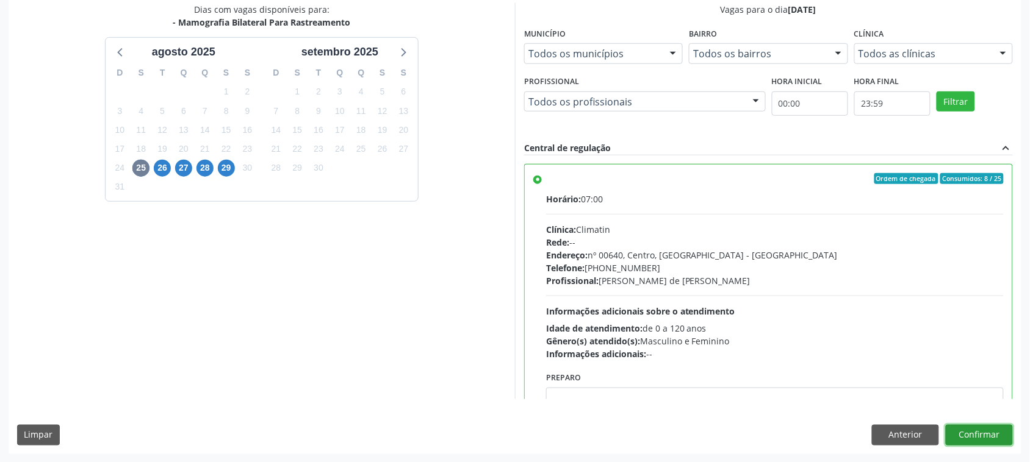
click at [972, 431] on button "Confirmar" at bounding box center [979, 435] width 67 height 21
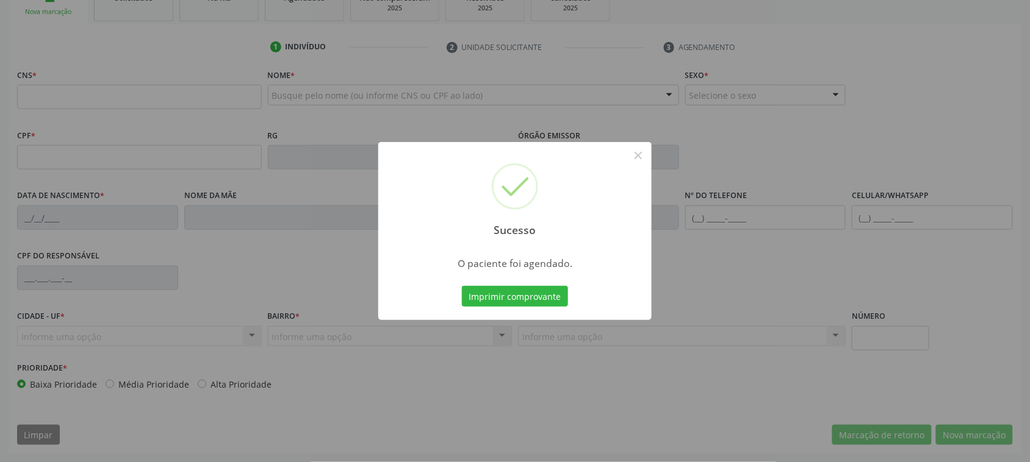
scroll to position [199, 0]
click at [534, 293] on button "Imprimir comprovante" at bounding box center [515, 296] width 106 height 21
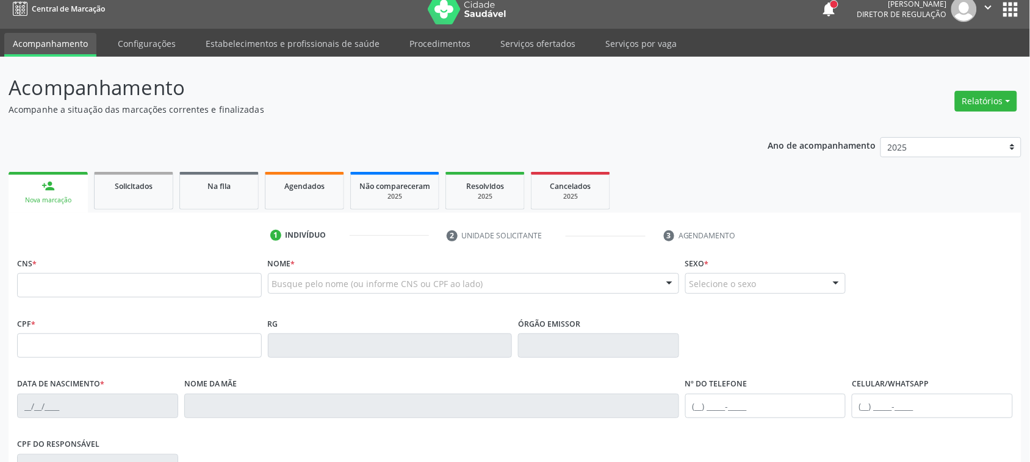
scroll to position [0, 0]
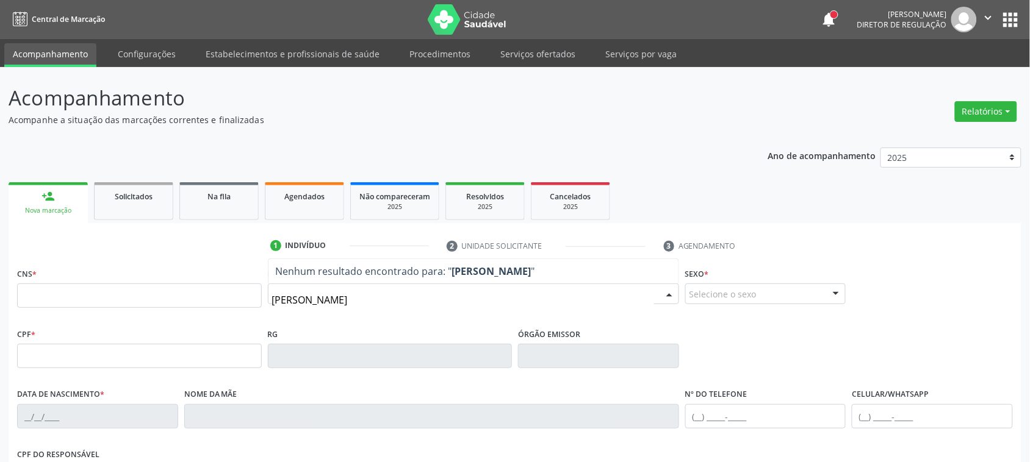
type input "[PERSON_NAME] cavalcante"
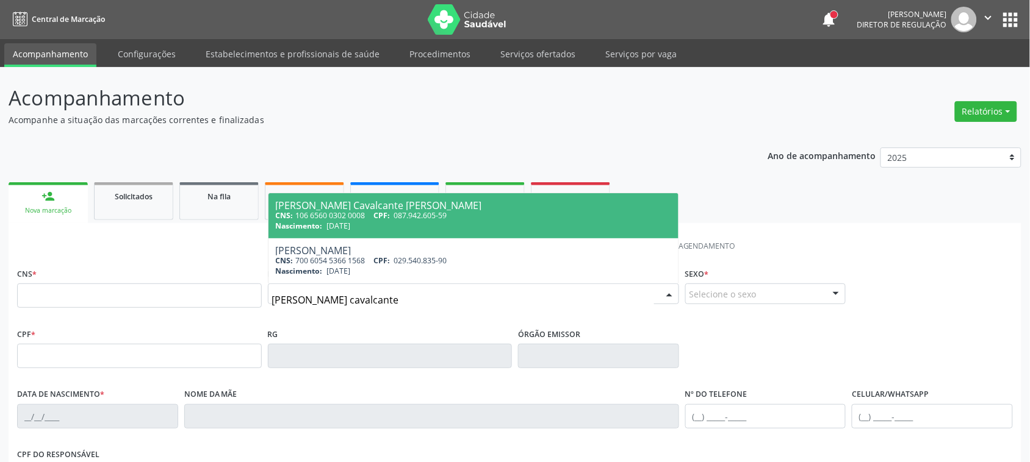
click at [307, 225] on span "Nascimento:" at bounding box center [299, 226] width 47 height 10
type input "106 6560 0302 0008"
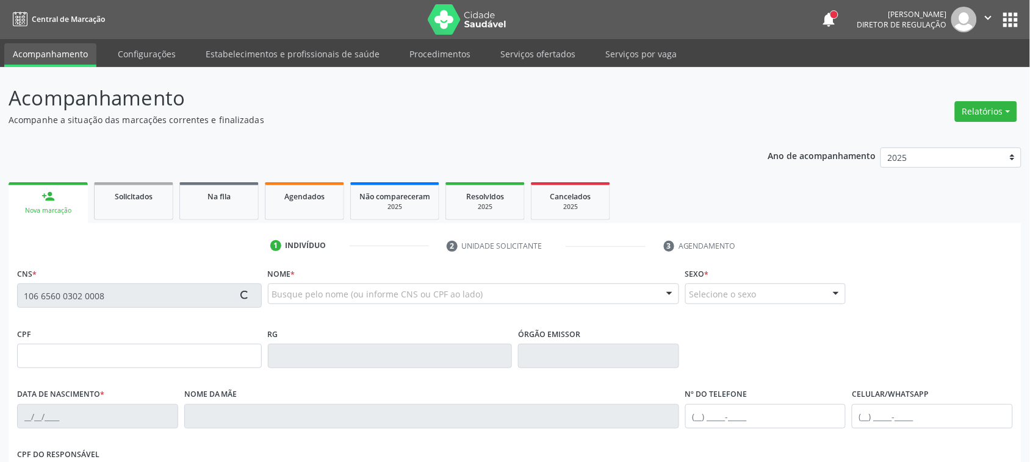
type input "087.942.605-59"
type input "[DATE]"
type input "[PERSON_NAME]"
type input "[PHONE_NUMBER]"
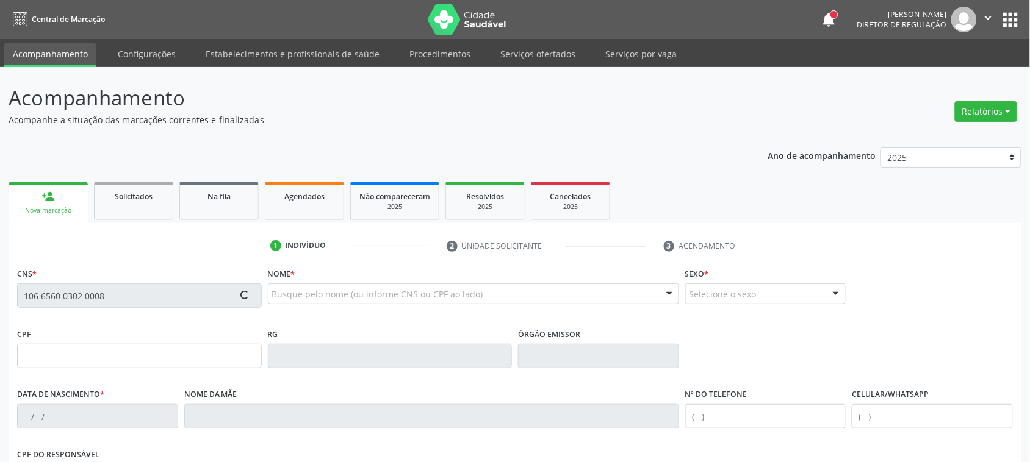
type input "270"
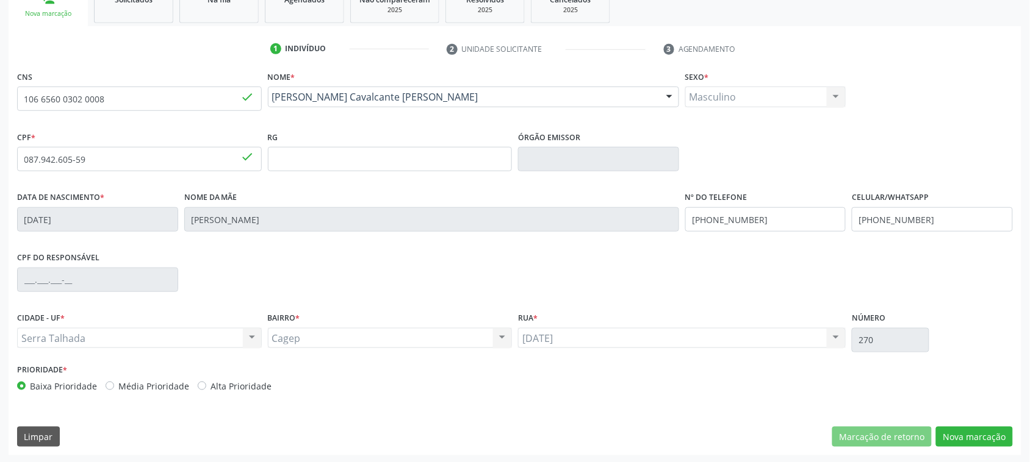
scroll to position [199, 0]
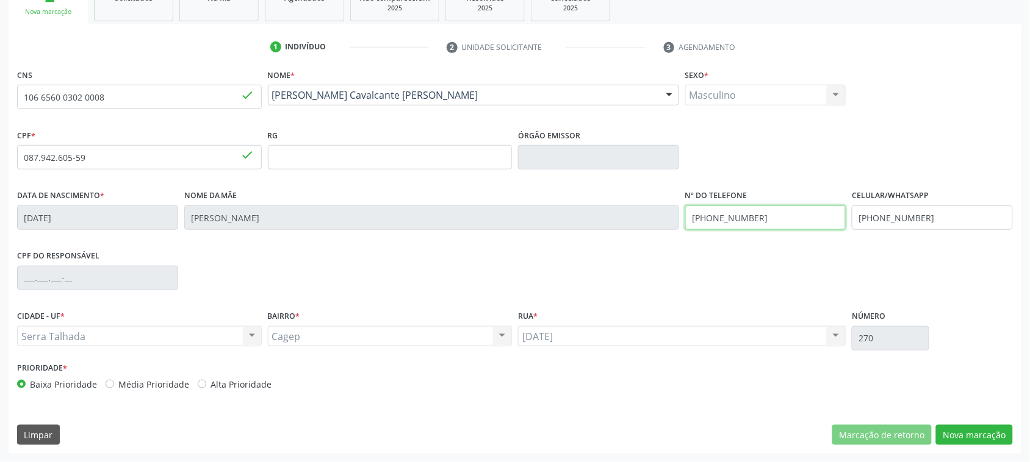
drag, startPoint x: 766, startPoint y: 215, endPoint x: 689, endPoint y: 215, distance: 76.9
click at [689, 215] on input "[PHONE_NUMBER]" at bounding box center [765, 218] width 161 height 24
click at [775, 218] on input "[PHONE_NUMBER]" at bounding box center [765, 218] width 161 height 24
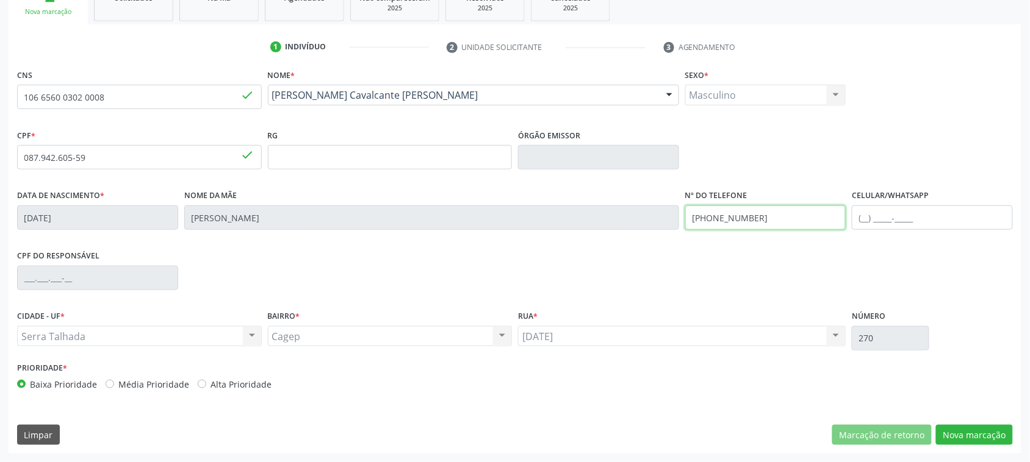
drag, startPoint x: 775, startPoint y: 218, endPoint x: 758, endPoint y: 217, distance: 17.7
click at [772, 215] on input "[PHONE_NUMBER]" at bounding box center [765, 218] width 161 height 24
click at [982, 440] on button "Nova marcação" at bounding box center [974, 435] width 77 height 21
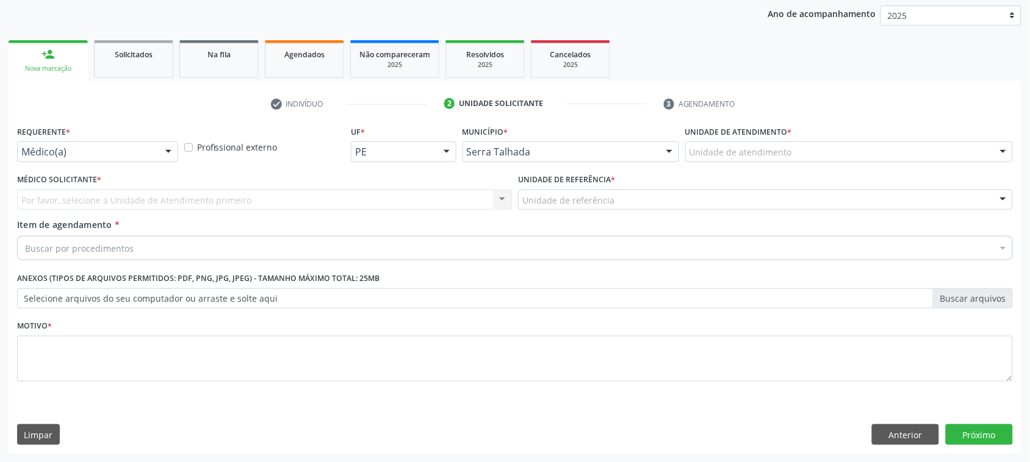
scroll to position [142, 0]
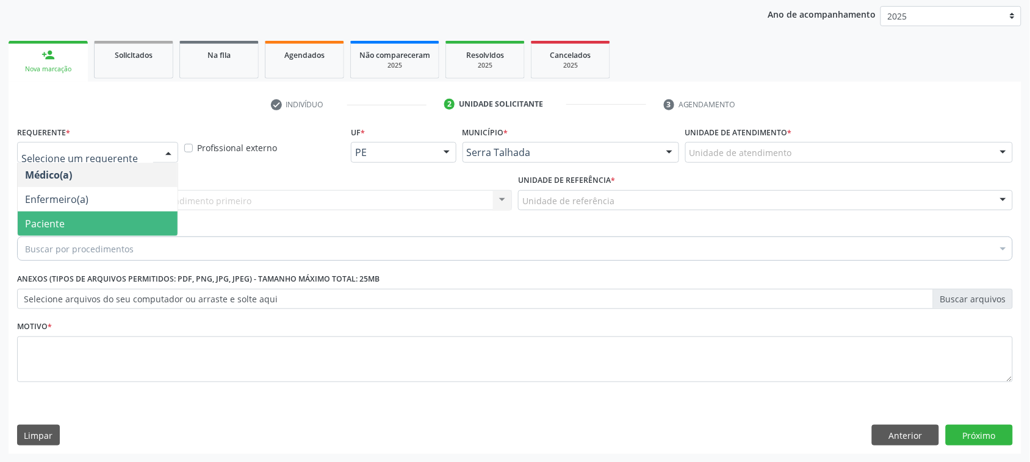
click at [59, 221] on span "Paciente" at bounding box center [45, 223] width 40 height 13
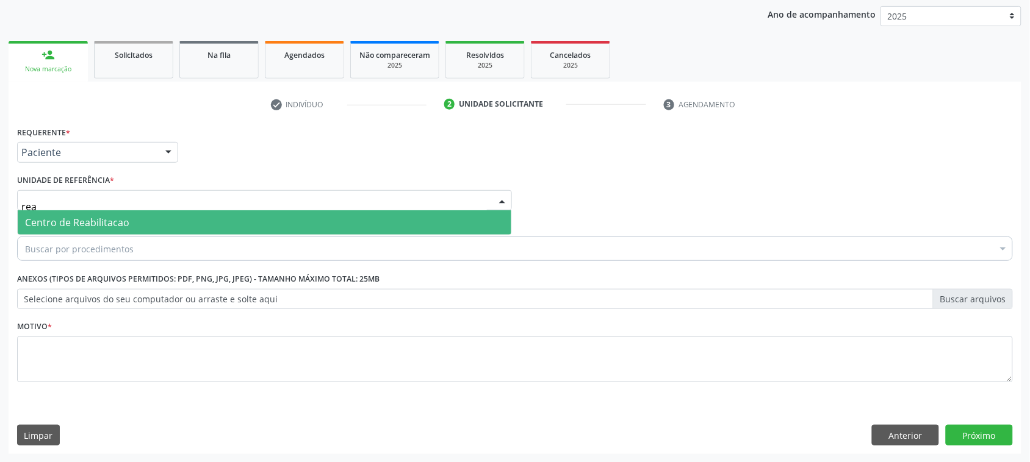
type input "reab"
click at [106, 217] on span "Centro de Reabilitacao" at bounding box center [77, 222] width 104 height 13
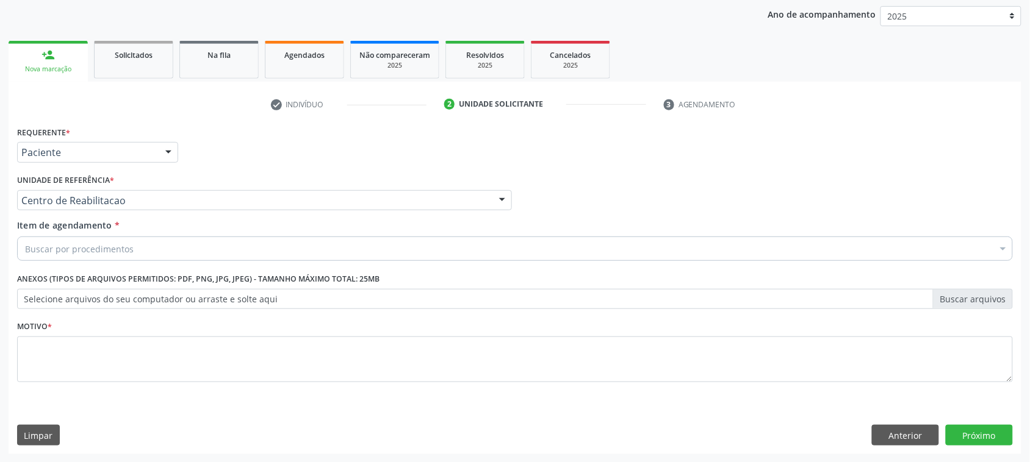
click at [146, 239] on div "Buscar por procedimentos" at bounding box center [515, 249] width 996 height 24
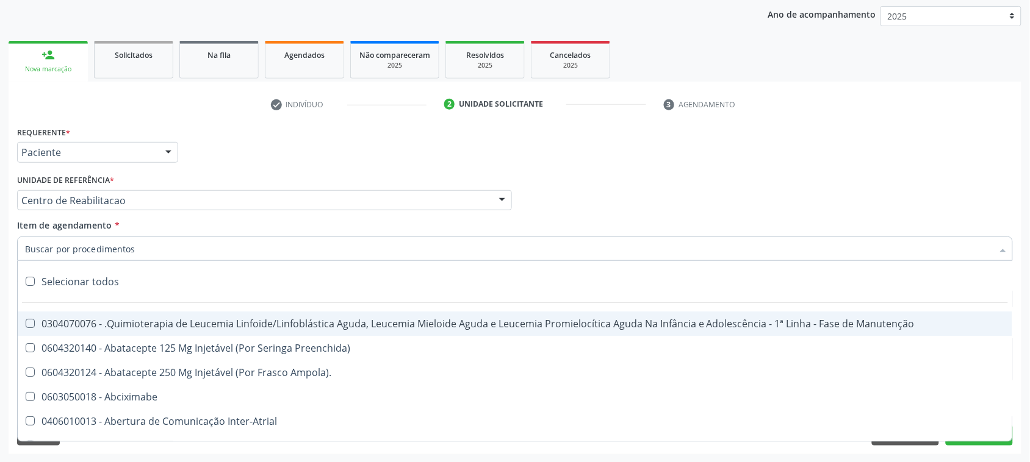
click at [144, 253] on input "Item de agendamento *" at bounding box center [509, 249] width 968 height 24
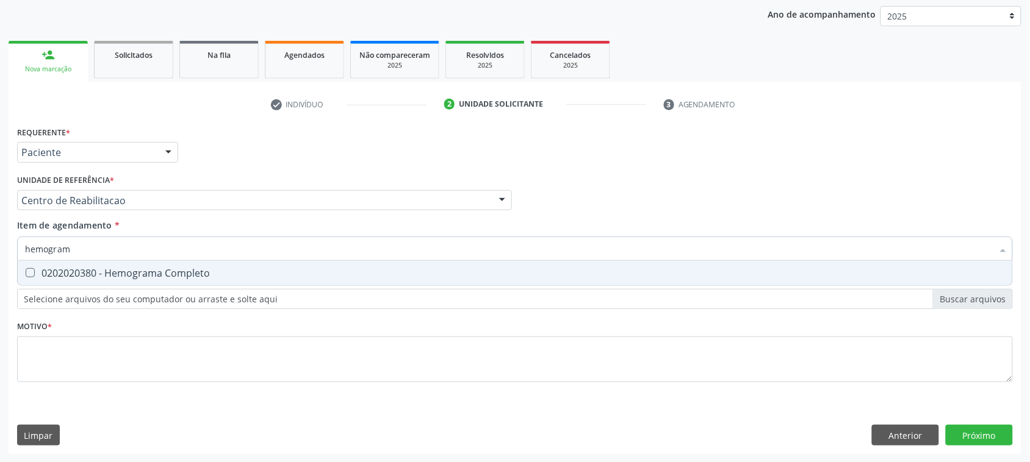
type input "hemograma"
click at [221, 276] on div "0202020380 - Hemograma Completo" at bounding box center [515, 273] width 980 height 10
checkbox Completo "true"
click at [227, 293] on div "Requerente * Paciente Médico(a) Enfermeiro(a) Paciente Nenhum resultado encontr…" at bounding box center [515, 261] width 996 height 276
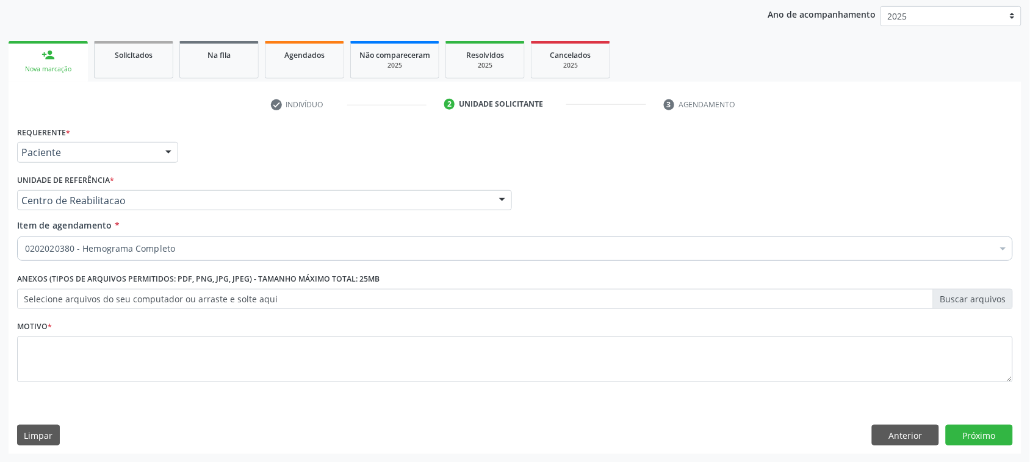
click at [281, 242] on div "0202020380 - Hemograma Completo" at bounding box center [515, 249] width 996 height 24
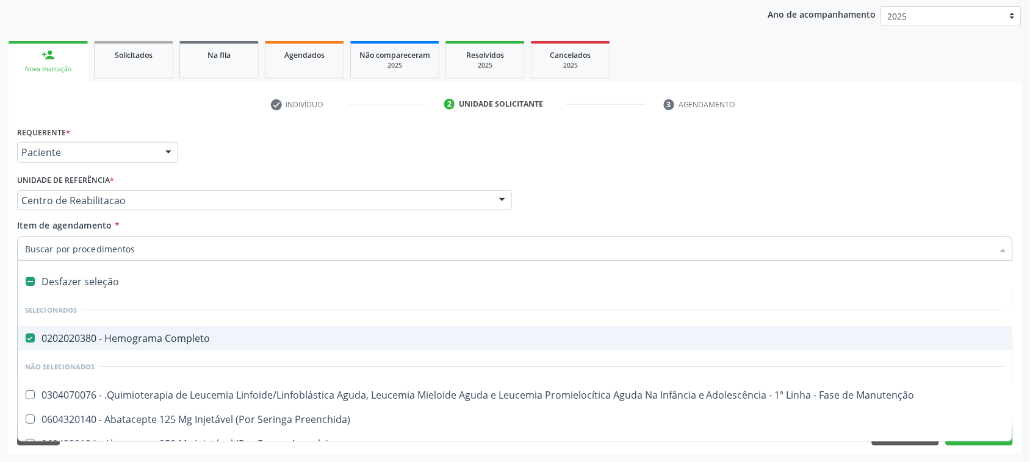
click at [456, 168] on div "Requerente * Paciente Médico(a) Enfermeiro(a) Paciente Nenhum resultado encontr…" at bounding box center [515, 147] width 1002 height 48
click at [144, 243] on input "Item de agendamento *" at bounding box center [509, 249] width 968 height 24
click at [242, 292] on div "Desfazer seleção" at bounding box center [515, 282] width 994 height 24
checkbox Completo "false"
click at [217, 248] on input "Item de agendamento *" at bounding box center [509, 249] width 968 height 24
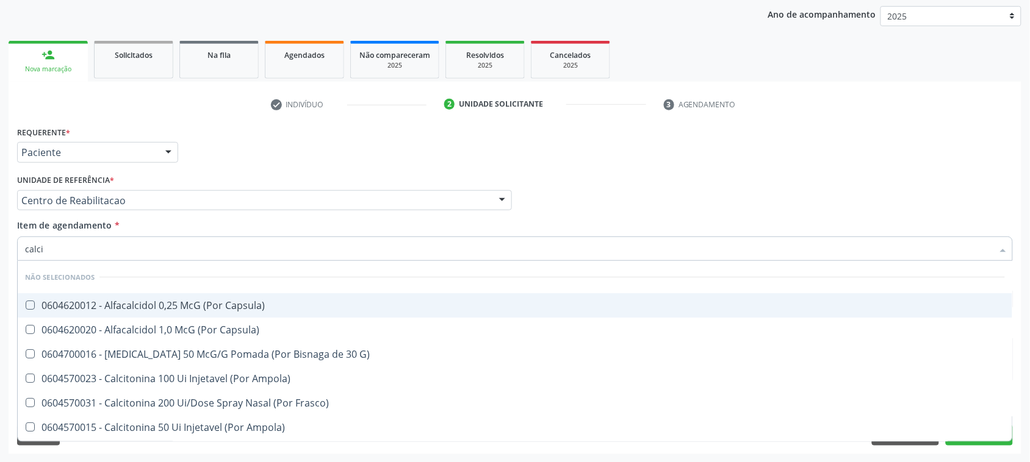
type input "calcio"
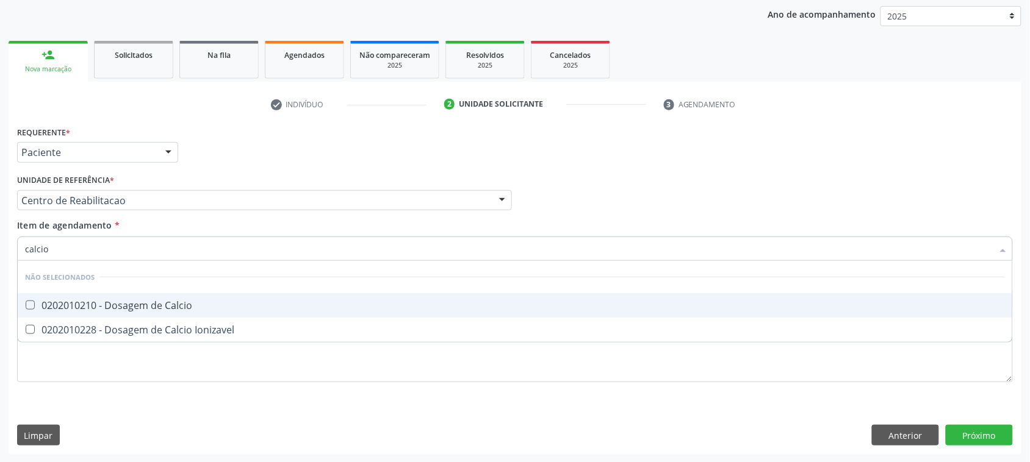
click at [260, 305] on div "0202010210 - Dosagem de Calcio" at bounding box center [515, 306] width 980 height 10
checkbox Calcio "true"
click at [104, 255] on input "calcio" at bounding box center [509, 249] width 968 height 24
type input "u"
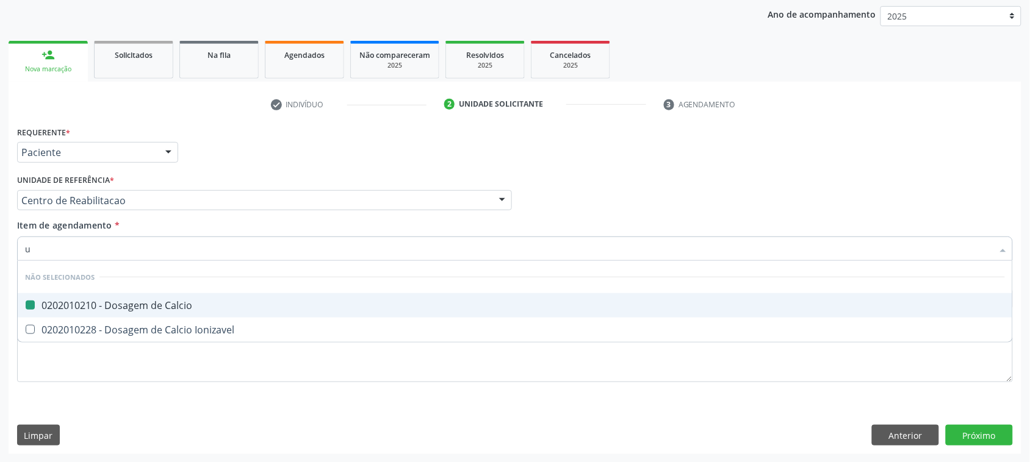
checkbox Calcio "false"
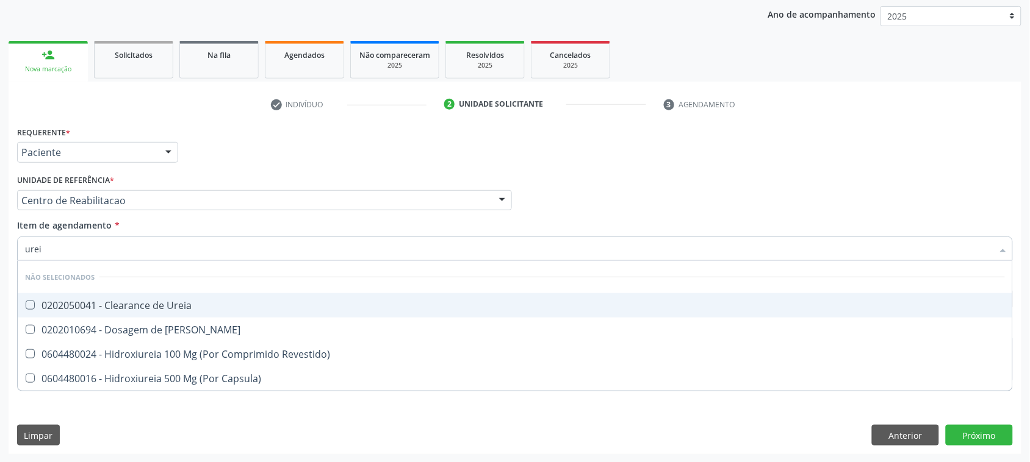
type input "ureia"
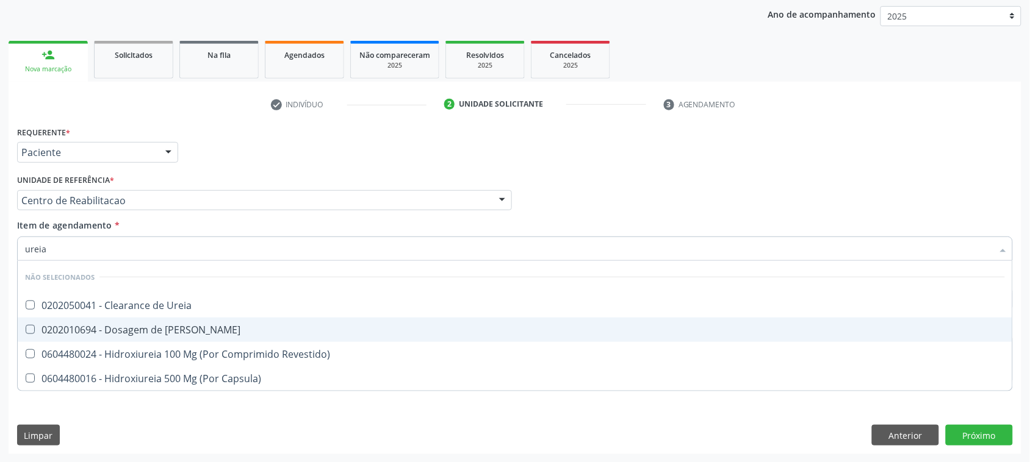
click at [163, 328] on div "0202010694 - Dosagem de [PERSON_NAME]" at bounding box center [515, 330] width 980 height 10
checkbox Ureia "true"
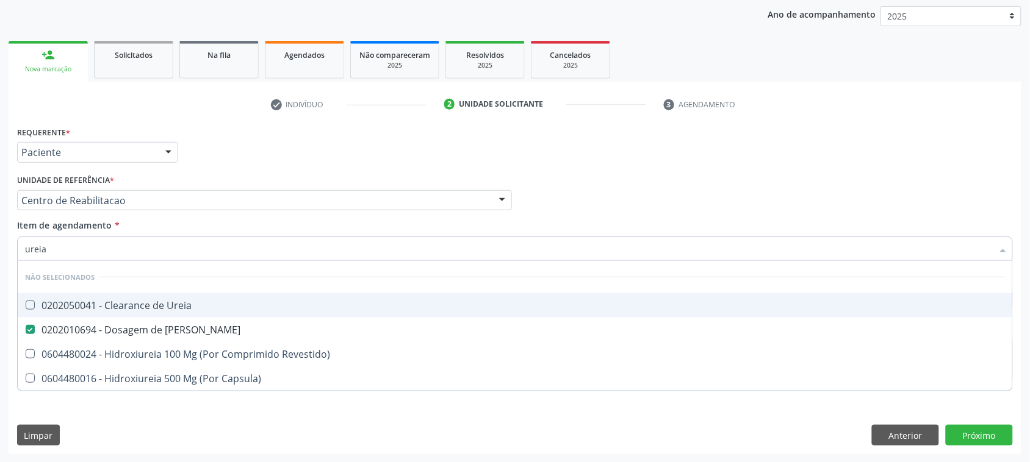
click at [139, 250] on input "ureia" at bounding box center [509, 249] width 968 height 24
click at [136, 247] on input "ureia" at bounding box center [509, 249] width 968 height 24
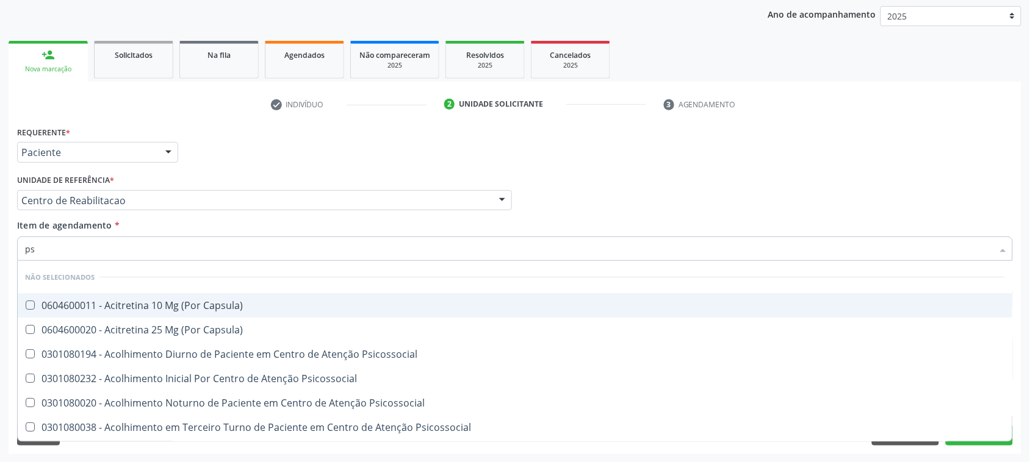
type input "psa"
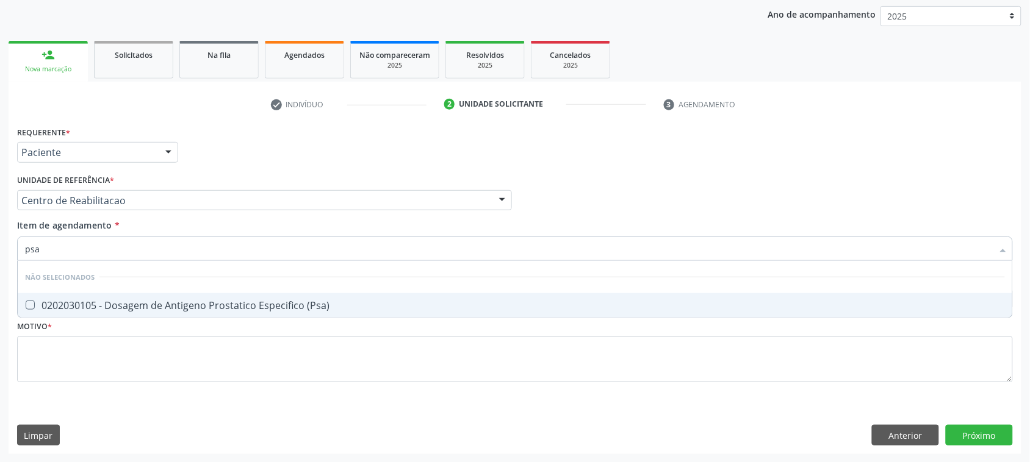
click at [160, 305] on div "0202030105 - Dosagem de Antigeno Prostatico Especifico (Psa)" at bounding box center [515, 306] width 980 height 10
checkbox \(Psa\) "true"
click at [128, 250] on input "psa" at bounding box center [509, 249] width 968 height 24
type input "gl"
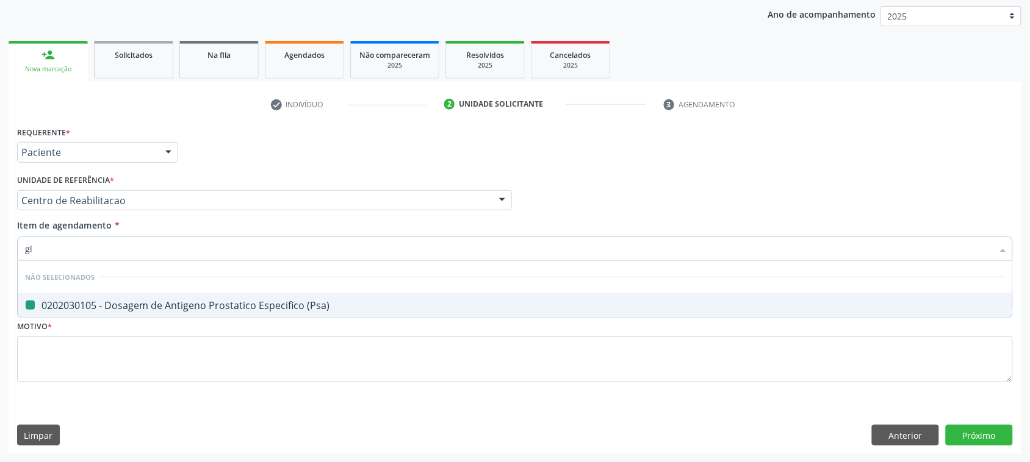
checkbox \(Psa\) "false"
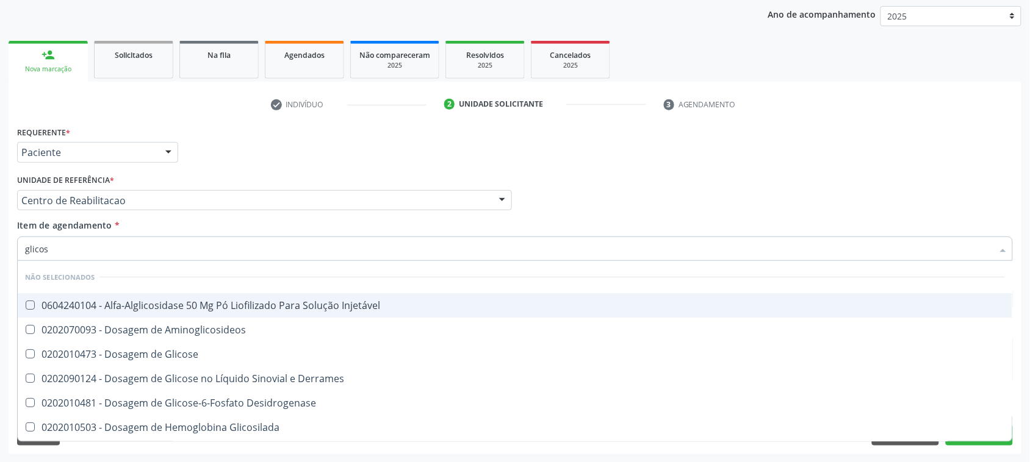
type input "glicose"
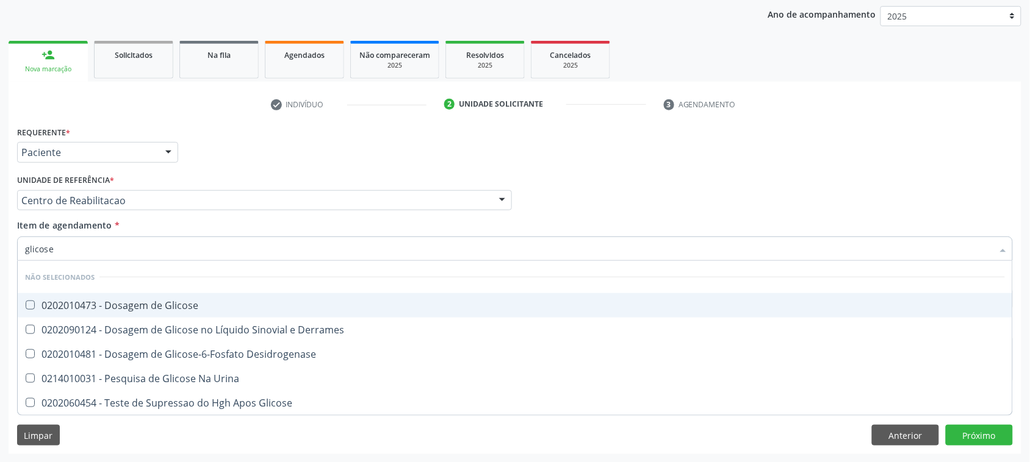
click at [98, 306] on div "0202010473 - Dosagem de Glicose" at bounding box center [515, 306] width 980 height 10
checkbox Glicose "true"
click at [107, 248] on input "glicose" at bounding box center [509, 249] width 968 height 24
type input "tr"
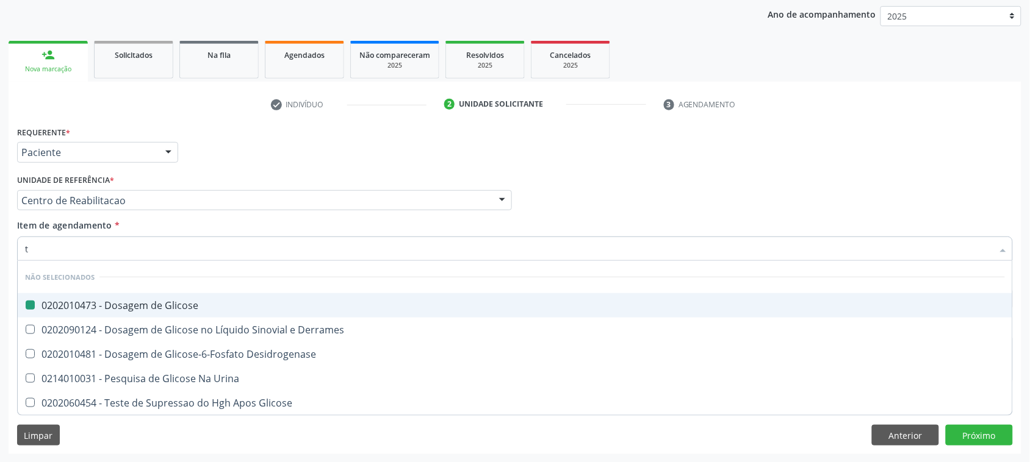
checkbox Glicose "false"
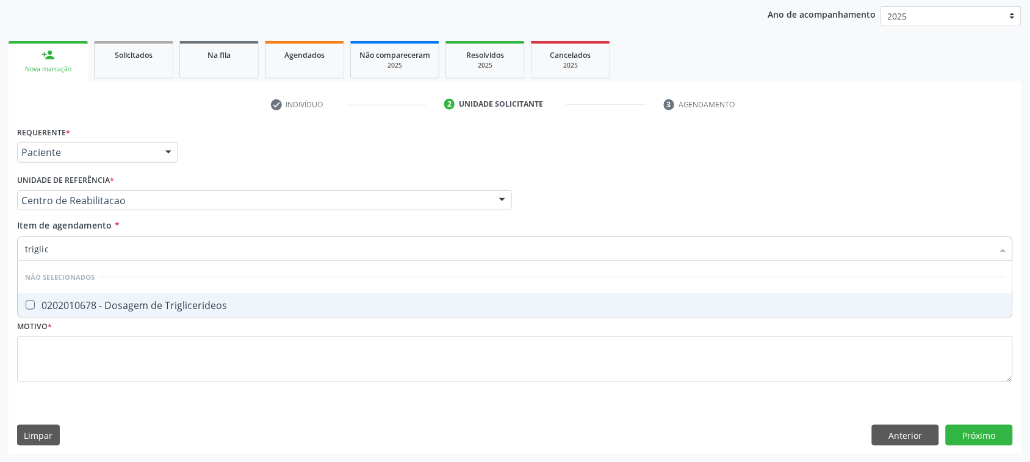
type input "triglice"
click at [292, 306] on div "0202010678 - Dosagem de Triglicerideos" at bounding box center [515, 306] width 980 height 10
checkbox Triglicerideos "true"
type input "triglice"
click at [99, 326] on div "Requerente * Paciente Médico(a) Enfermeiro(a) Paciente Nenhum resultado encontr…" at bounding box center [515, 261] width 996 height 276
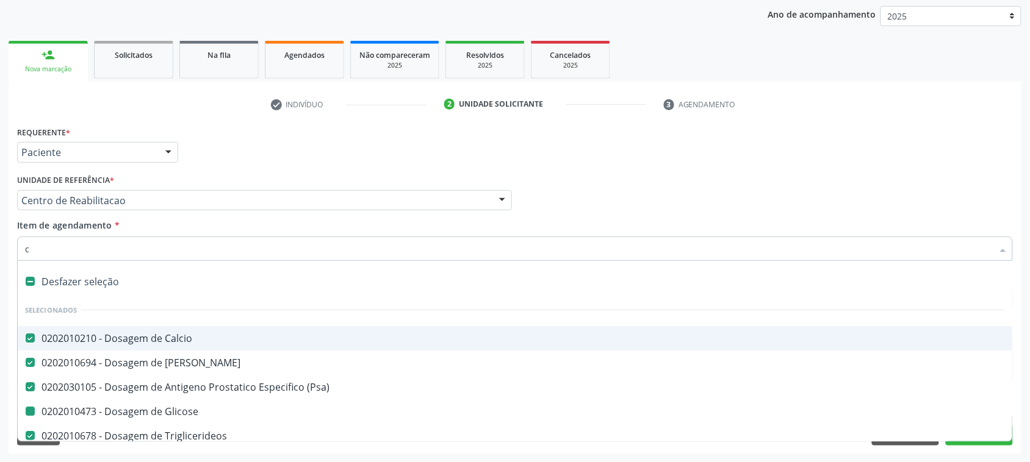
type input "co"
checkbox Glicose "false"
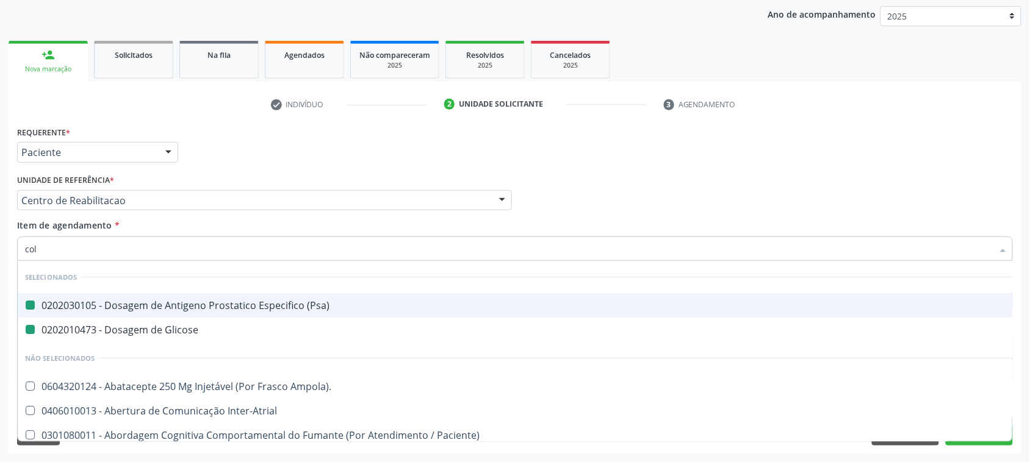
type input "cole"
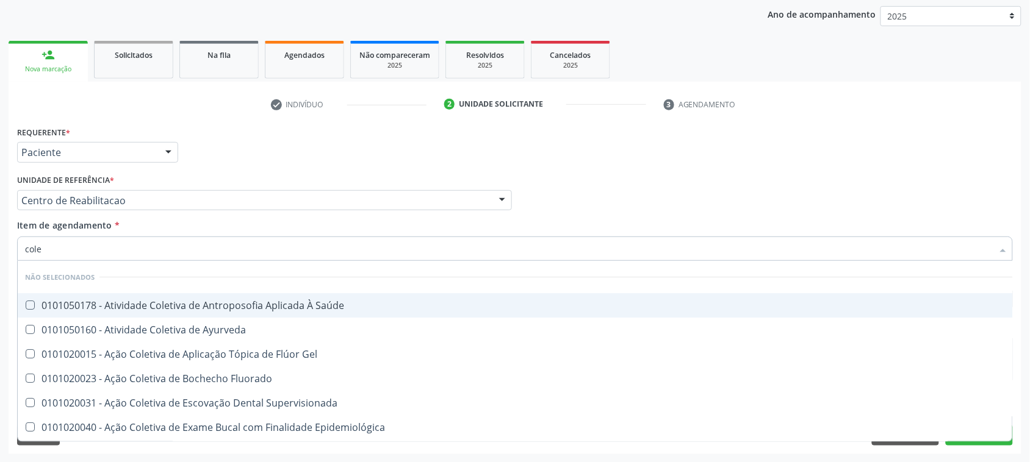
checkbox Saúde "false"
checkbox Ayurveda "false"
type input "coles"
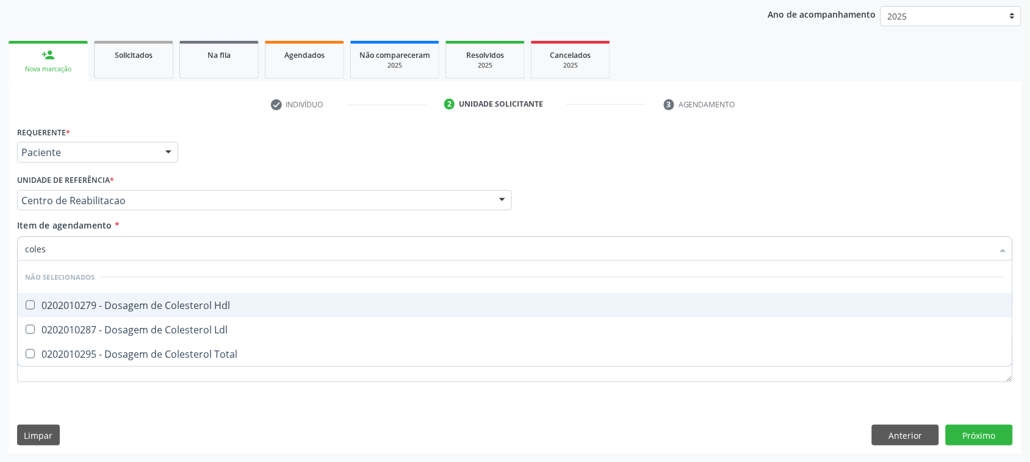
click at [301, 299] on span "0202010279 - Dosagem de Colesterol Hdl" at bounding box center [515, 305] width 994 height 24
checkbox Hdl "true"
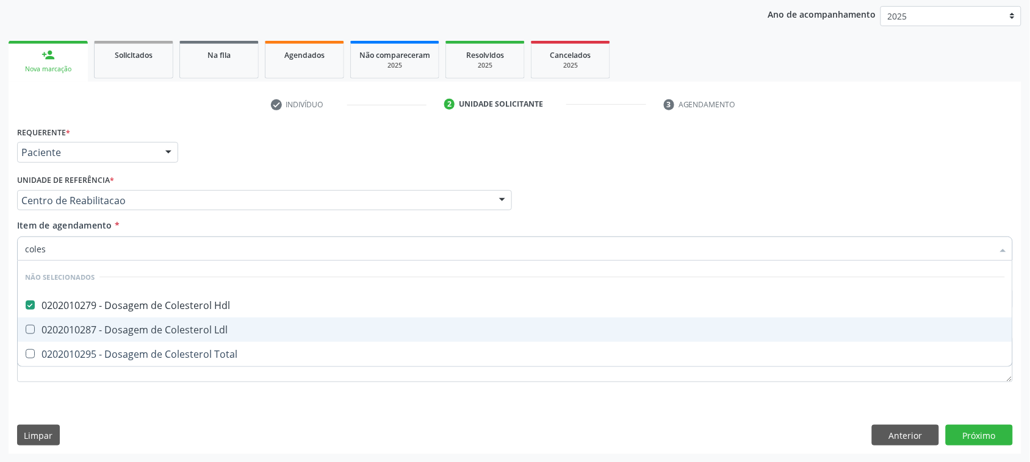
click at [286, 325] on div "0202010287 - Dosagem de Colesterol Ldl" at bounding box center [515, 330] width 980 height 10
checkbox Ldl "true"
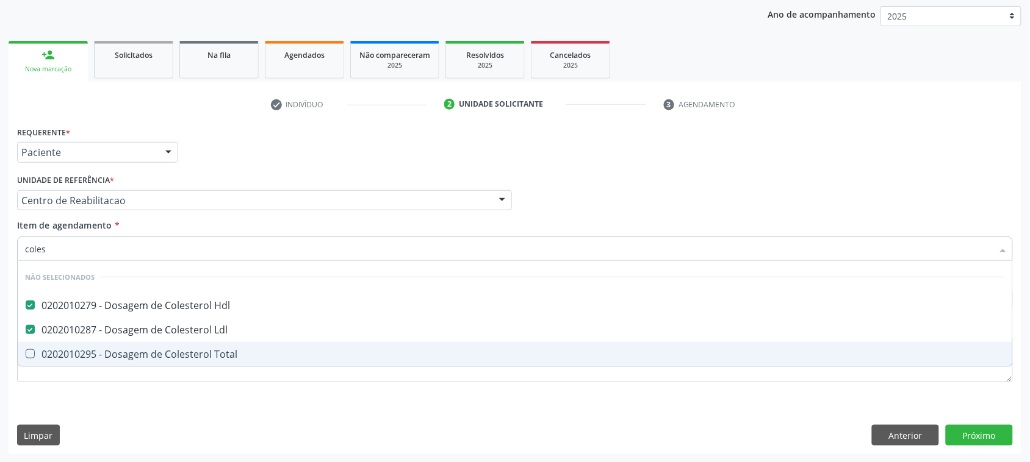
click at [281, 350] on div "0202010295 - Dosagem de Colesterol Total" at bounding box center [515, 355] width 980 height 10
checkbox Total "true"
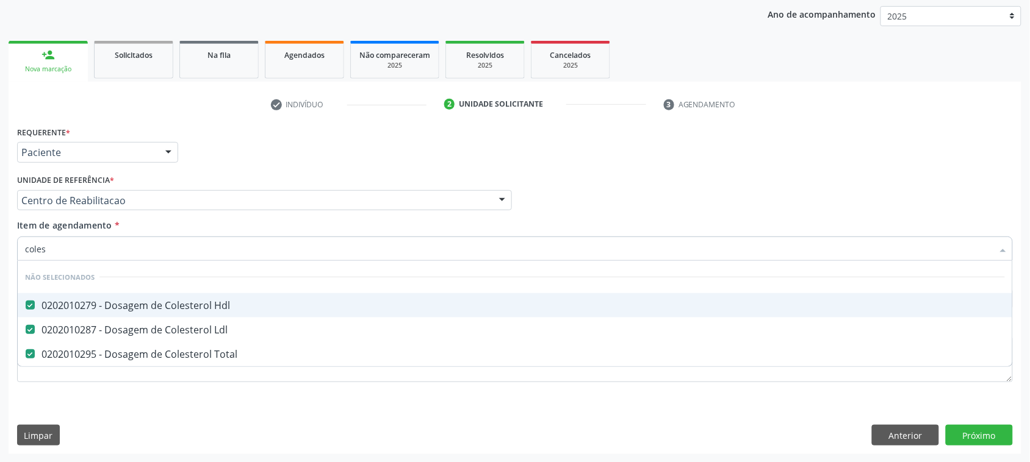
click at [145, 255] on input "coles" at bounding box center [509, 249] width 968 height 24
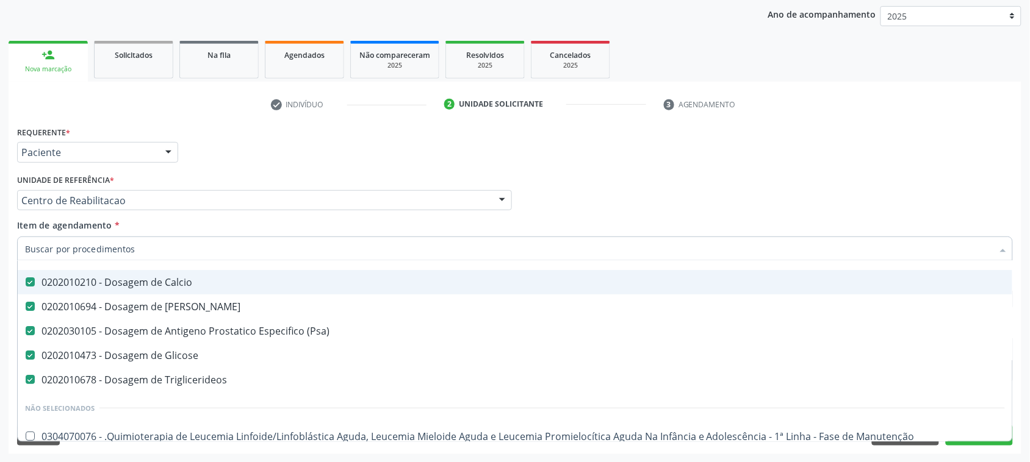
scroll to position [76, 0]
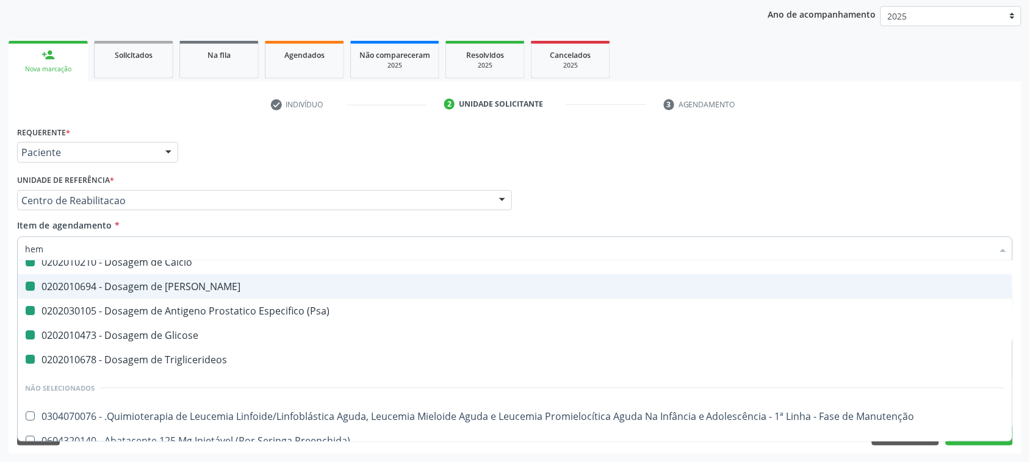
type input "hemo"
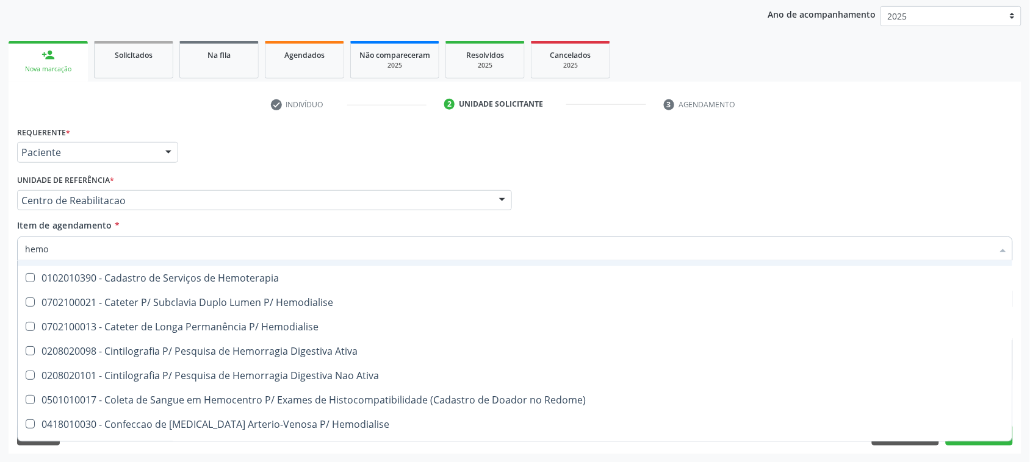
checkbox Hemoglobinopatias "false"
checkbox Cerebral "false"
checkbox Hemoterapia "false"
checkbox Hemodialise "false"
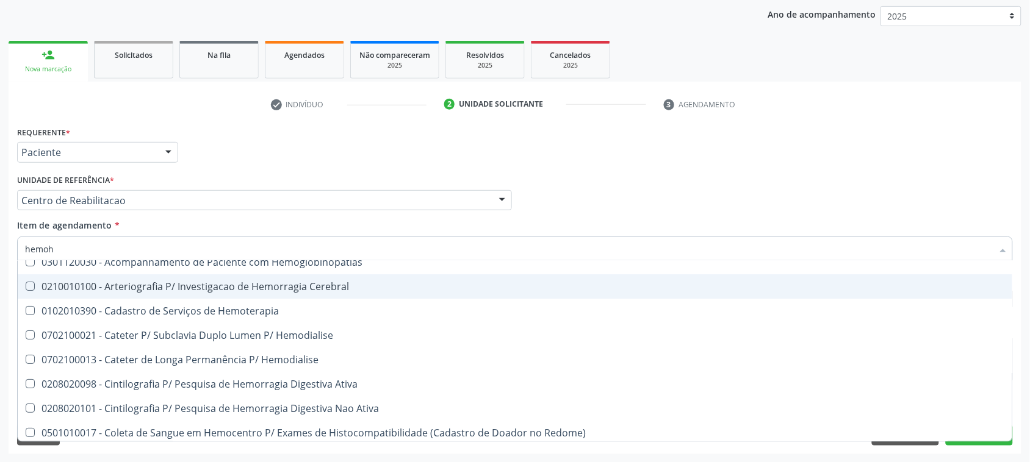
scroll to position [0, 0]
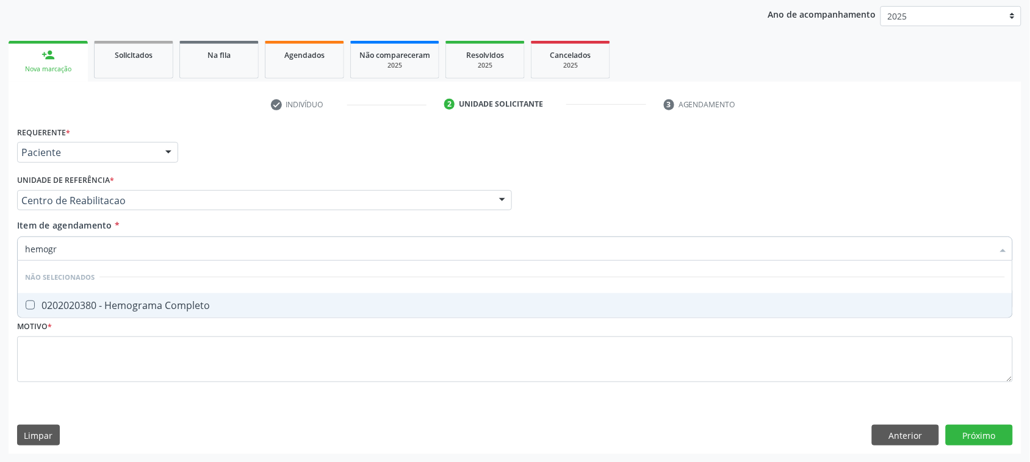
type input "hemogra"
click at [220, 295] on span "0202020380 - Hemograma Completo" at bounding box center [515, 305] width 994 height 24
checkbox Completo "true"
click at [198, 323] on div "Requerente * Paciente Médico(a) Enfermeiro(a) Paciente Nenhum resultado encontr…" at bounding box center [515, 261] width 996 height 276
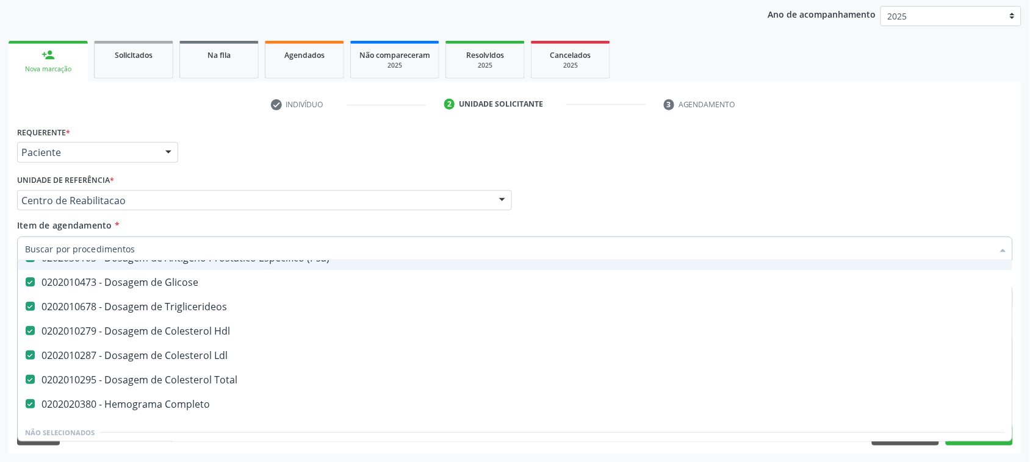
scroll to position [153, 0]
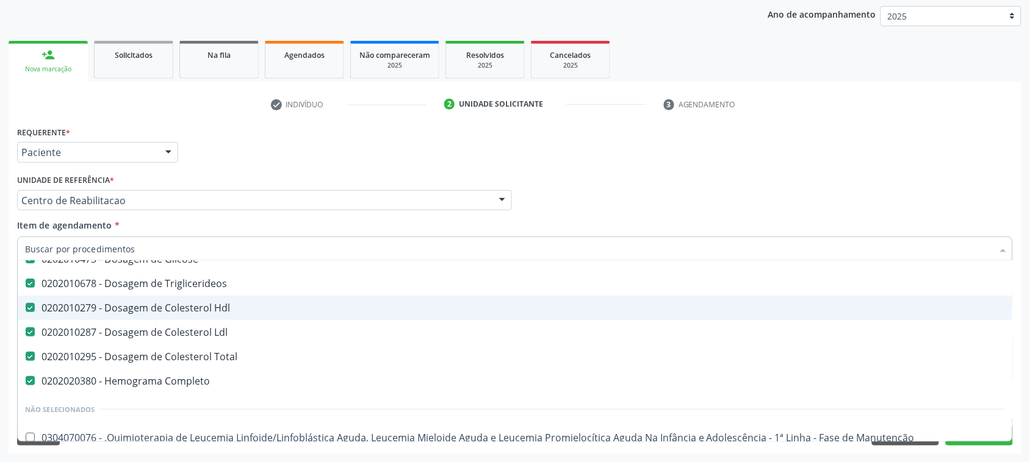
click at [317, 174] on div "Unidade de referência * Centro de Reabilitacao Usf do Mutirao Usf Cohab Usf Cai…" at bounding box center [264, 190] width 495 height 39
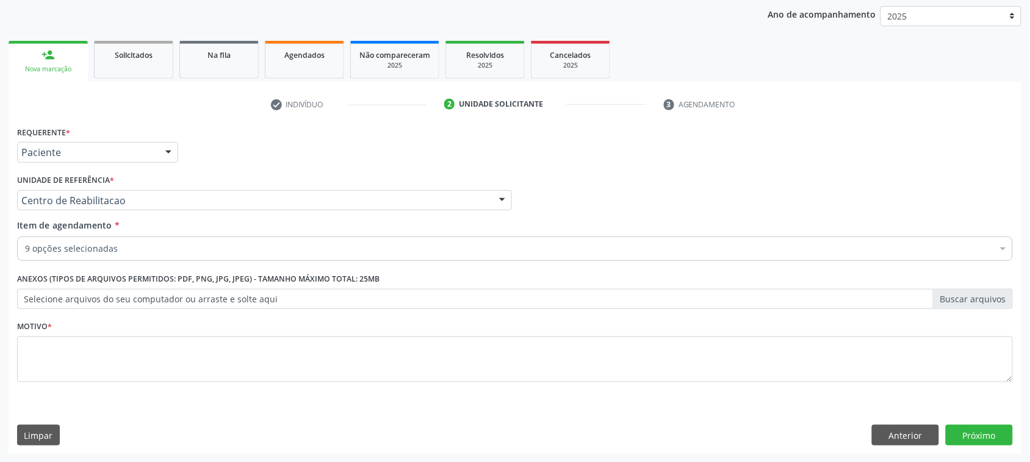
scroll to position [0, 0]
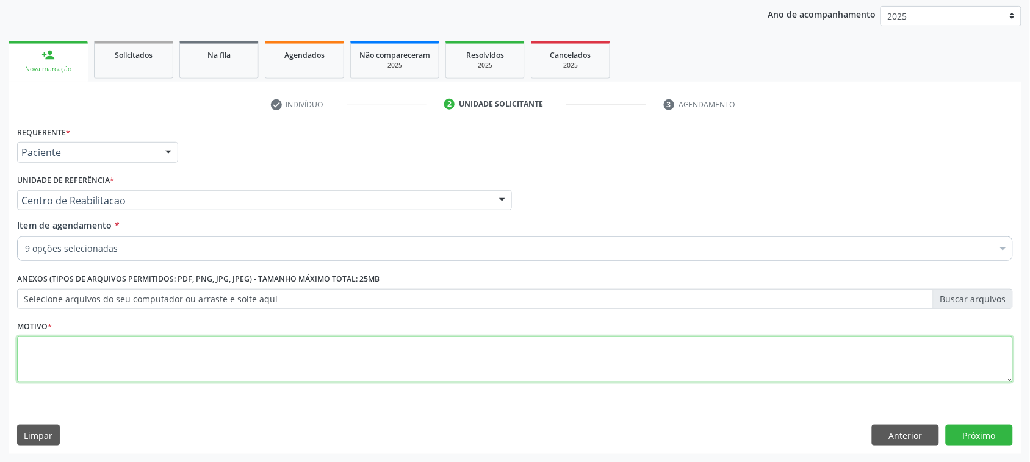
click at [159, 360] on textarea at bounding box center [515, 360] width 996 height 46
type textarea "."
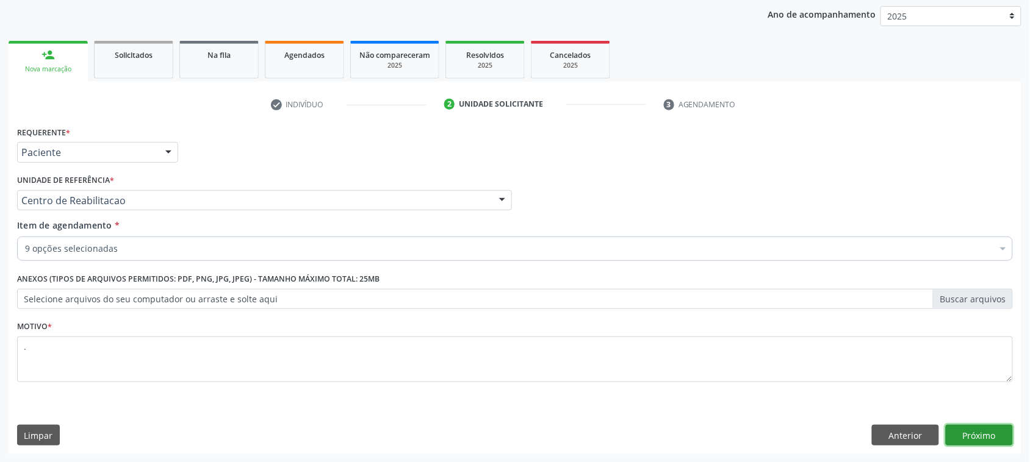
click at [955, 434] on button "Próximo" at bounding box center [979, 435] width 67 height 21
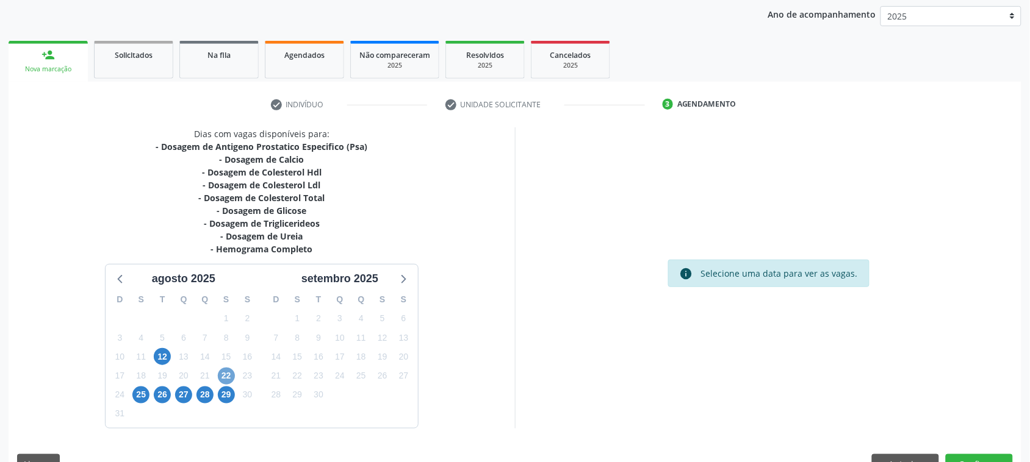
click at [229, 379] on span "22" at bounding box center [226, 376] width 17 height 17
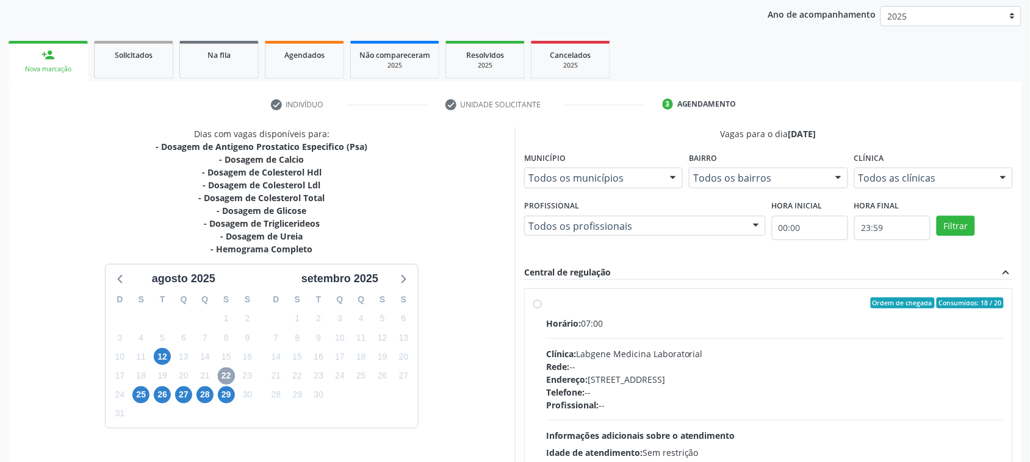
scroll to position [218, 0]
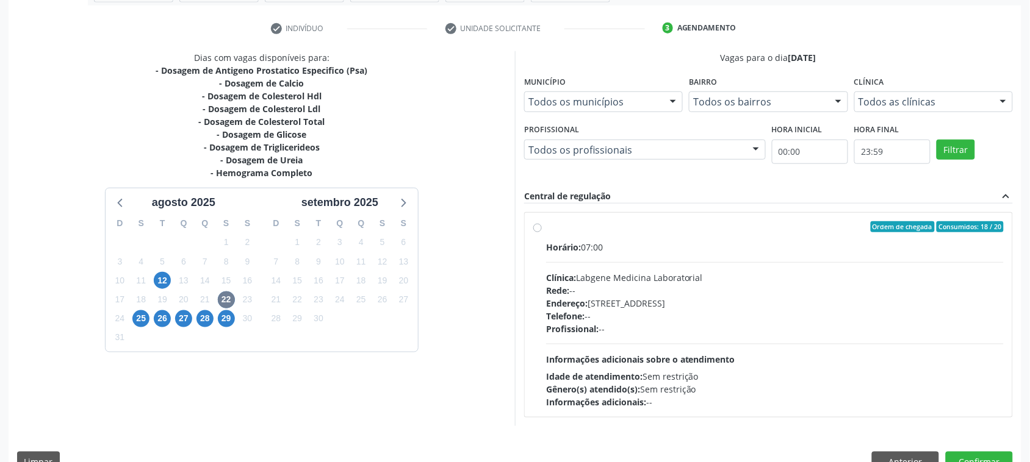
click at [642, 235] on label "Ordem de chegada Consumidos: 18 / 20 Horário: 07:00 Clínica: Labgene Medicina L…" at bounding box center [775, 314] width 458 height 187
click at [542, 232] on input "Ordem de chegada Consumidos: 18 / 20 Horário: 07:00 Clínica: Labgene Medicina L…" at bounding box center [537, 226] width 9 height 11
radio input "true"
click at [137, 325] on span "25" at bounding box center [140, 319] width 17 height 17
click at [720, 308] on div "Endereço: [STREET_ADDRESS]" at bounding box center [775, 303] width 458 height 13
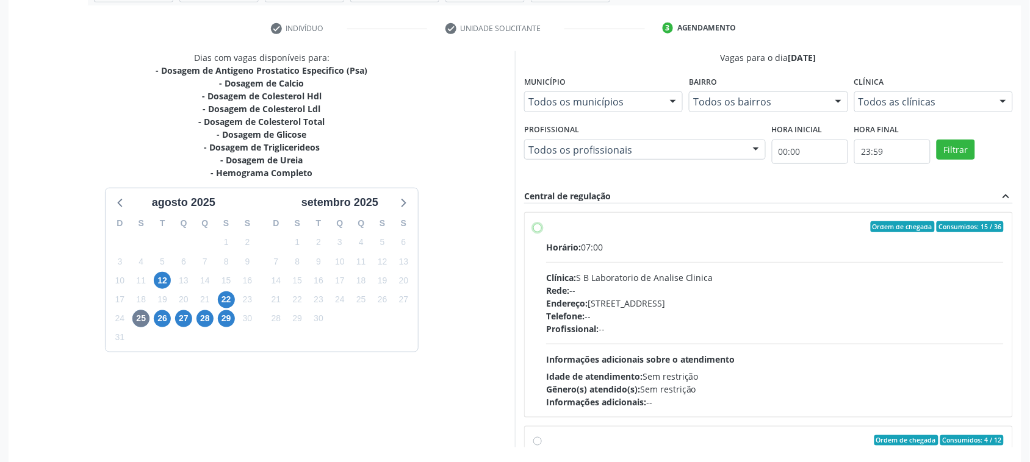
click at [542, 232] on input "Ordem de chegada Consumidos: 15 / 36 Horário: 07:00 Clínica: S B Laboratorio de…" at bounding box center [537, 226] width 9 height 11
radio input "true"
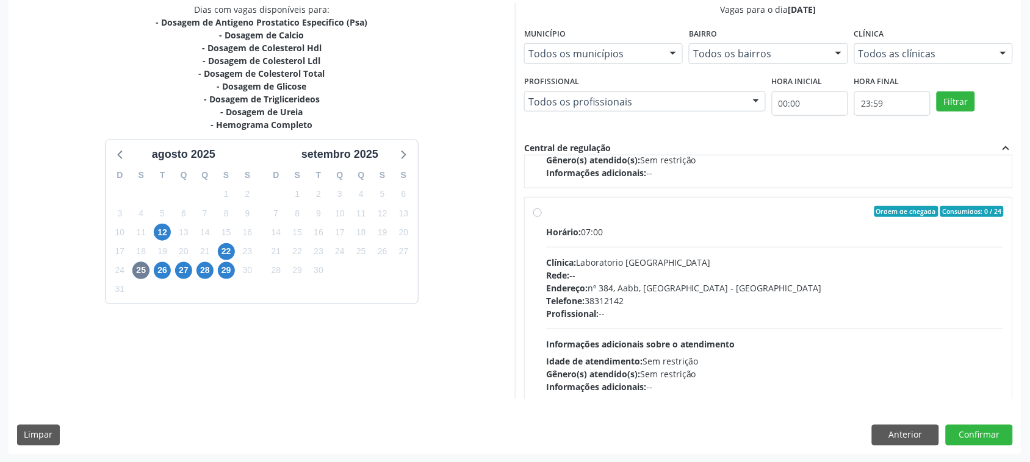
scroll to position [489, 0]
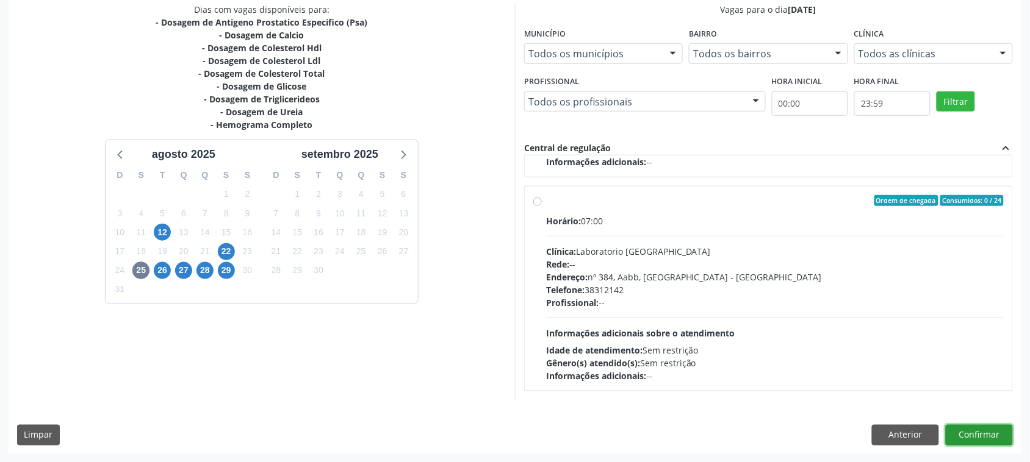
click at [971, 431] on button "Confirmar" at bounding box center [979, 435] width 67 height 21
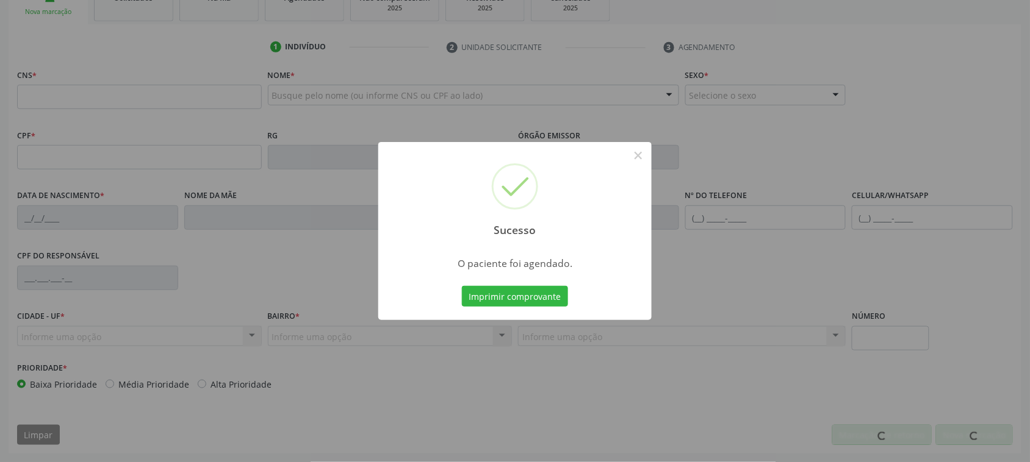
scroll to position [199, 0]
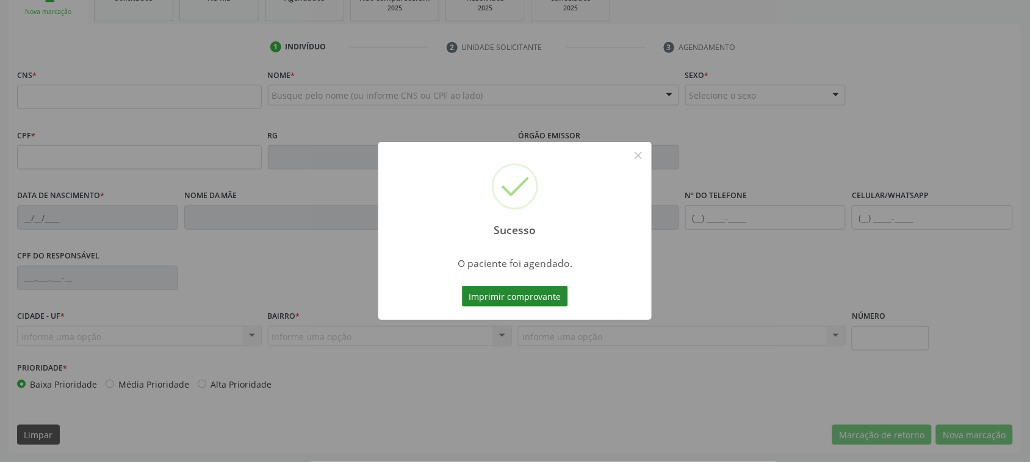
click at [540, 302] on button "Imprimir comprovante" at bounding box center [515, 296] width 106 height 21
